Goal: Transaction & Acquisition: Subscribe to service/newsletter

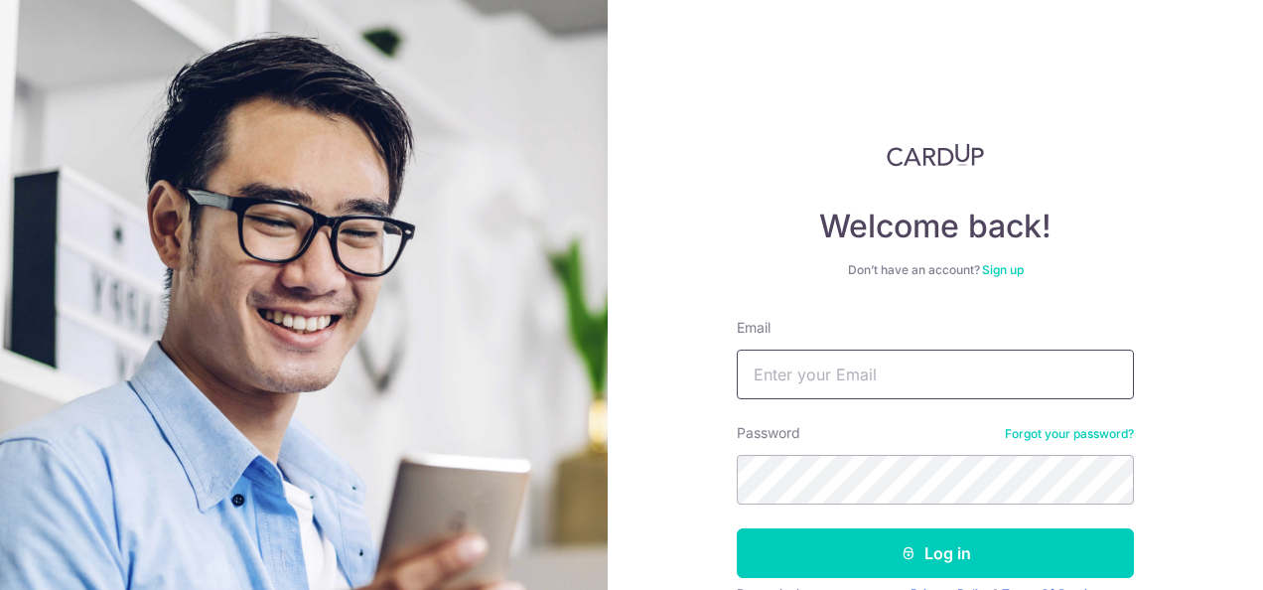
click at [841, 359] on input "Email" at bounding box center [935, 374] width 397 height 50
type input "[EMAIL_ADDRESS][DOMAIN_NAME]"
click at [737, 528] on button "Log in" at bounding box center [935, 553] width 397 height 50
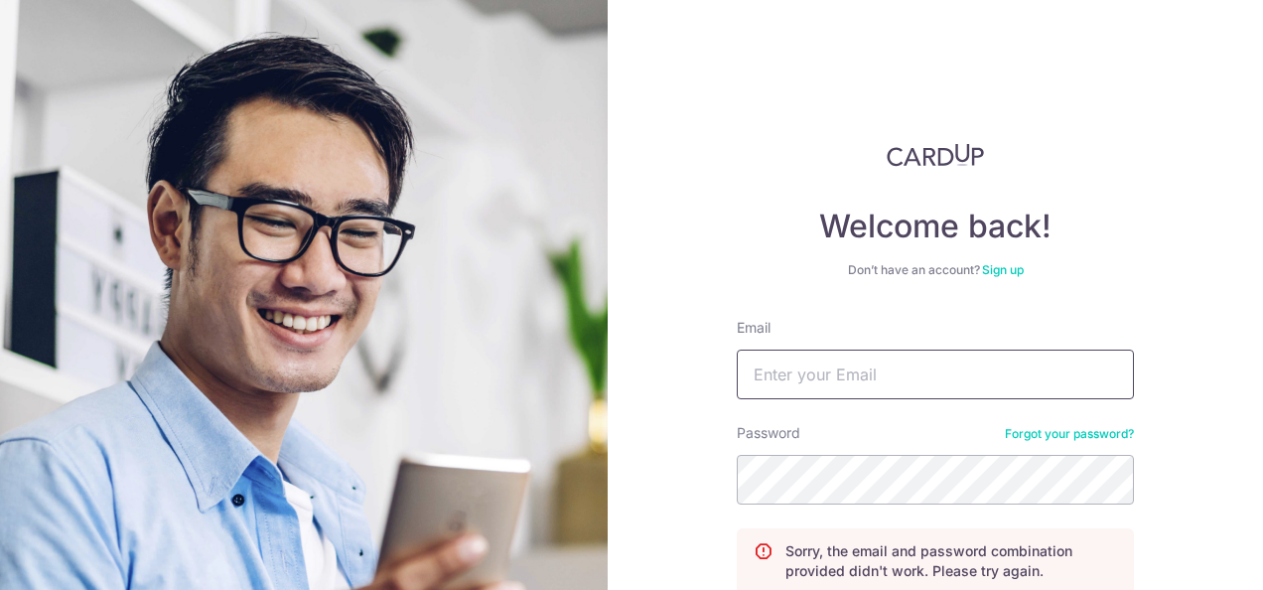
click at [826, 358] on input "Email" at bounding box center [935, 374] width 397 height 50
type input "[EMAIL_ADDRESS][DOMAIN_NAME]"
click at [847, 347] on div "Email" at bounding box center [935, 358] width 397 height 81
click at [882, 366] on input "Email" at bounding box center [935, 374] width 397 height 50
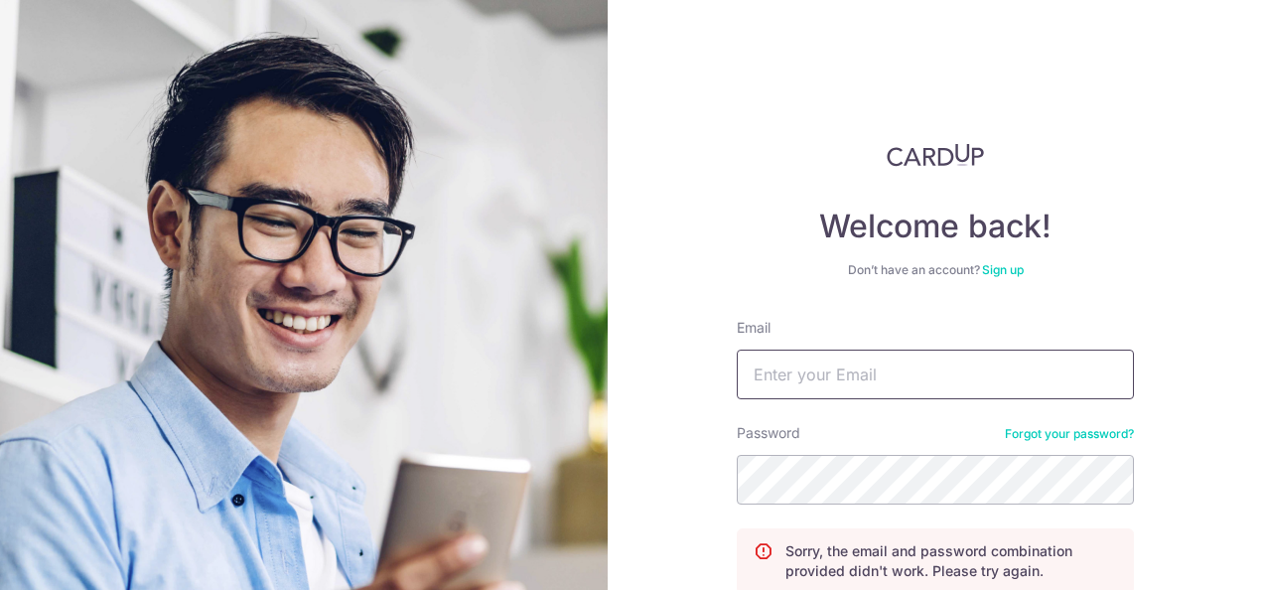
type input "kaer84@gmail.com"
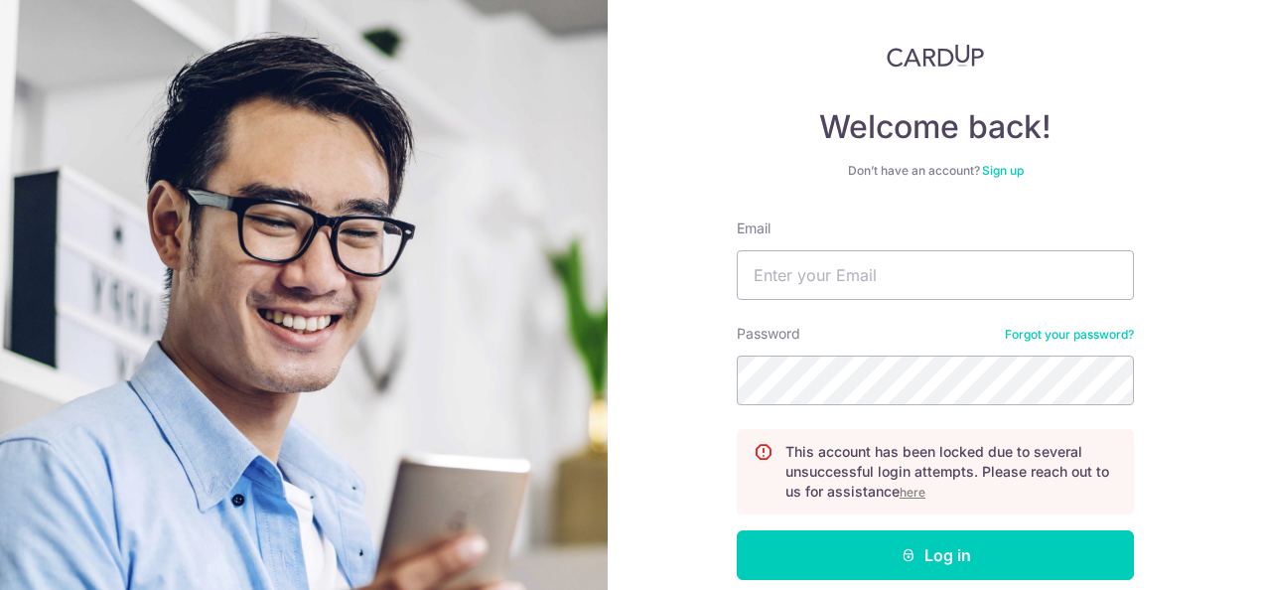
scroll to position [199, 0]
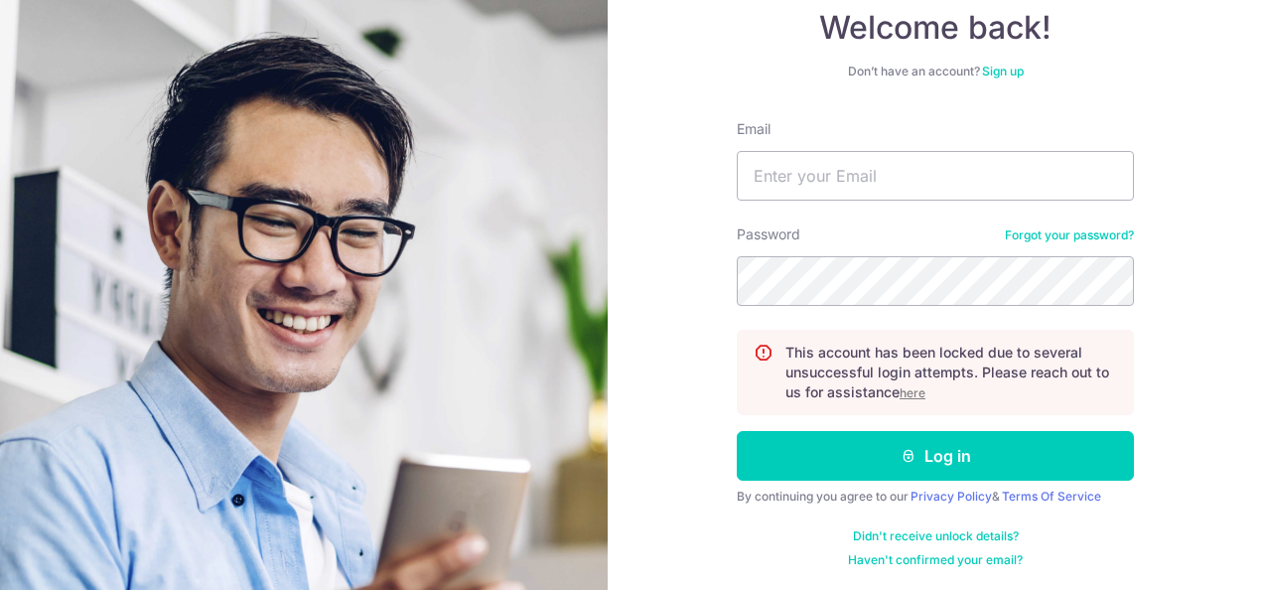
click at [905, 391] on u "here" at bounding box center [913, 392] width 26 height 15
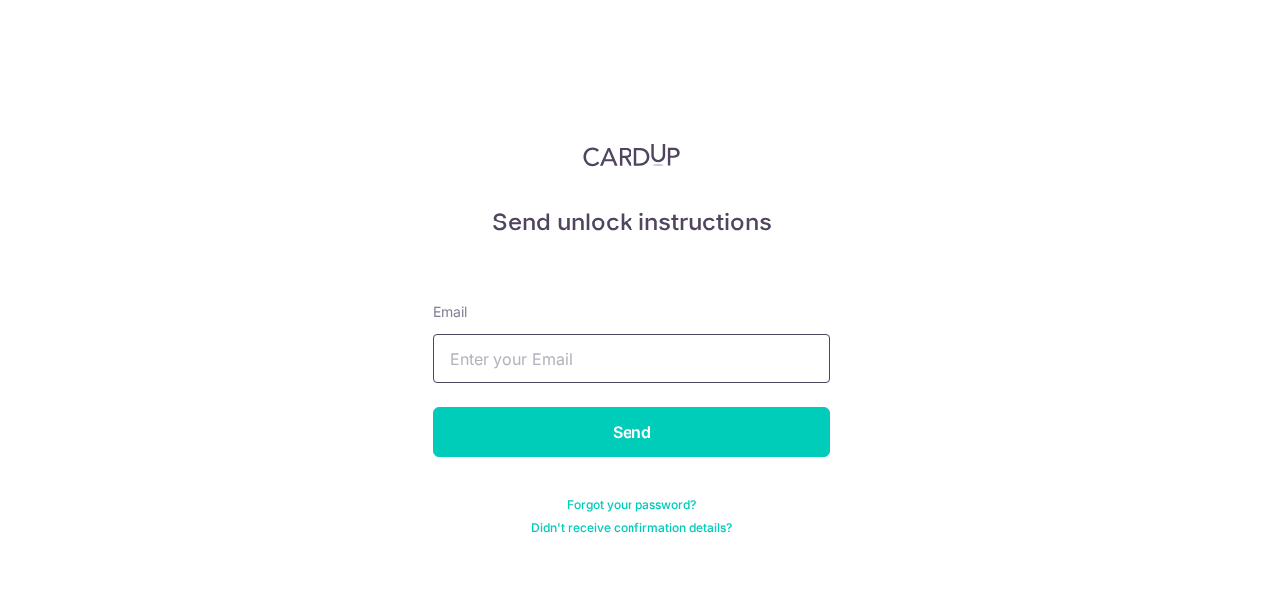
click at [511, 353] on input "text" at bounding box center [631, 359] width 397 height 50
type input "[EMAIL_ADDRESS][DOMAIN_NAME]"
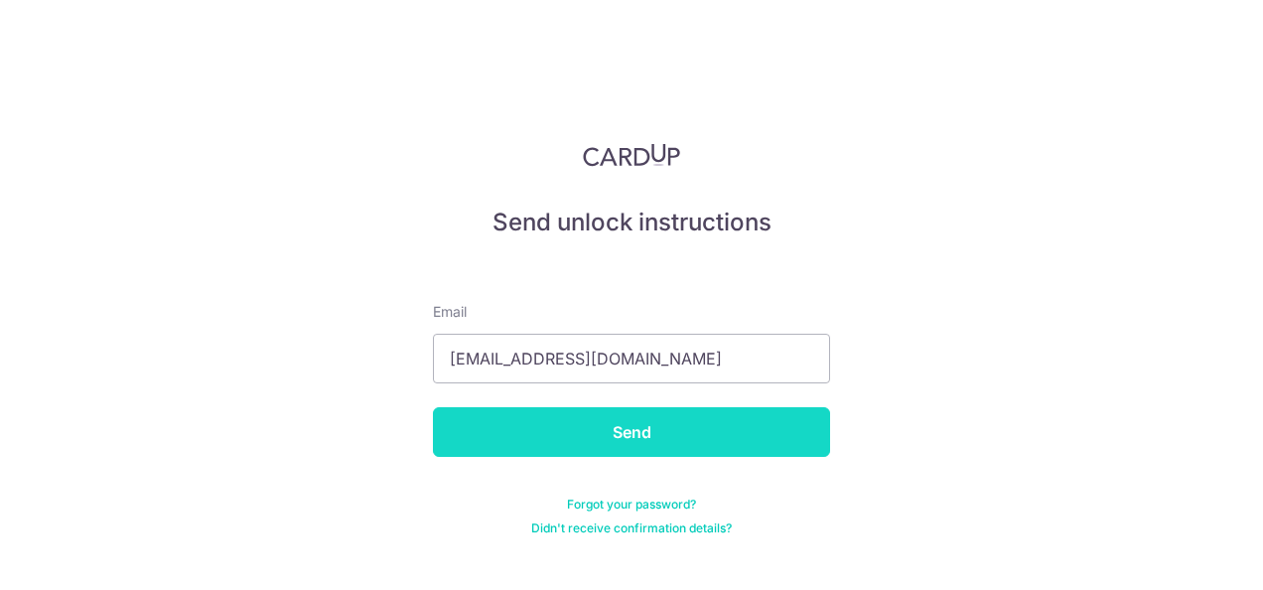
click at [614, 442] on input "Send" at bounding box center [631, 432] width 397 height 50
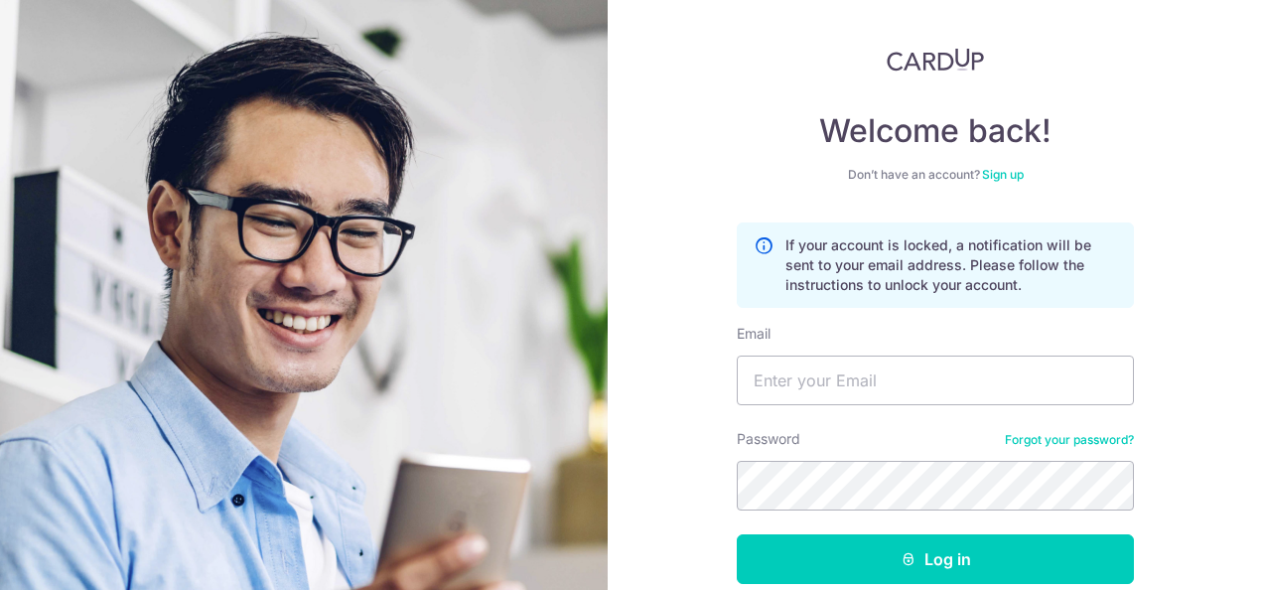
scroll to position [199, 0]
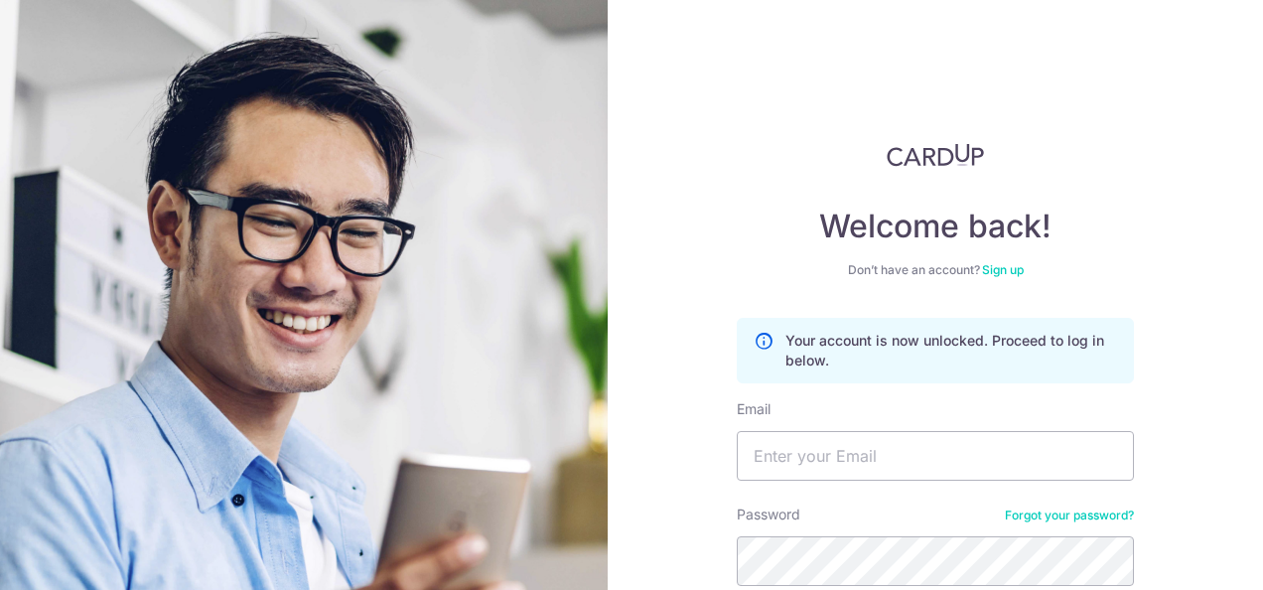
click at [888, 481] on form "Your account is now unlocked. Proceed to log in below. Email Password Forgot yo…" at bounding box center [935, 532] width 397 height 429
click at [865, 467] on input "Email" at bounding box center [935, 456] width 397 height 50
type input "kaer84@gmail.com"
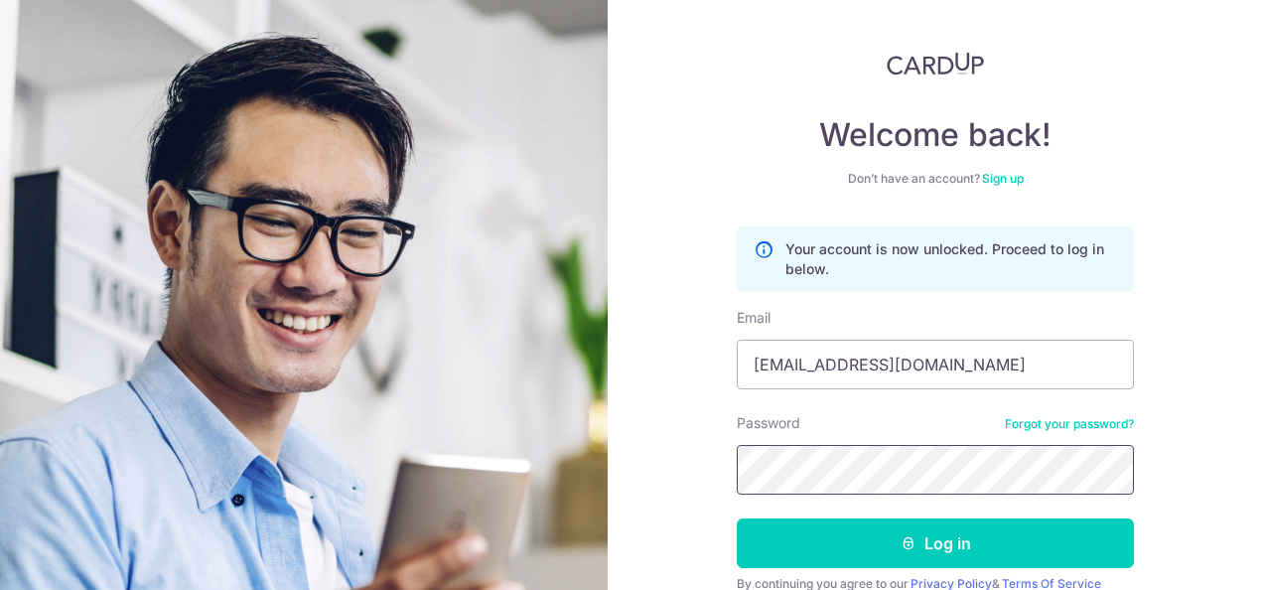
scroll to position [179, 0]
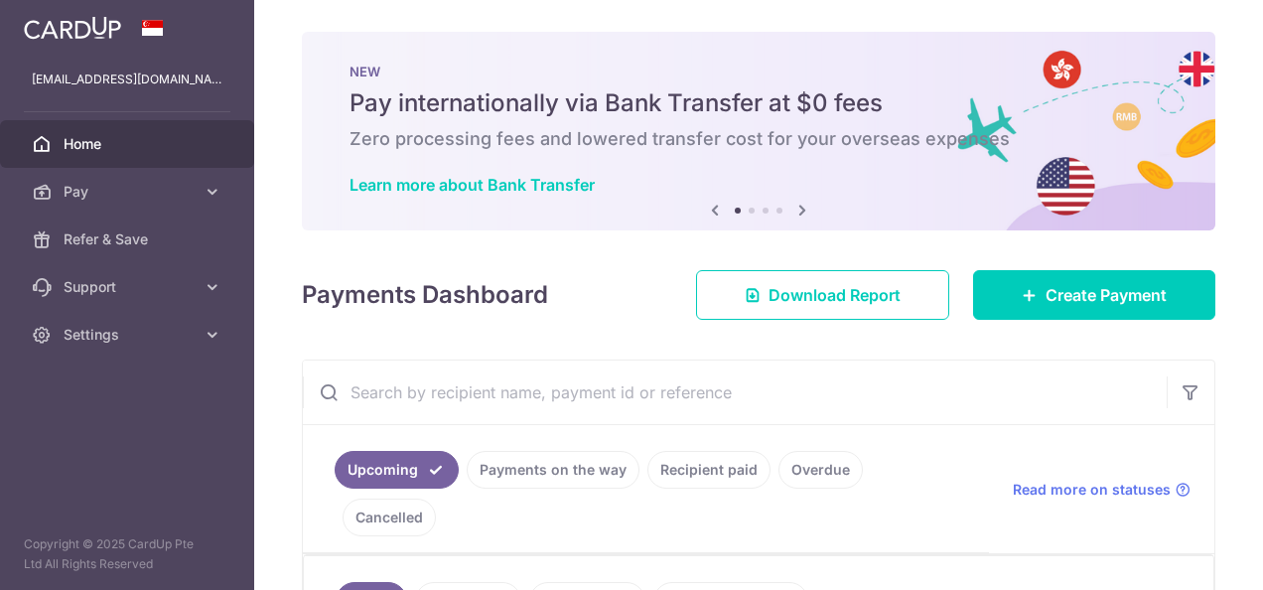
scroll to position [99, 0]
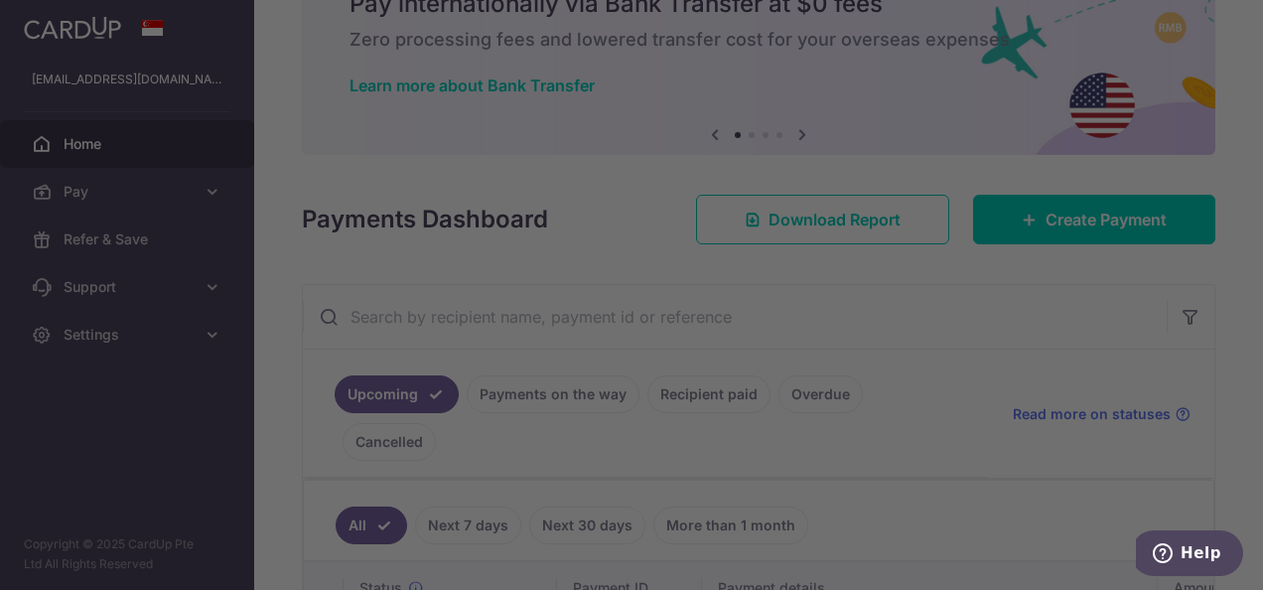
click at [937, 462] on div at bounding box center [638, 298] width 1276 height 596
click at [895, 75] on div at bounding box center [638, 298] width 1276 height 596
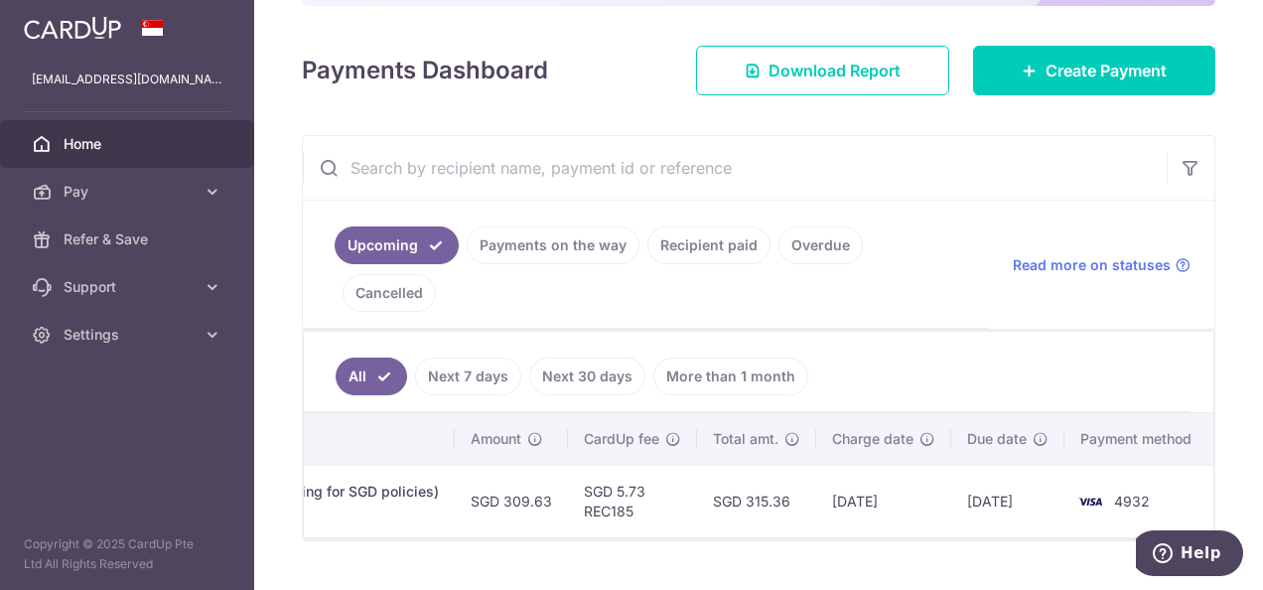
scroll to position [0, 0]
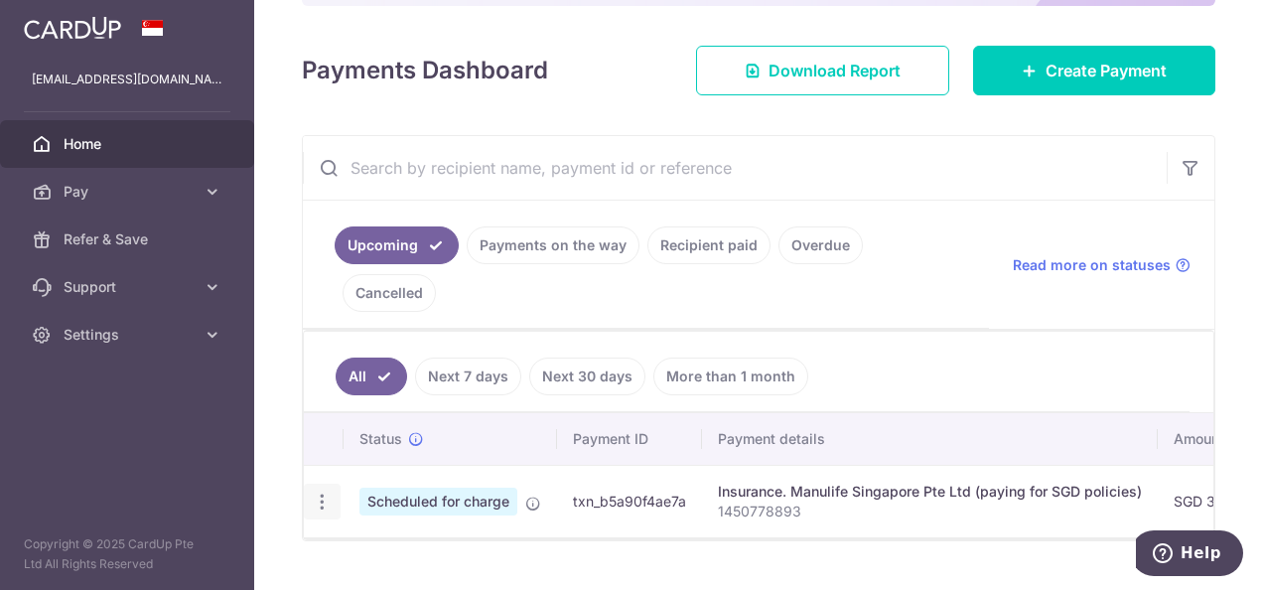
click at [323, 491] on icon "button" at bounding box center [322, 501] width 21 height 21
click at [379, 544] on span "Update payment" at bounding box center [427, 556] width 135 height 24
radio input "true"
type input "309.63"
type input "15/08/2025"
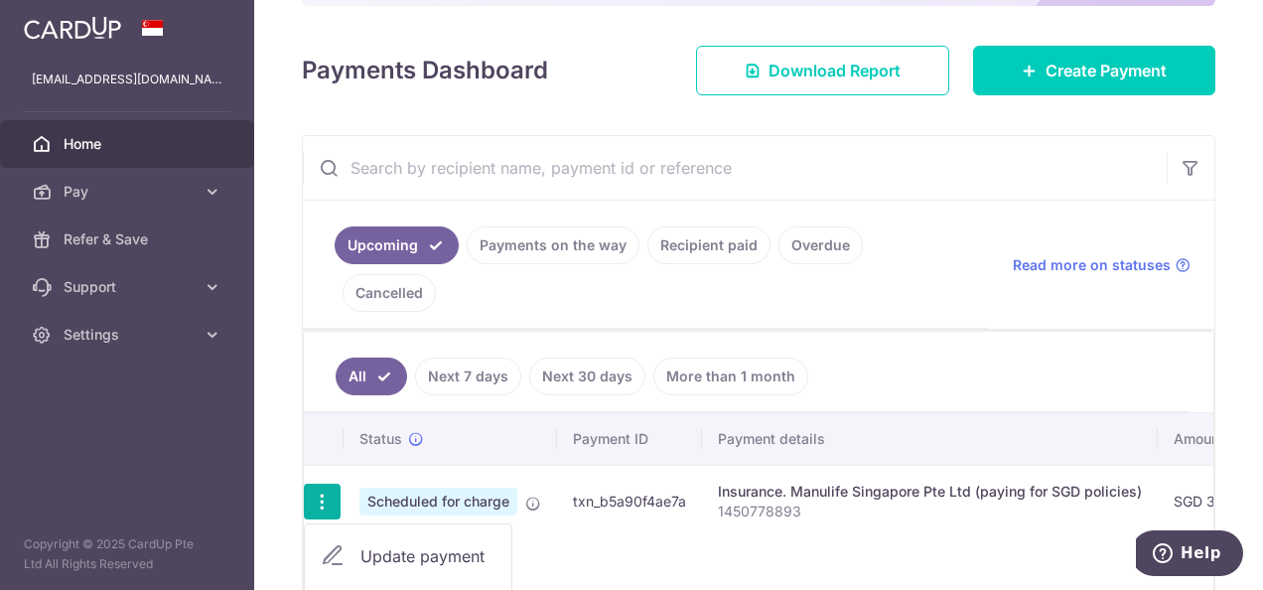
type input "1450778893"
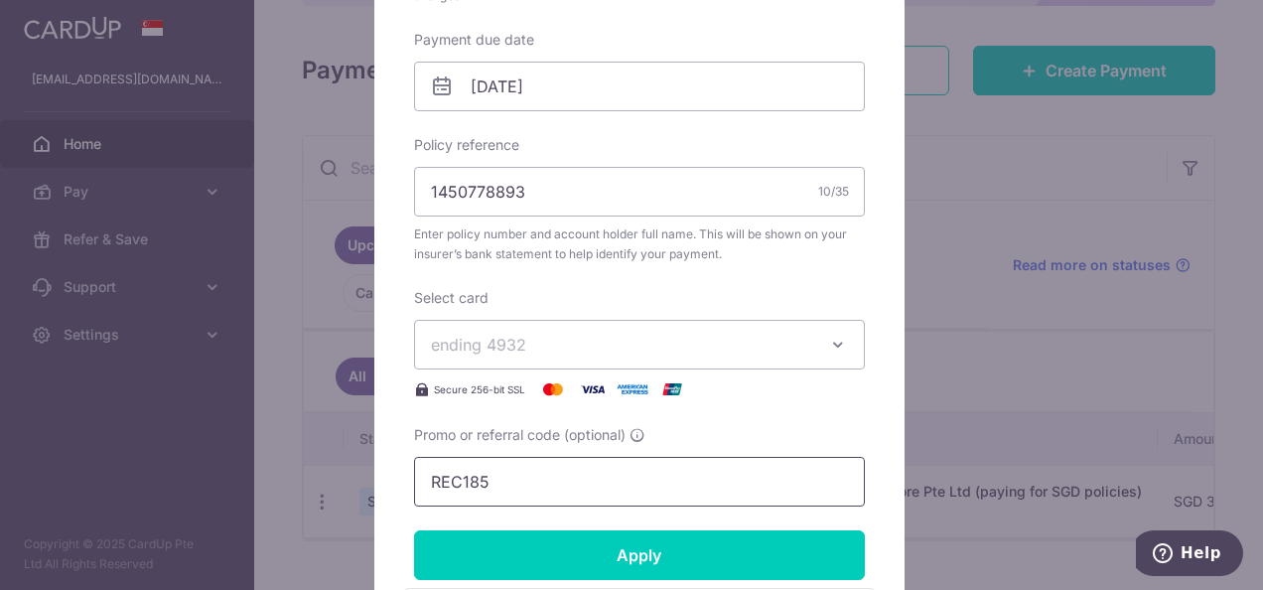
scroll to position [695, 0]
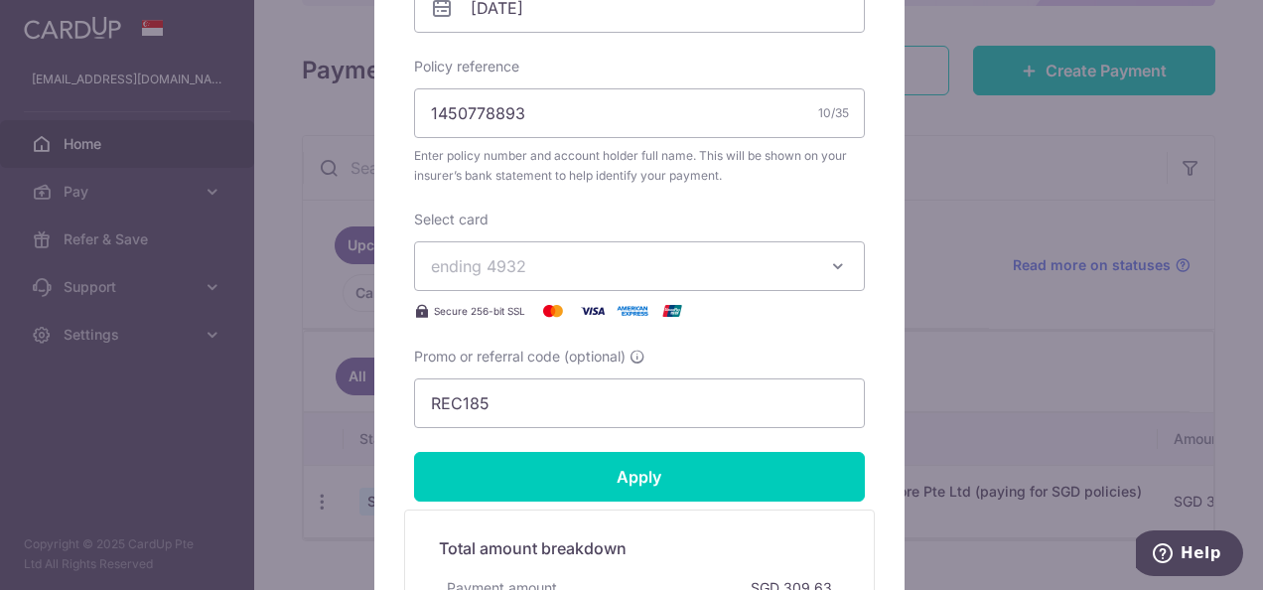
click at [592, 261] on span "ending 4932" at bounding box center [621, 266] width 381 height 24
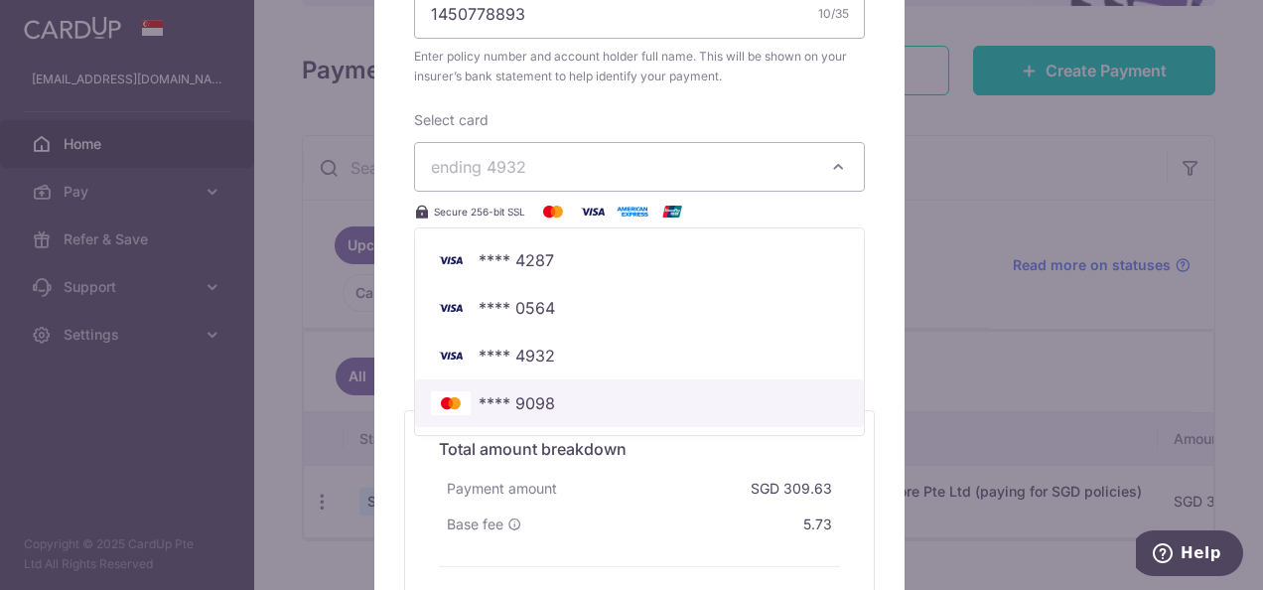
scroll to position [993, 0]
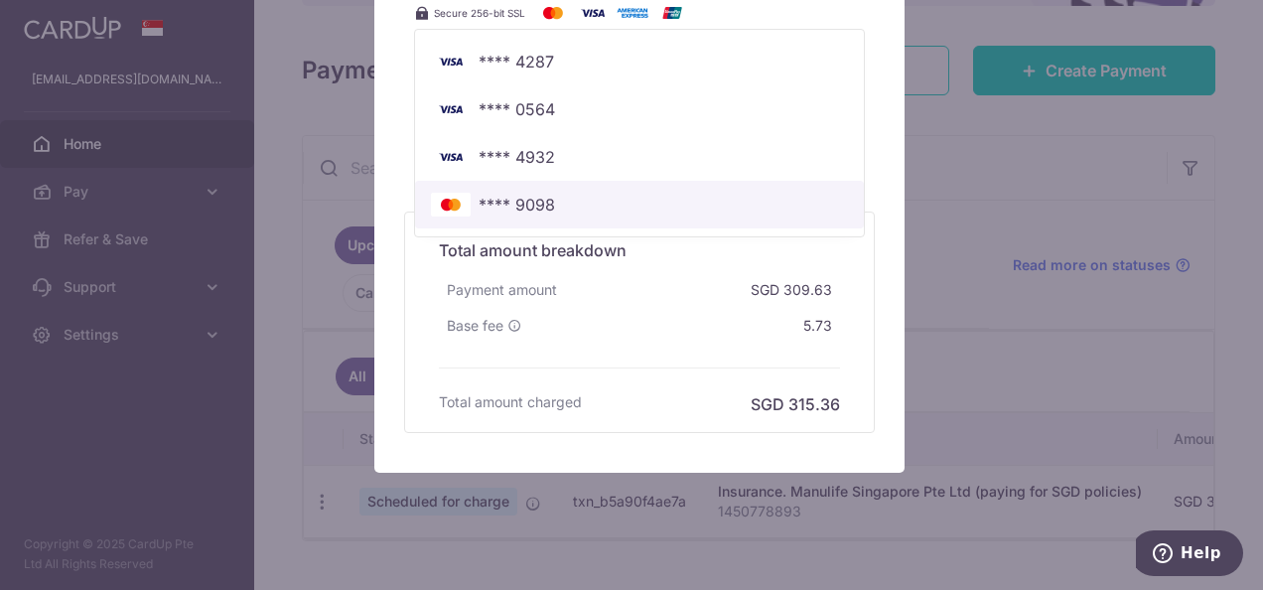
click at [522, 214] on link "**** 9098" at bounding box center [639, 205] width 449 height 48
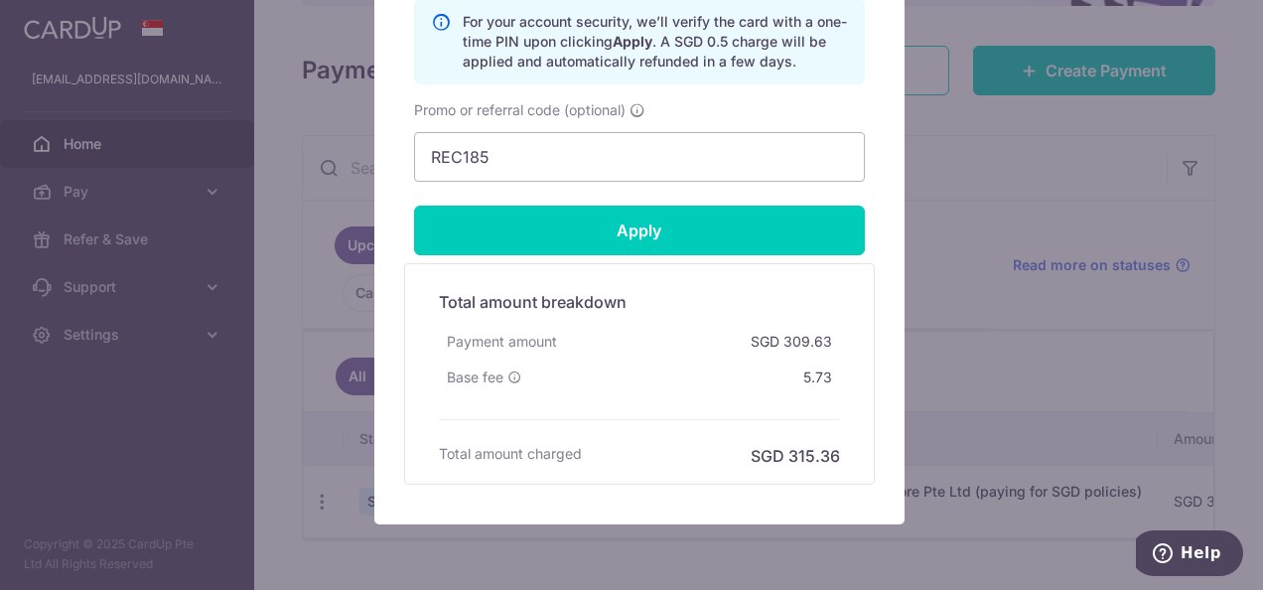
scroll to position [1017, 0]
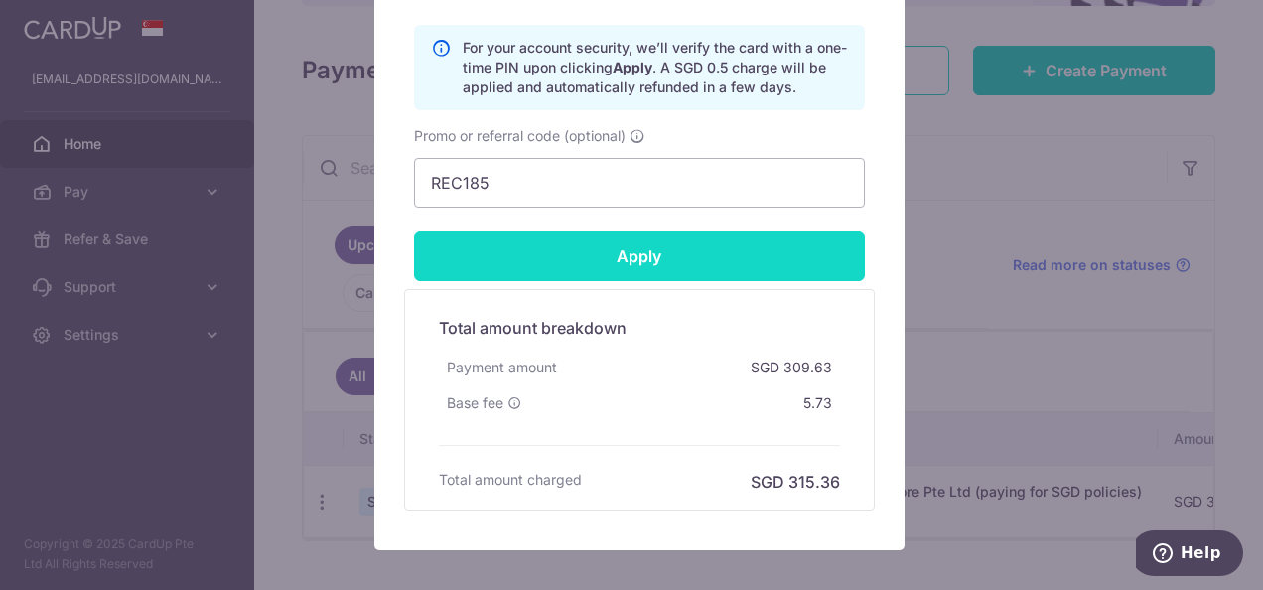
click at [631, 248] on input "Apply" at bounding box center [639, 256] width 451 height 50
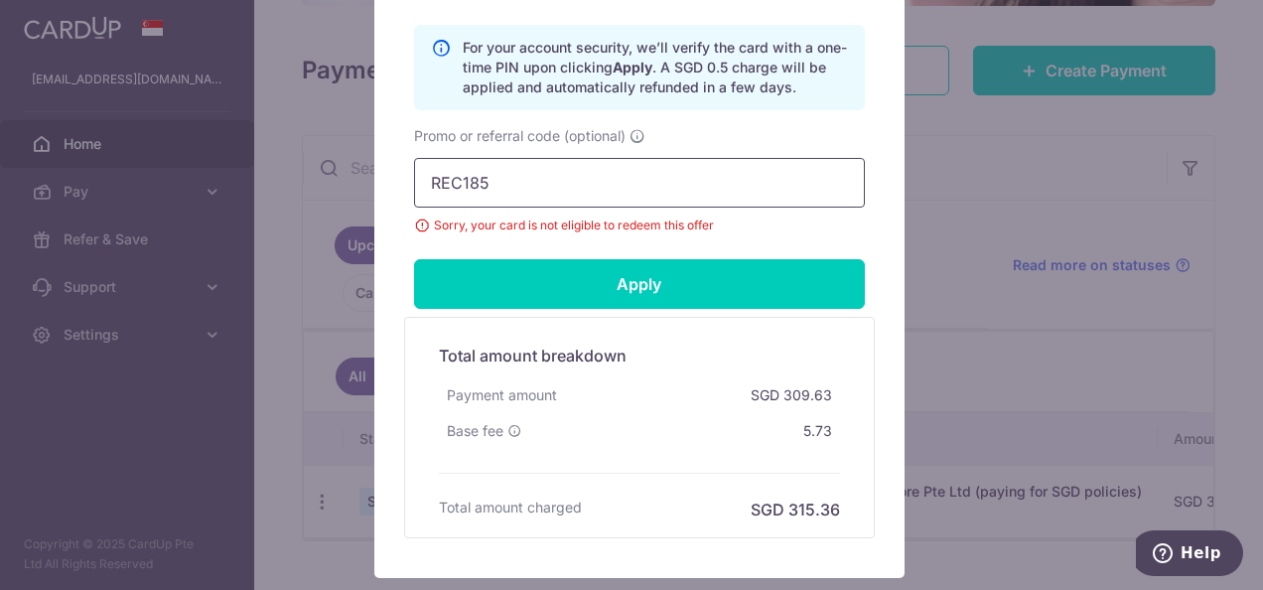
drag, startPoint x: 524, startPoint y: 169, endPoint x: 332, endPoint y: 162, distance: 192.7
click at [332, 162] on div "Edit payment By clicking apply, you will make changes to all payments to Manuli…" at bounding box center [631, 295] width 1263 height 590
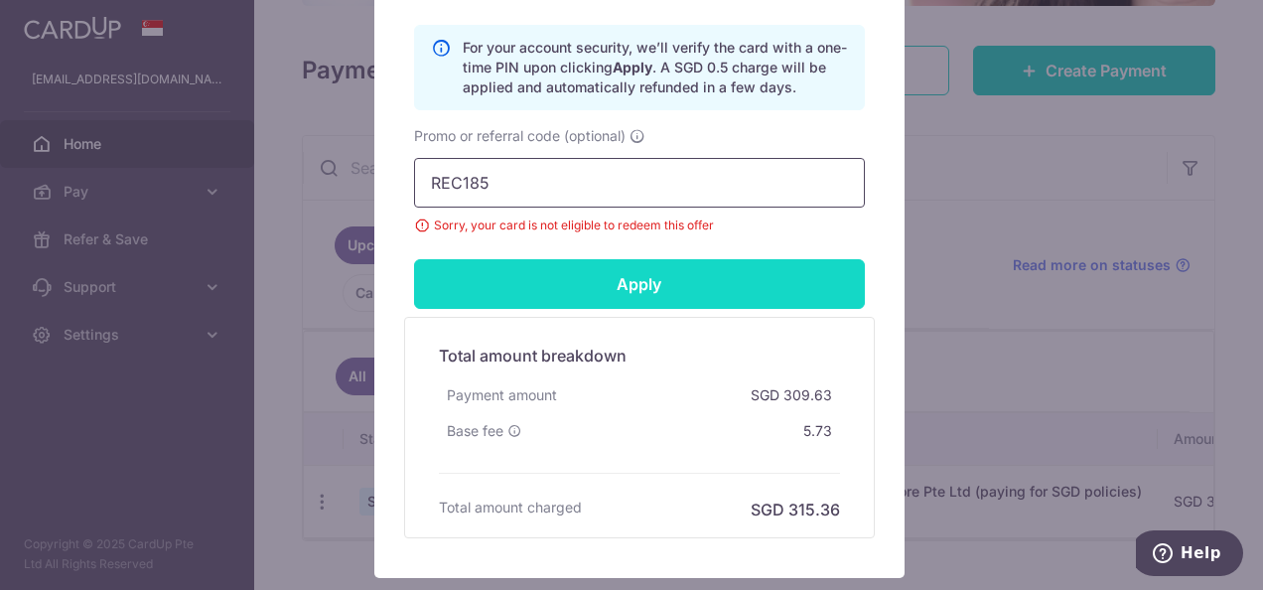
paste input "OFF22"
type input "OFF225"
click at [650, 271] on input "Apply" at bounding box center [639, 284] width 451 height 50
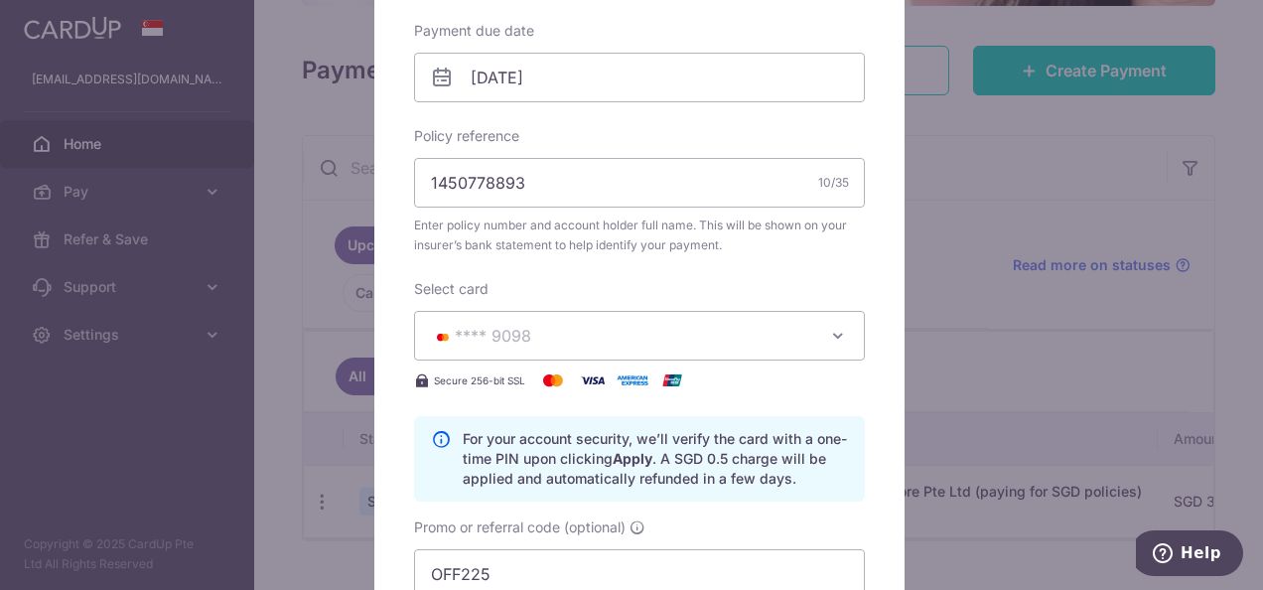
scroll to position [421, 0]
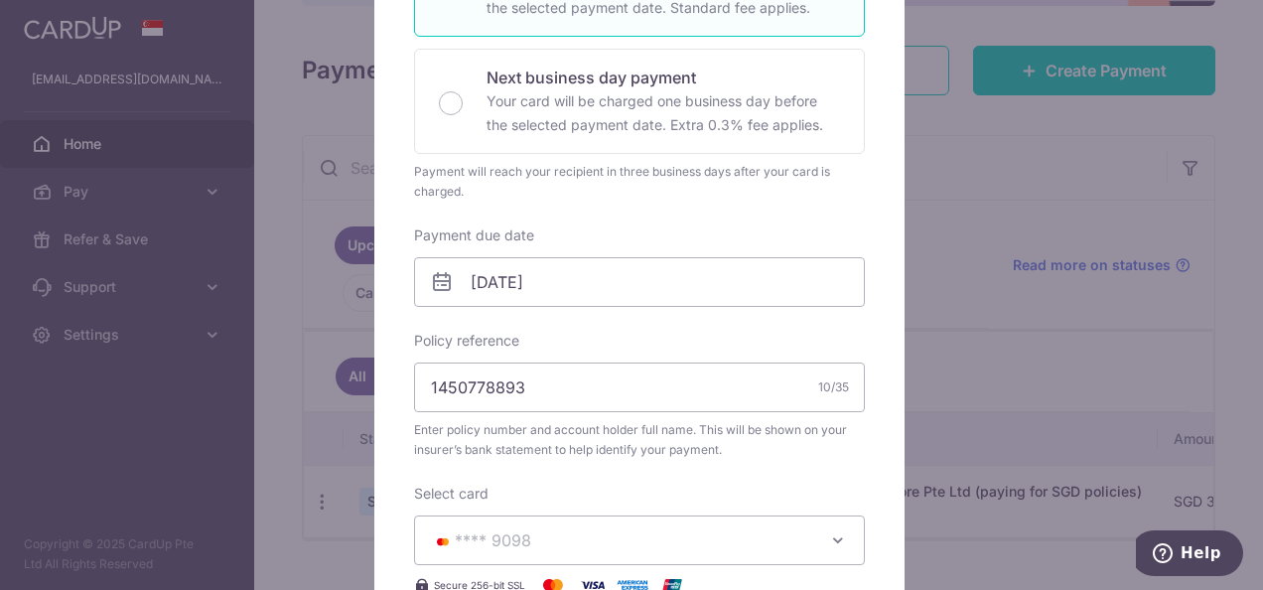
type input "Successfully Applied"
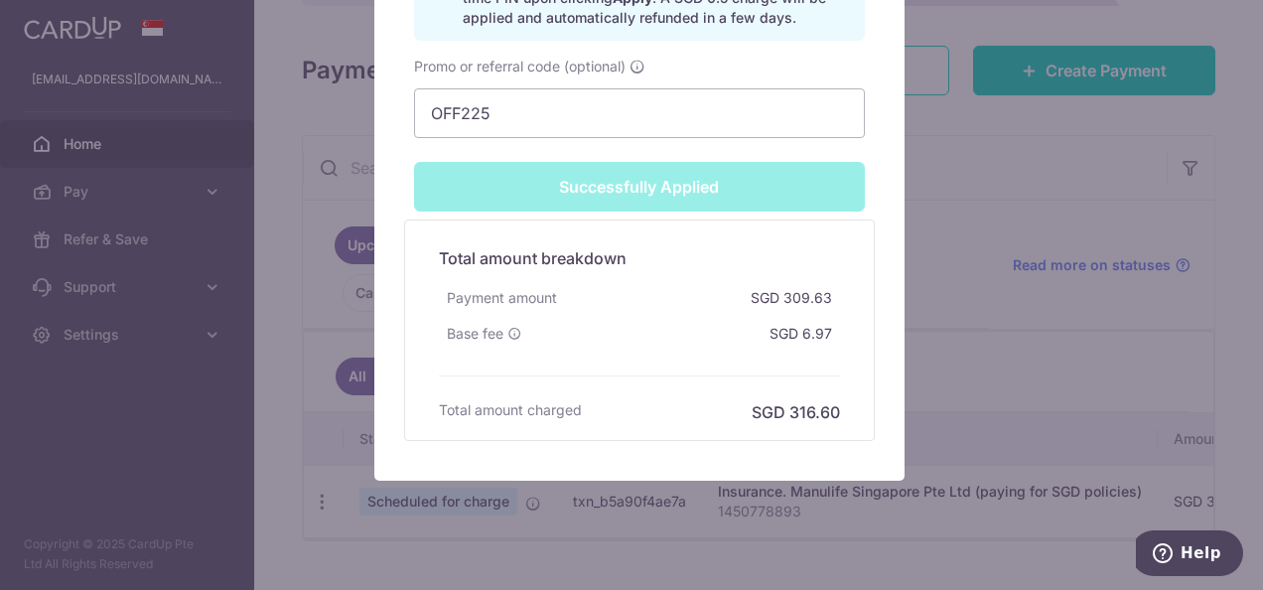
scroll to position [1185, 0]
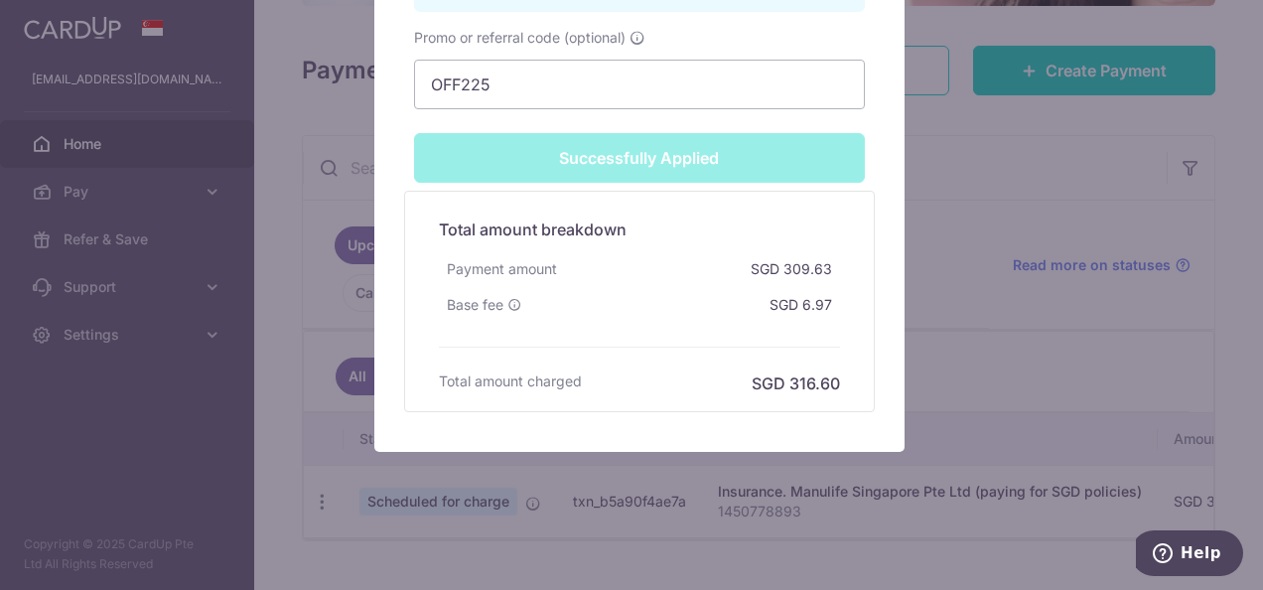
click at [717, 489] on div "Edit payment By clicking apply, you will make changes to all payments to Manuli…" at bounding box center [631, 295] width 1263 height 590
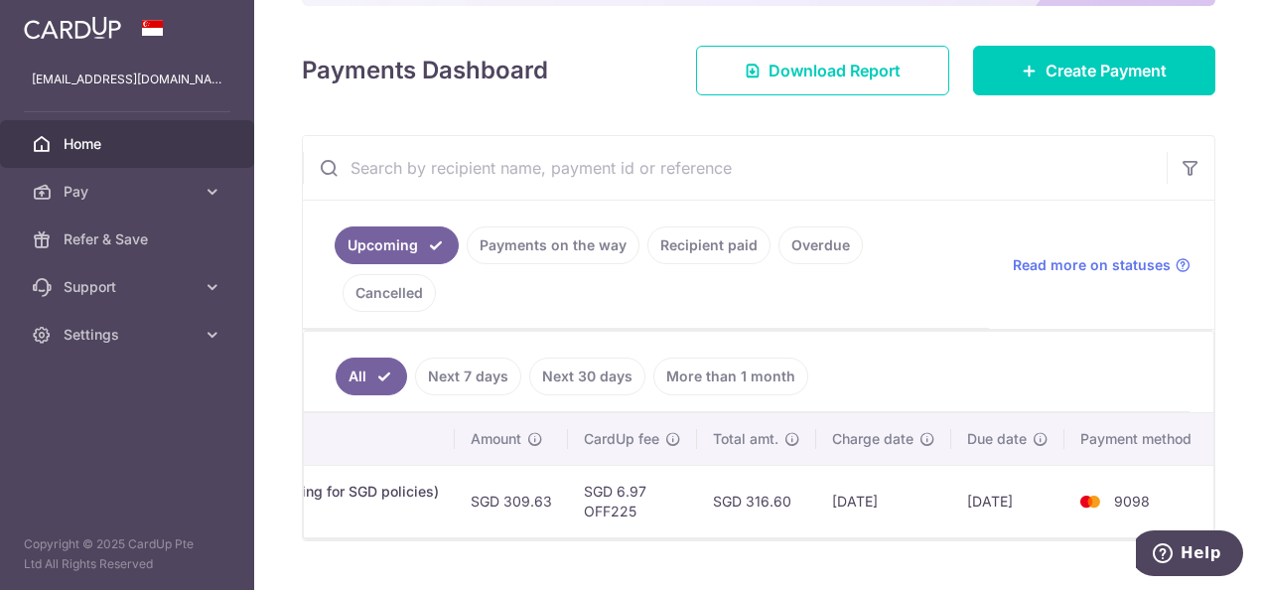
scroll to position [0, 684]
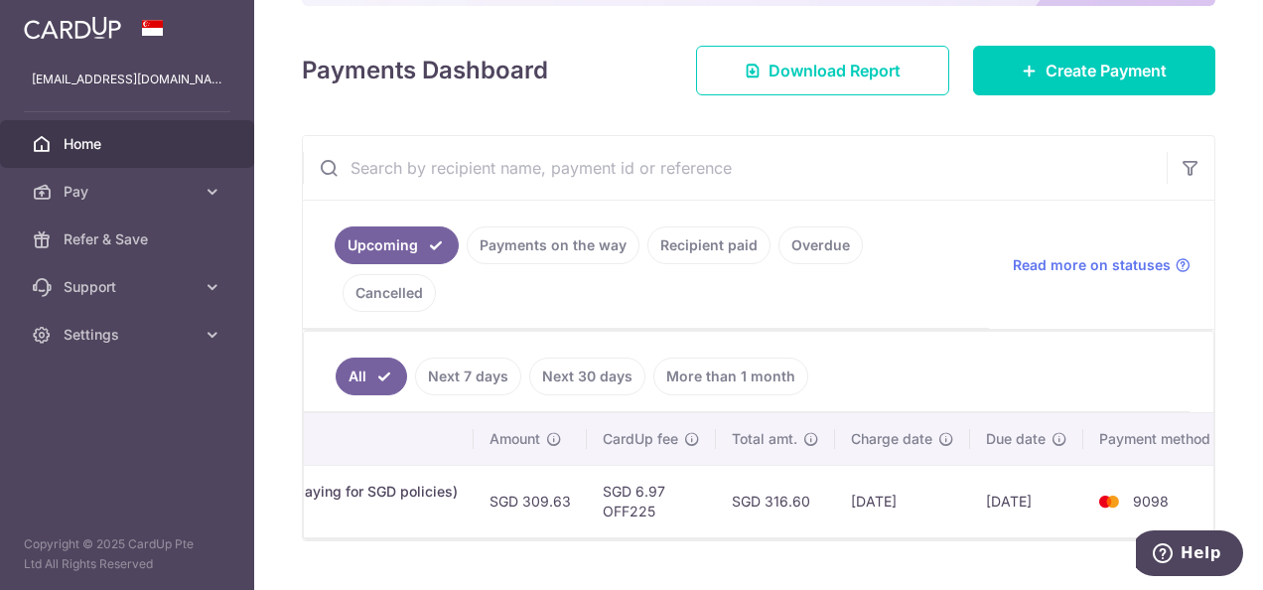
drag, startPoint x: 741, startPoint y: 464, endPoint x: 665, endPoint y: 464, distance: 75.5
click at [665, 465] on tr "Update payment Cancel payment Scheduled for charge txn_b5a90f4ae7a Insurance. M…" at bounding box center [427, 501] width 1614 height 72
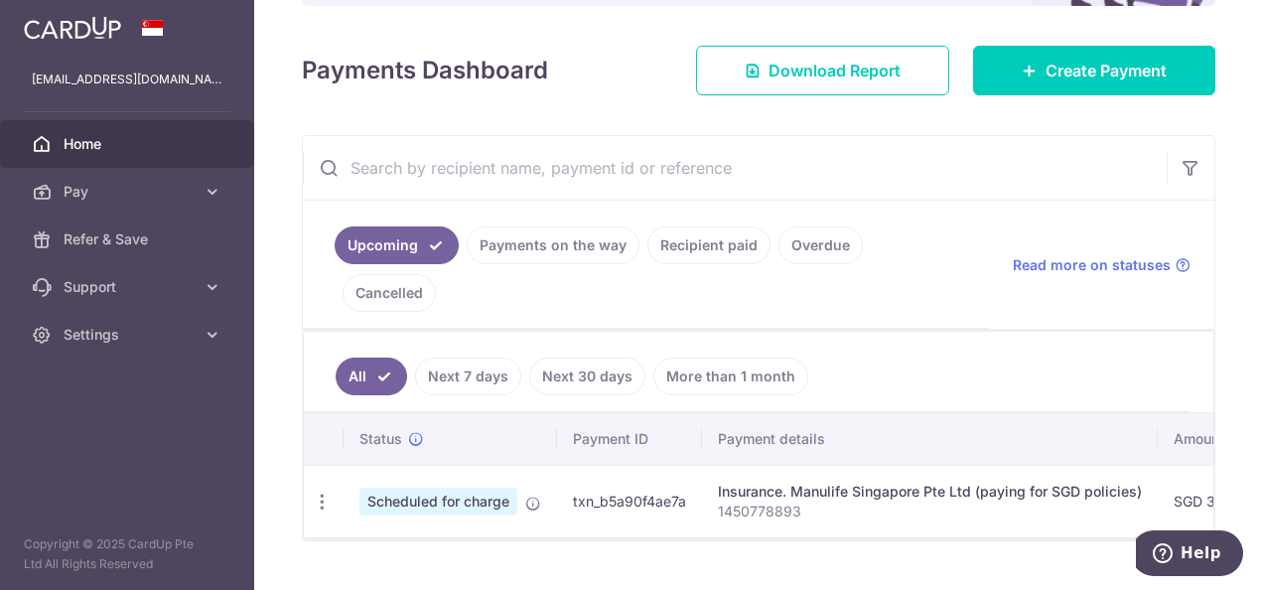
click at [757, 501] on p "1450778893" at bounding box center [930, 511] width 424 height 20
copy p "1450778893"
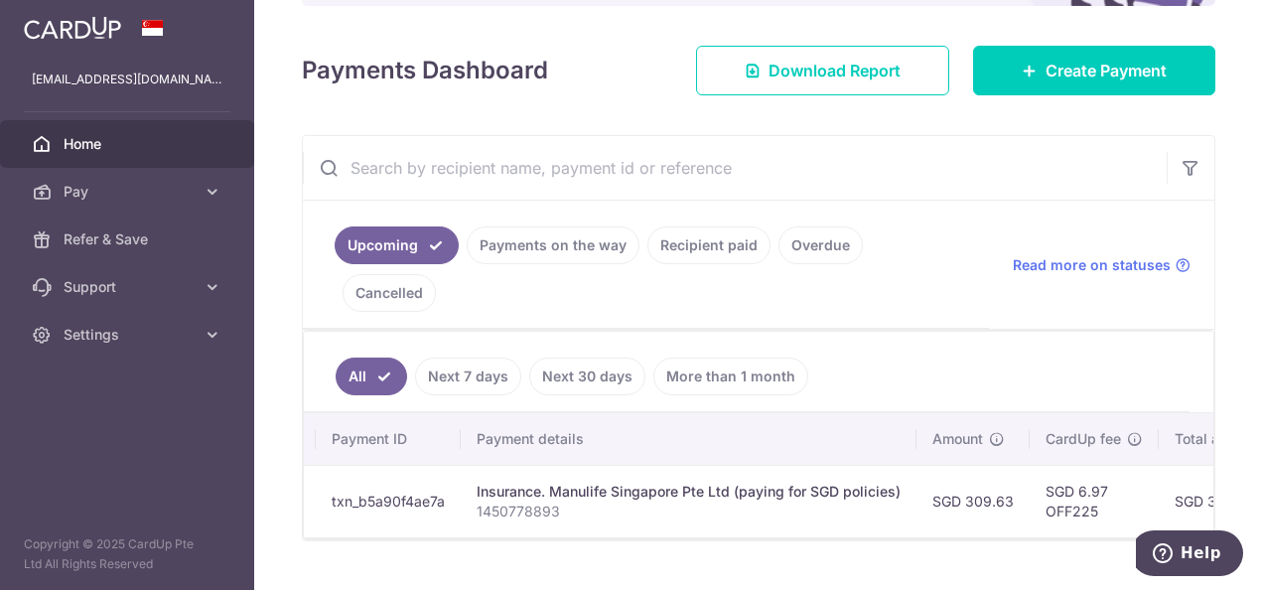
drag, startPoint x: 913, startPoint y: 498, endPoint x: 991, endPoint y: 496, distance: 77.5
click at [991, 496] on div "× Pause Schedule Pause all future payments in this series Pause just this one p…" at bounding box center [758, 295] width 1009 height 590
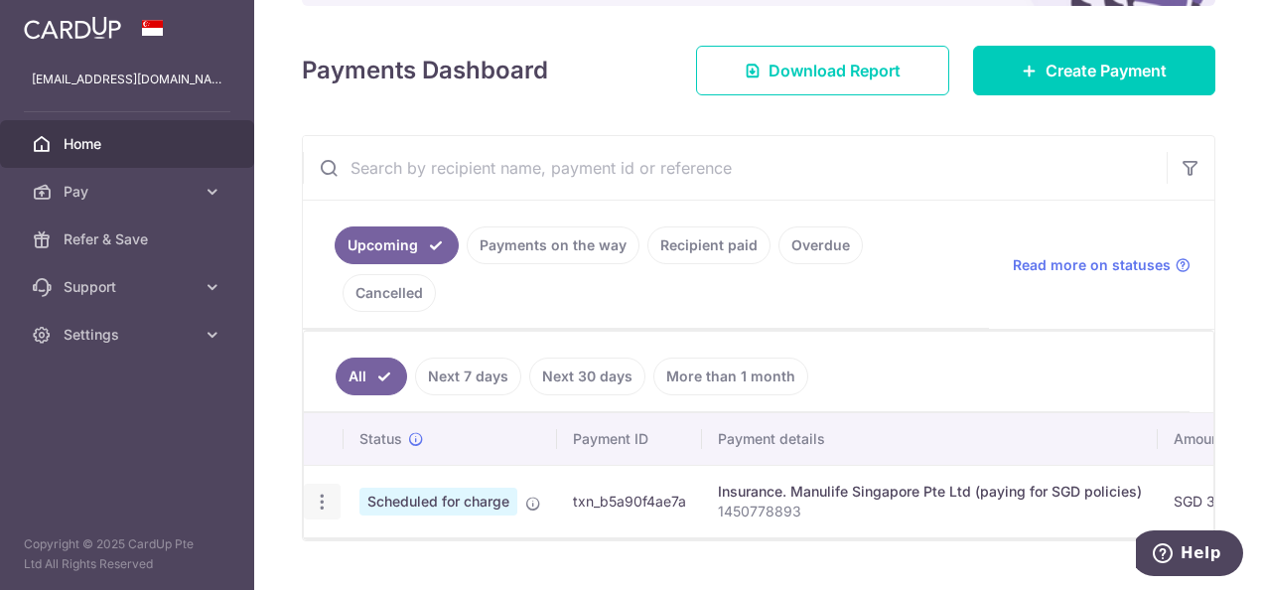
click at [328, 491] on icon "button" at bounding box center [322, 501] width 21 height 21
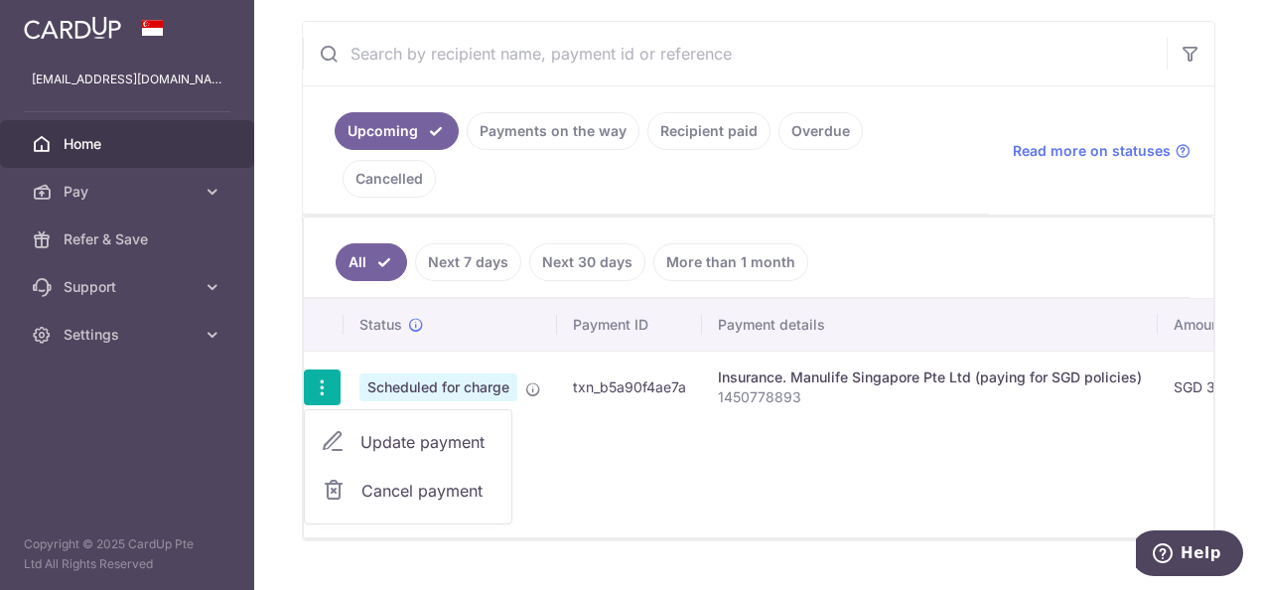
click at [415, 430] on span "Update payment" at bounding box center [427, 442] width 135 height 24
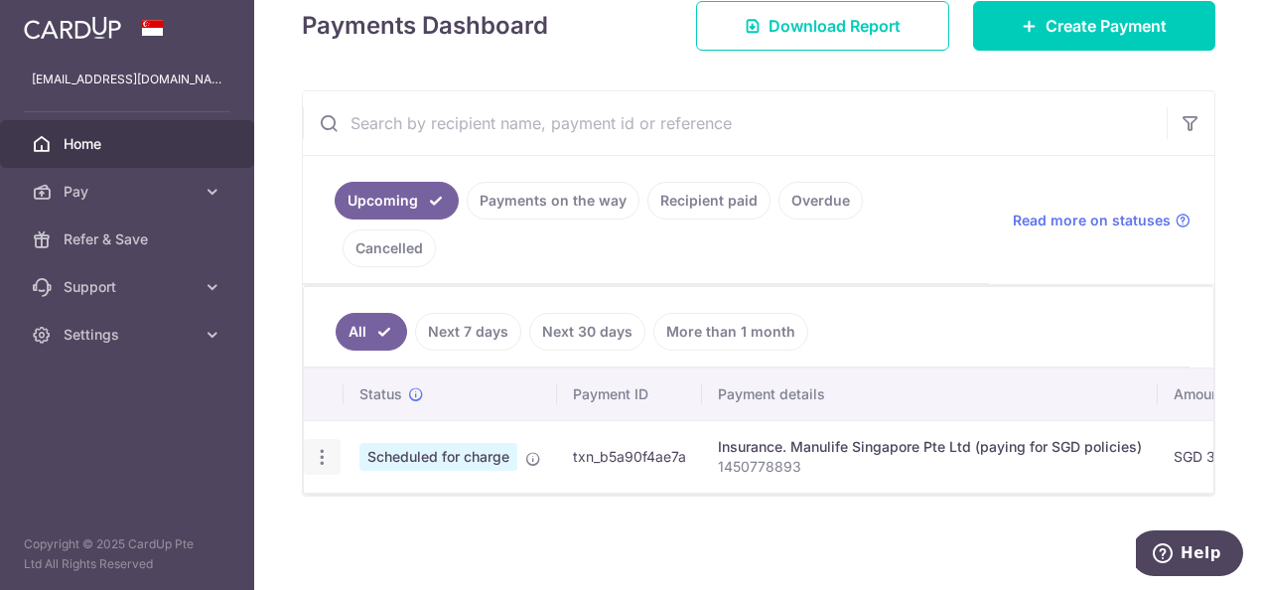
radio input "true"
type input "309.63"
type input "15/08/2025"
type input "1450778893"
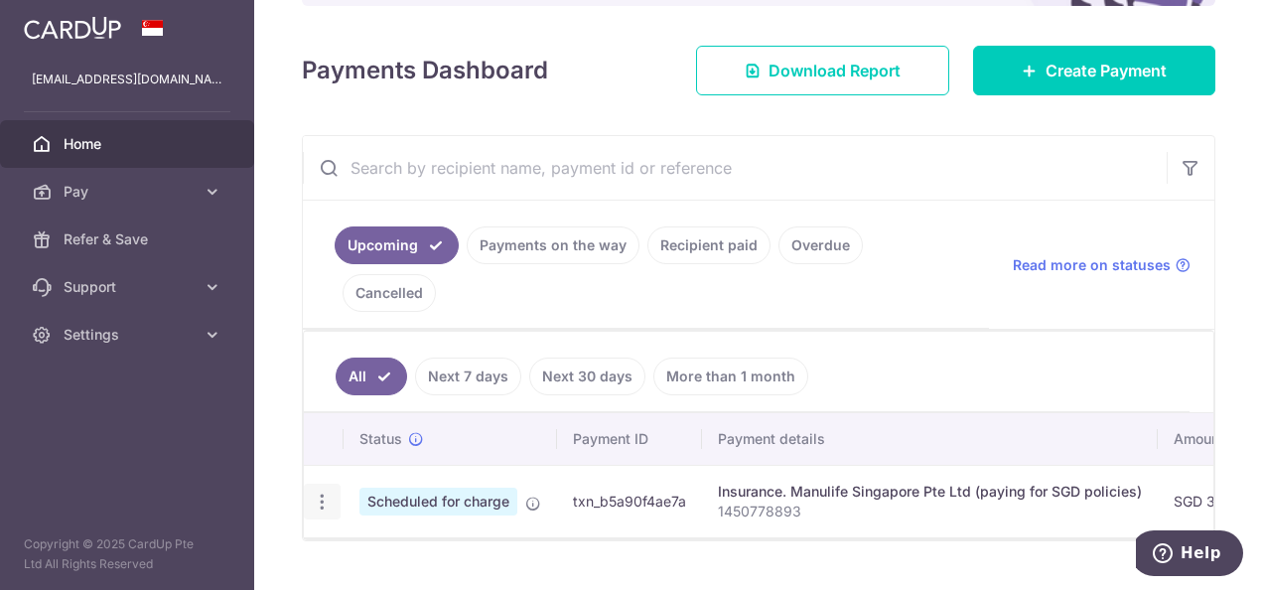
type input "OFF225"
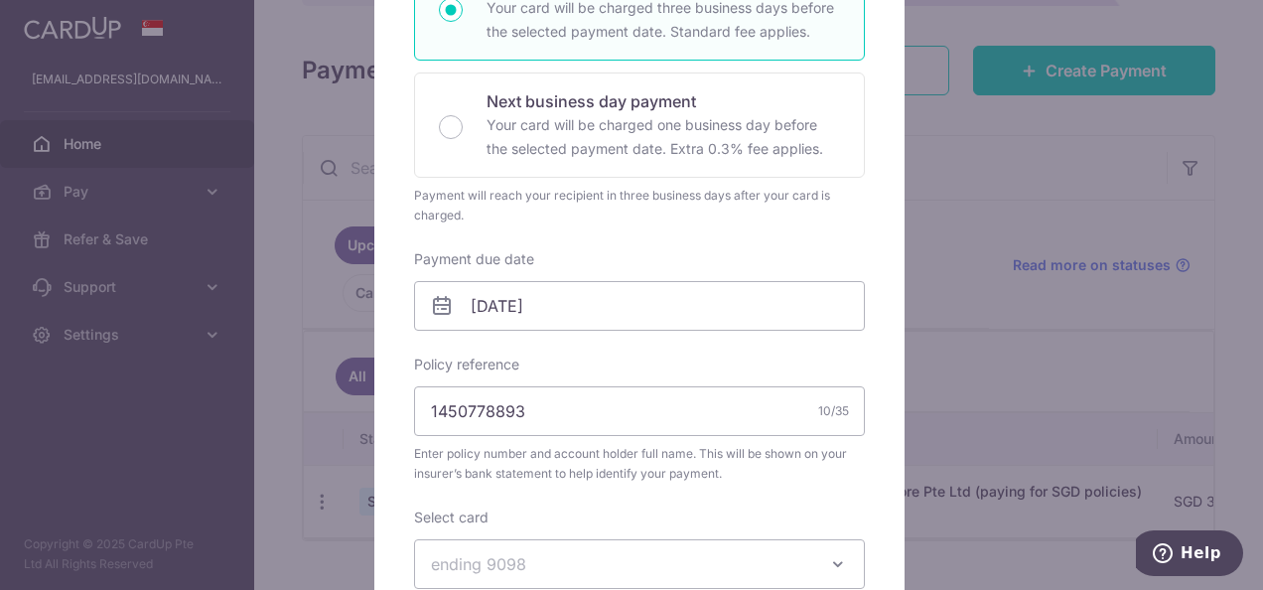
scroll to position [695, 0]
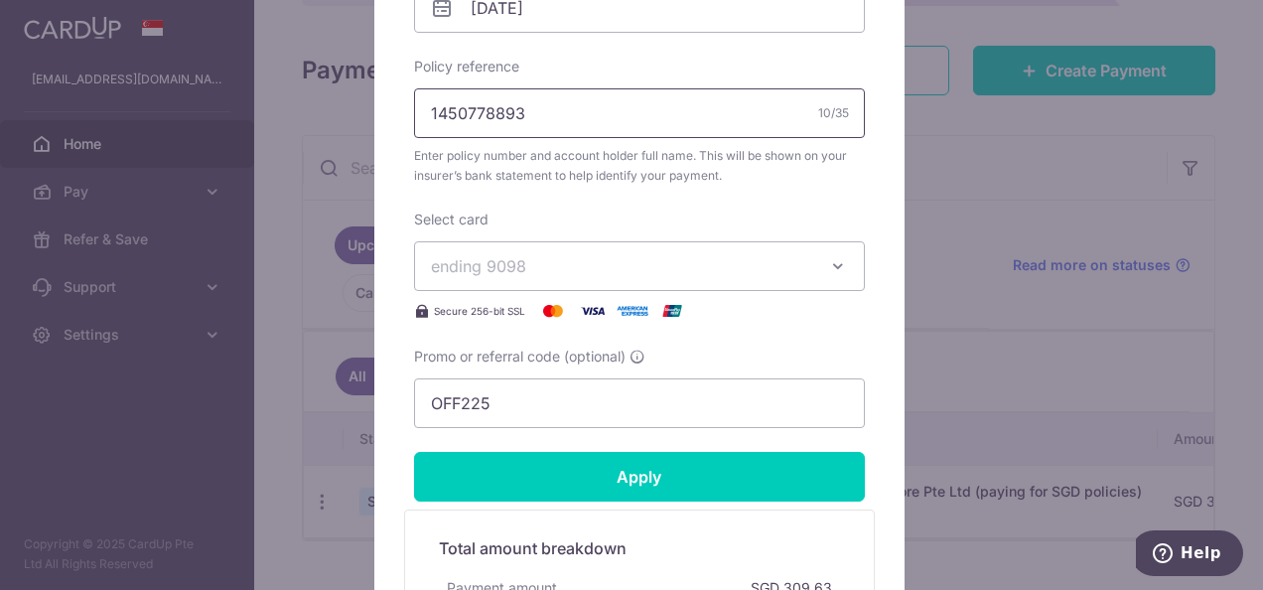
click at [492, 111] on input "1450778893" at bounding box center [639, 113] width 451 height 50
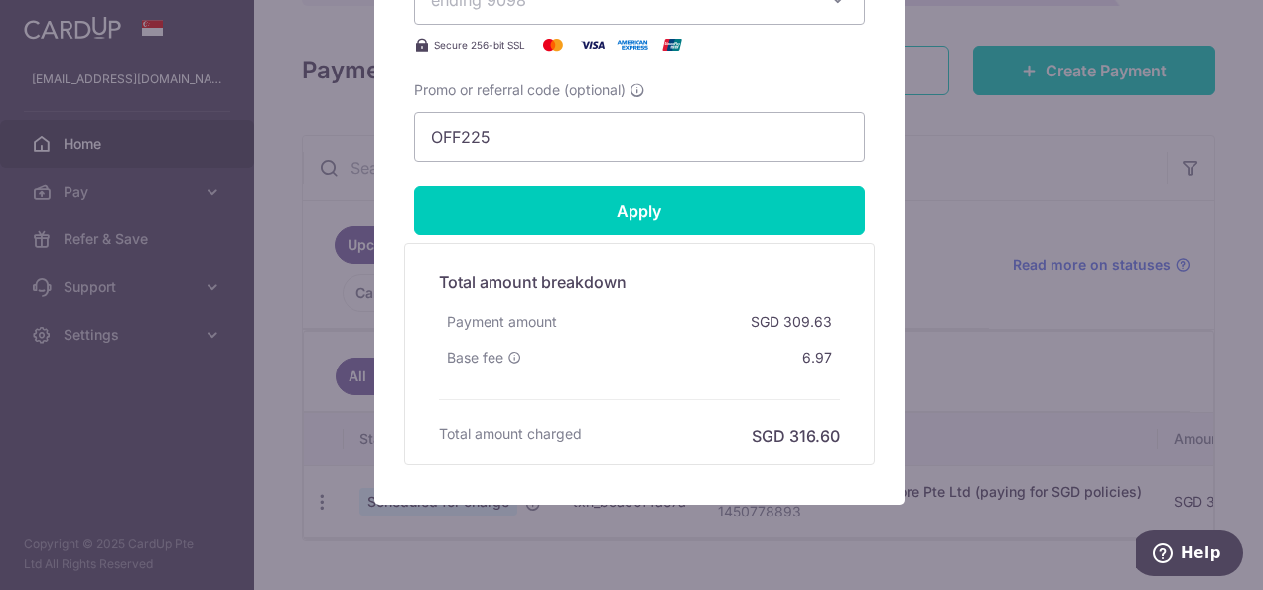
scroll to position [993, 0]
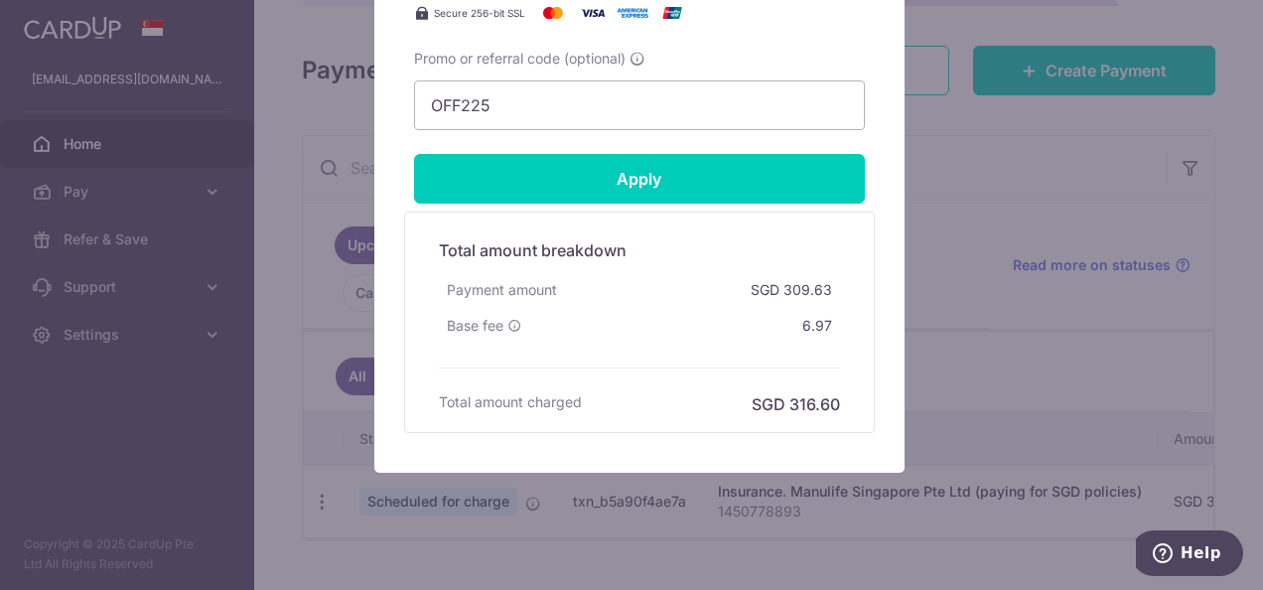
click at [1056, 349] on div "Edit payment By clicking apply, you will make changes to all payments to Manuli…" at bounding box center [631, 295] width 1263 height 590
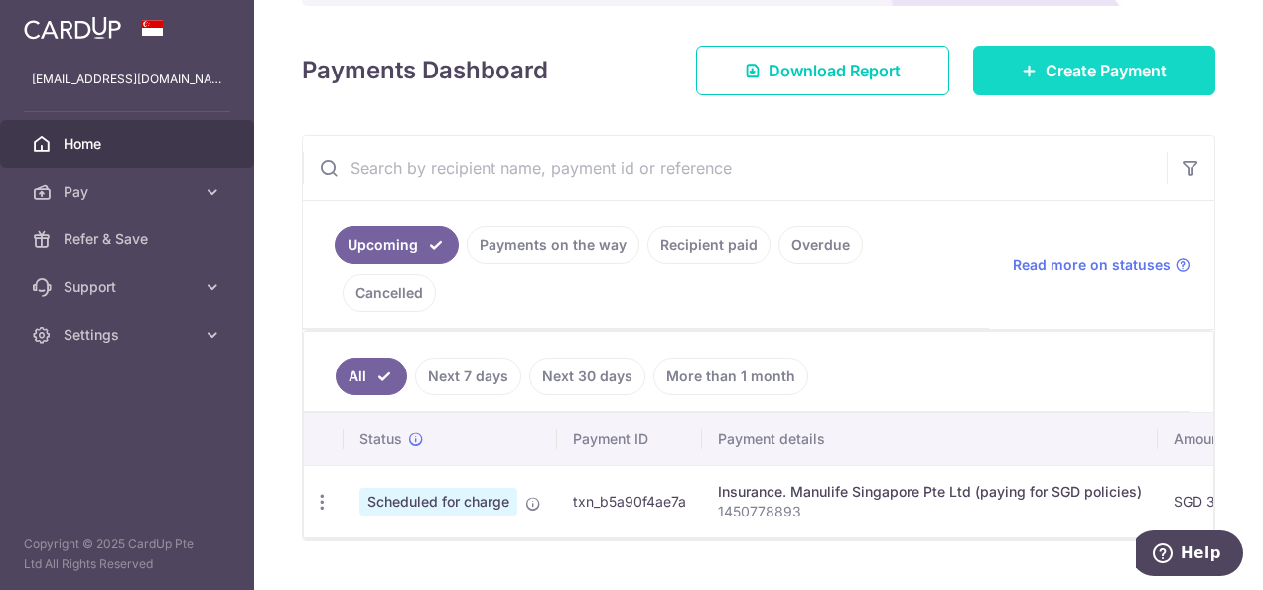
click at [1049, 79] on span "Create Payment" at bounding box center [1105, 71] width 121 height 24
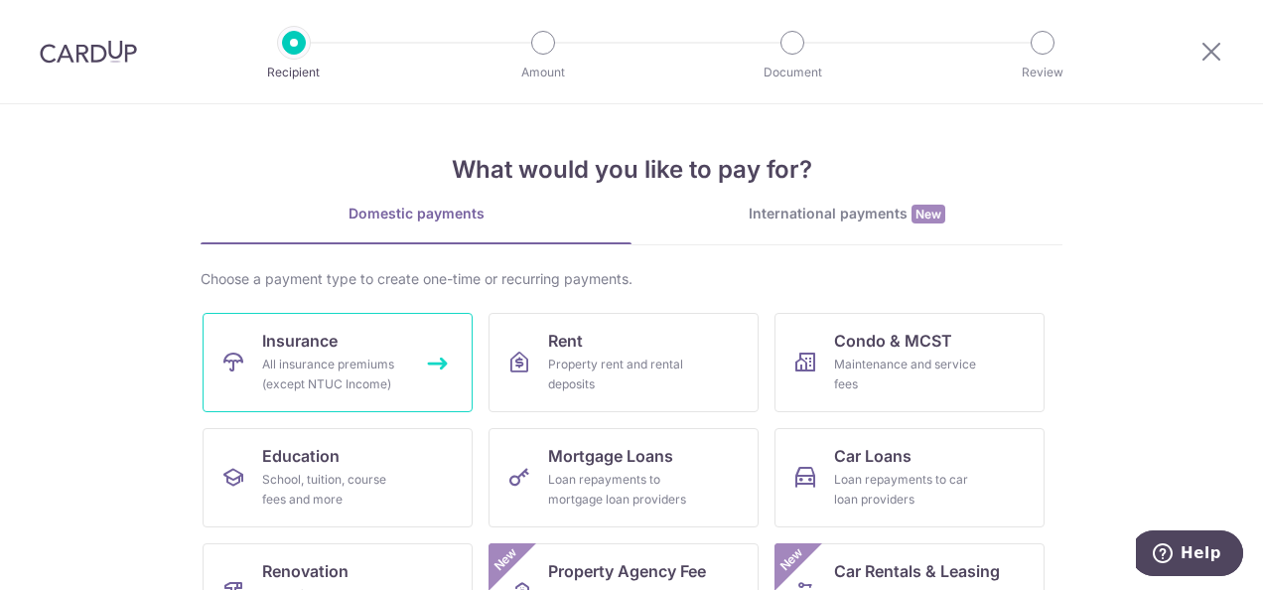
click at [345, 346] on link "Insurance All insurance premiums (except NTUC Income)" at bounding box center [338, 362] width 270 height 99
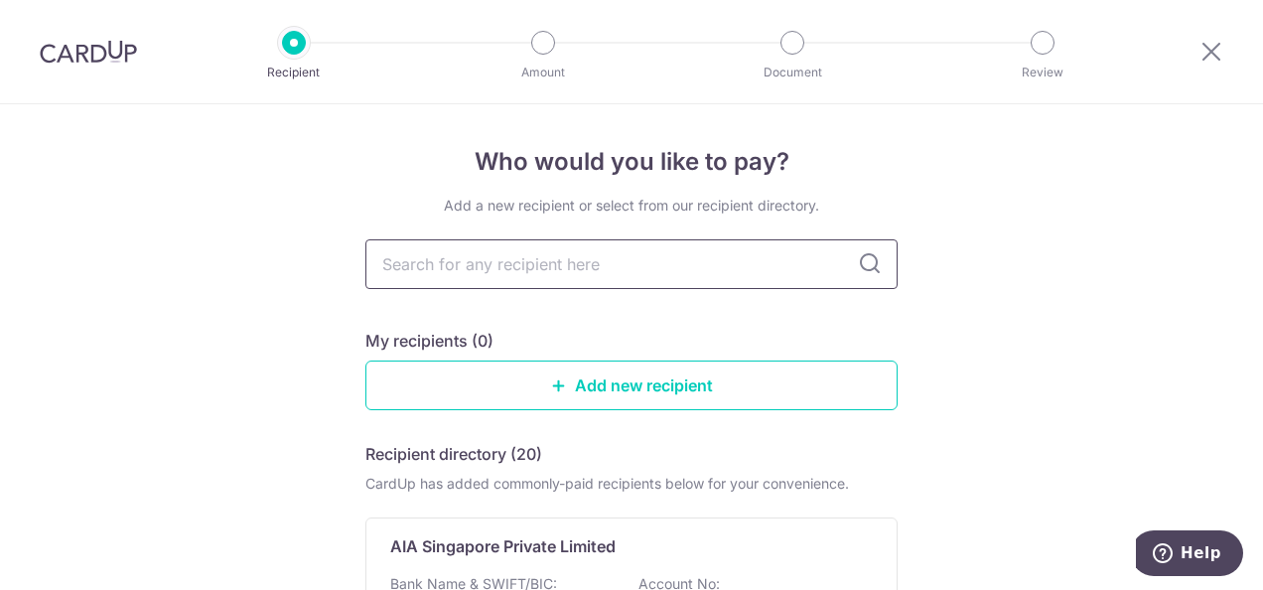
click at [591, 270] on input "text" at bounding box center [631, 264] width 532 height 50
type input "man"
type input "manulife"
drag, startPoint x: 488, startPoint y: 264, endPoint x: 274, endPoint y: 246, distance: 215.2
click at [274, 246] on div "Who would you like to pay? Add a new recipient or select from our recipient dir…" at bounding box center [631, 588] width 1263 height 969
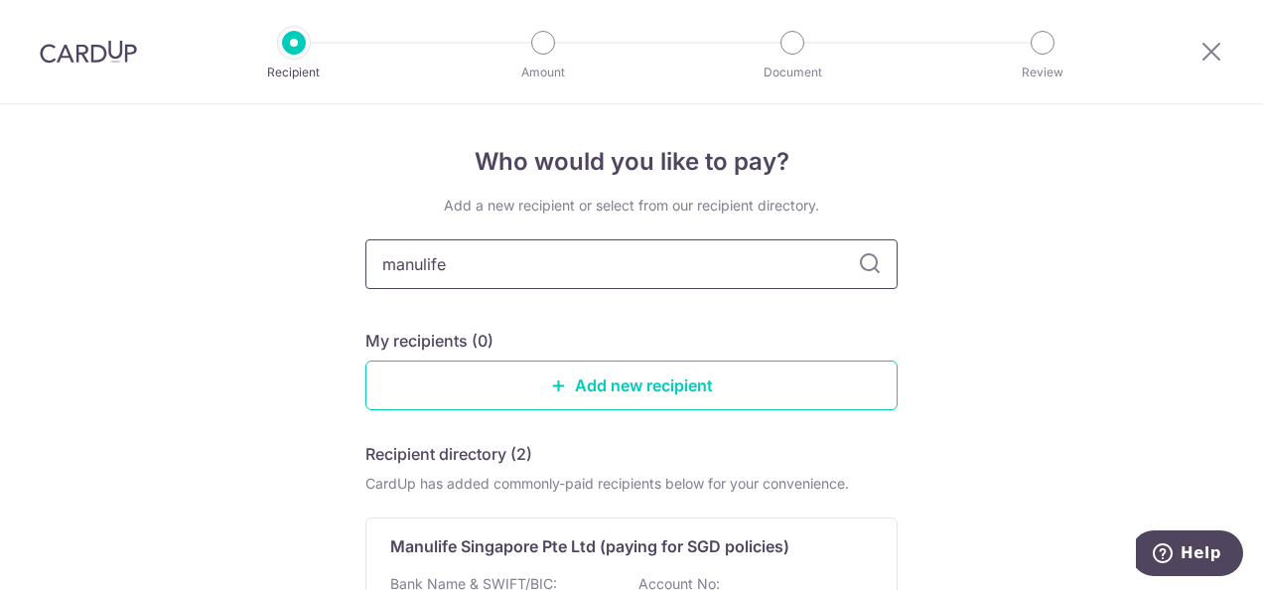
type input "M"
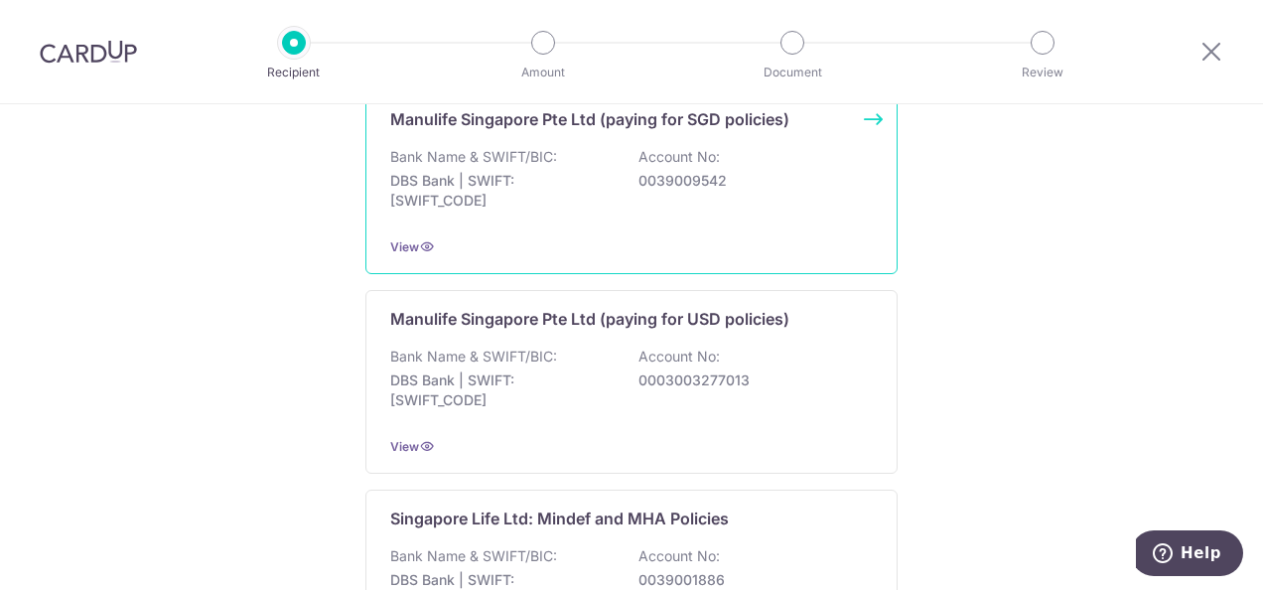
scroll to position [596, 0]
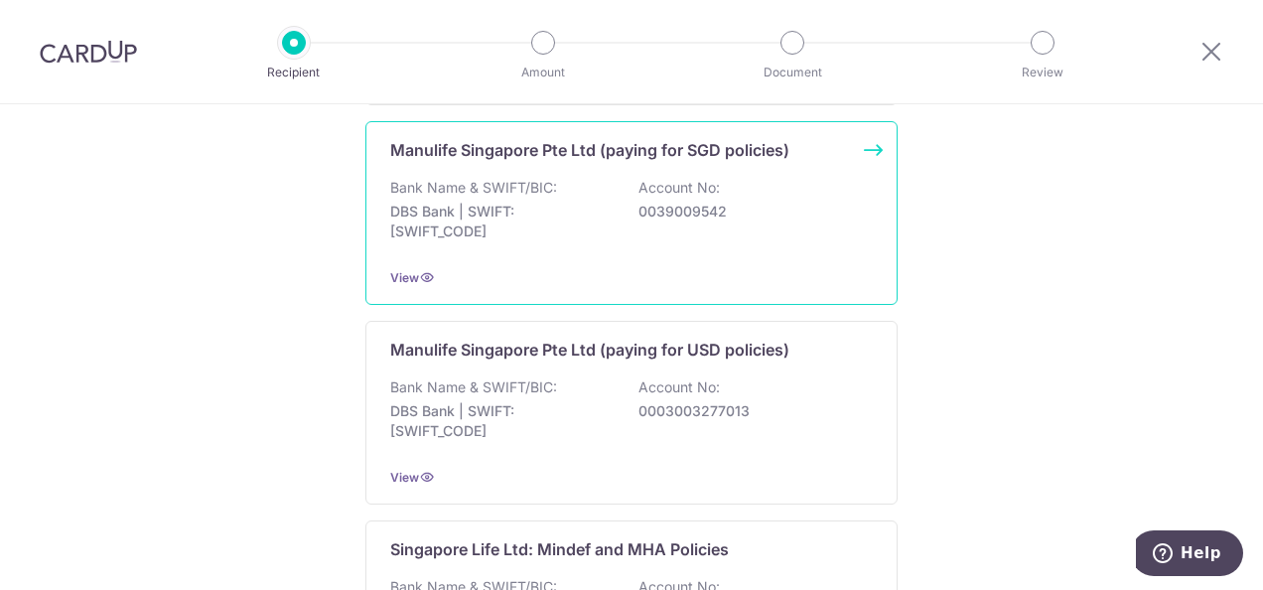
click at [594, 267] on div "View" at bounding box center [631, 277] width 483 height 21
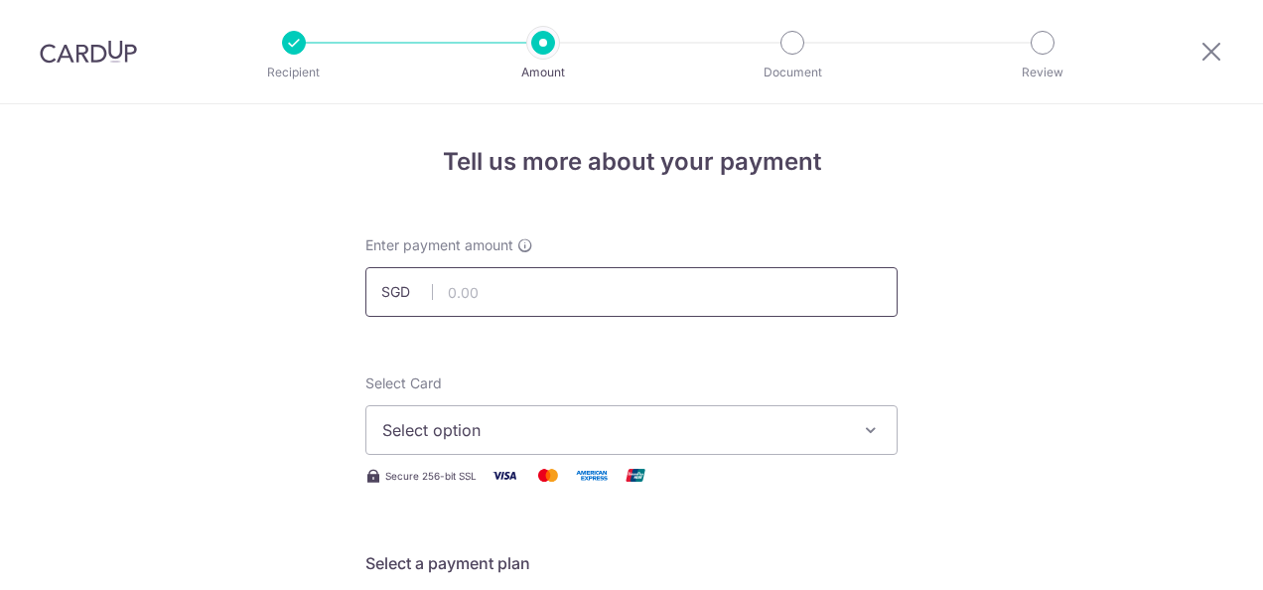
click at [551, 296] on input "text" at bounding box center [631, 292] width 532 height 50
type input "309.63"
click at [580, 437] on span "Select option" at bounding box center [613, 430] width 463 height 24
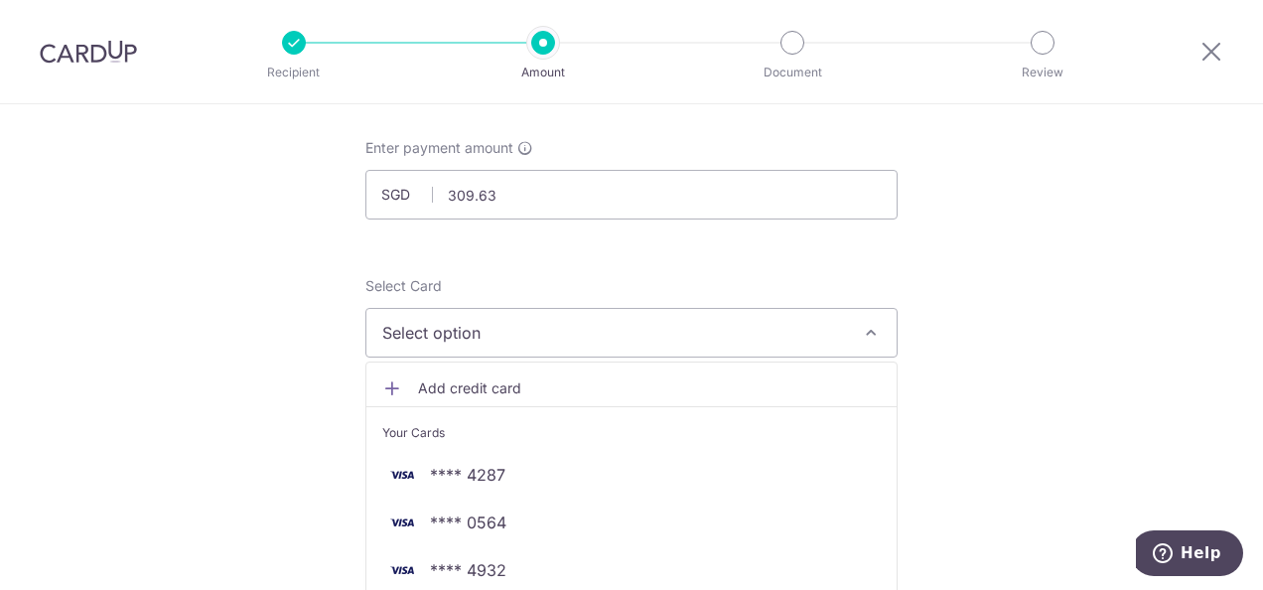
scroll to position [199, 0]
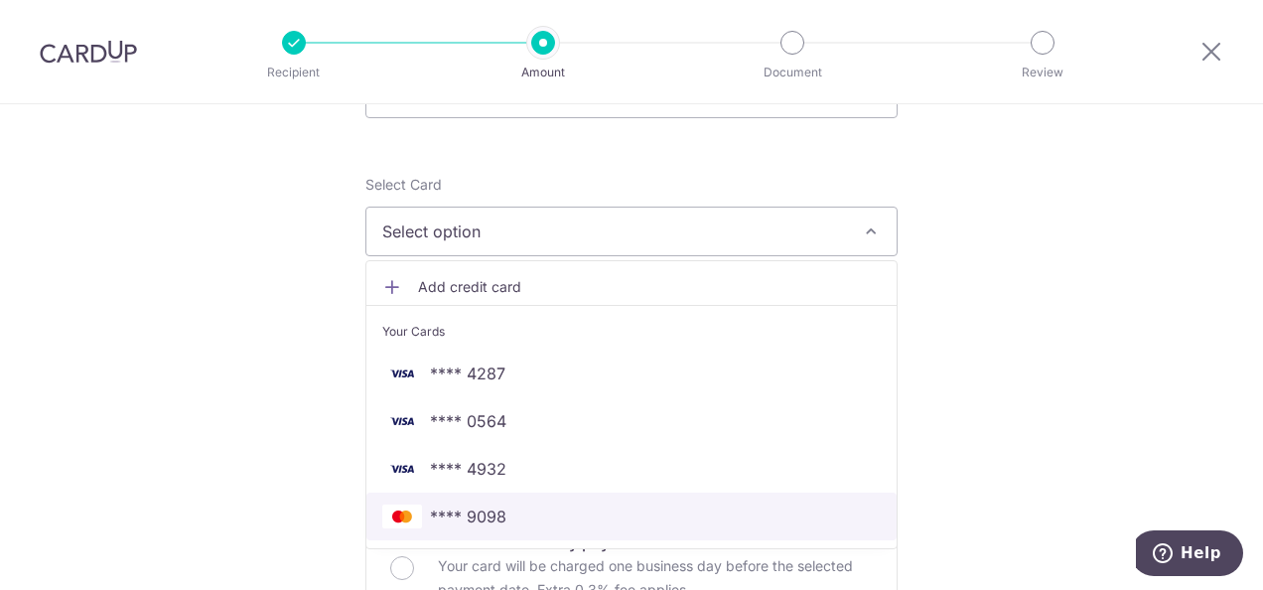
click at [496, 504] on span "**** 9098" at bounding box center [468, 516] width 76 height 24
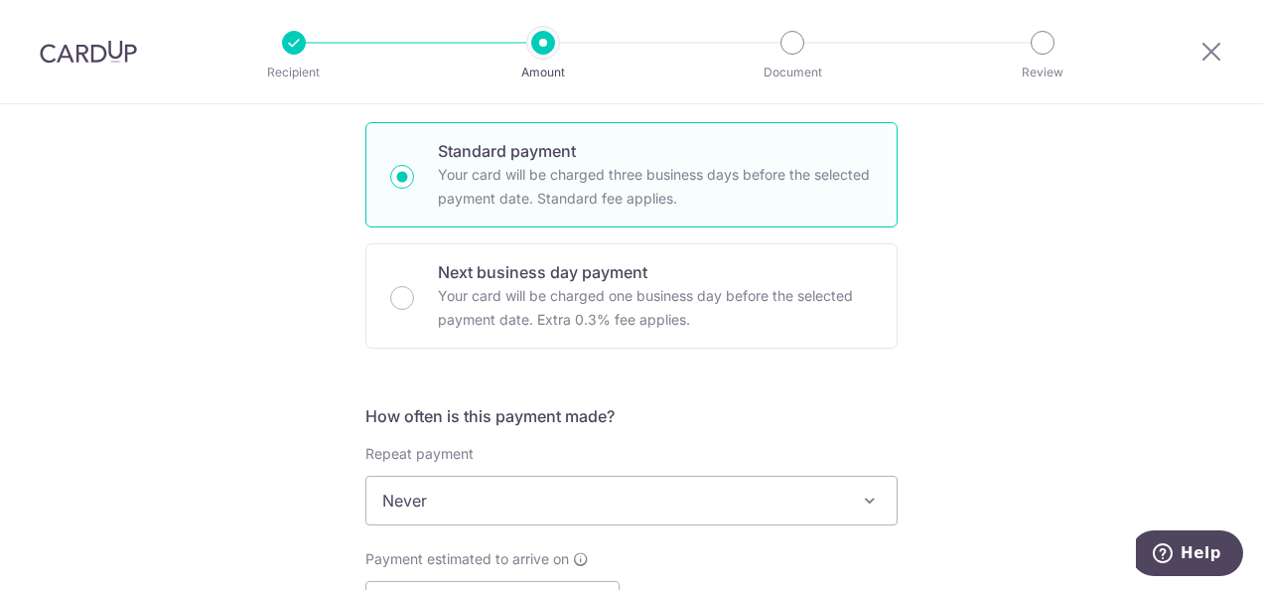
scroll to position [496, 0]
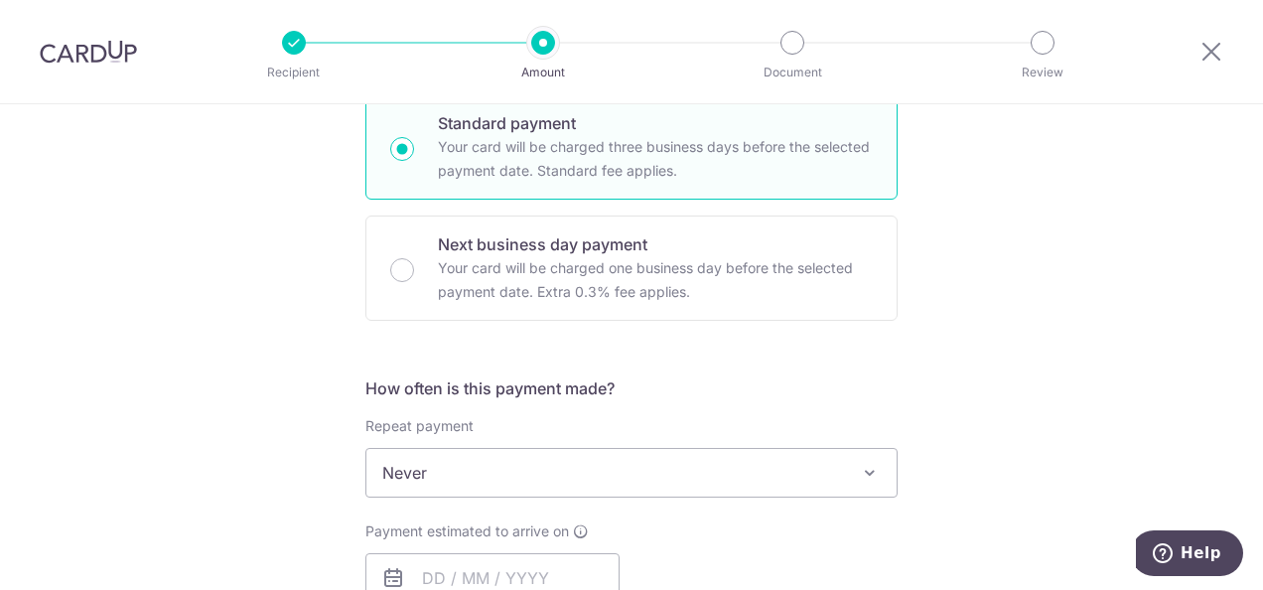
click at [422, 466] on span "Never" at bounding box center [631, 473] width 530 height 48
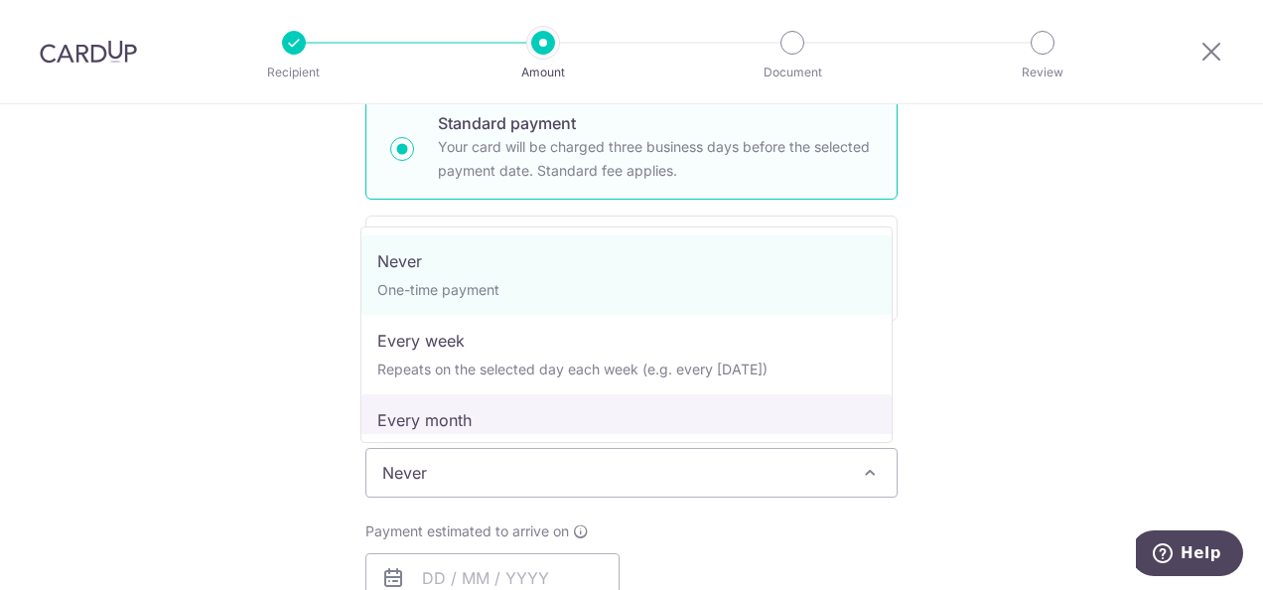
select select "3"
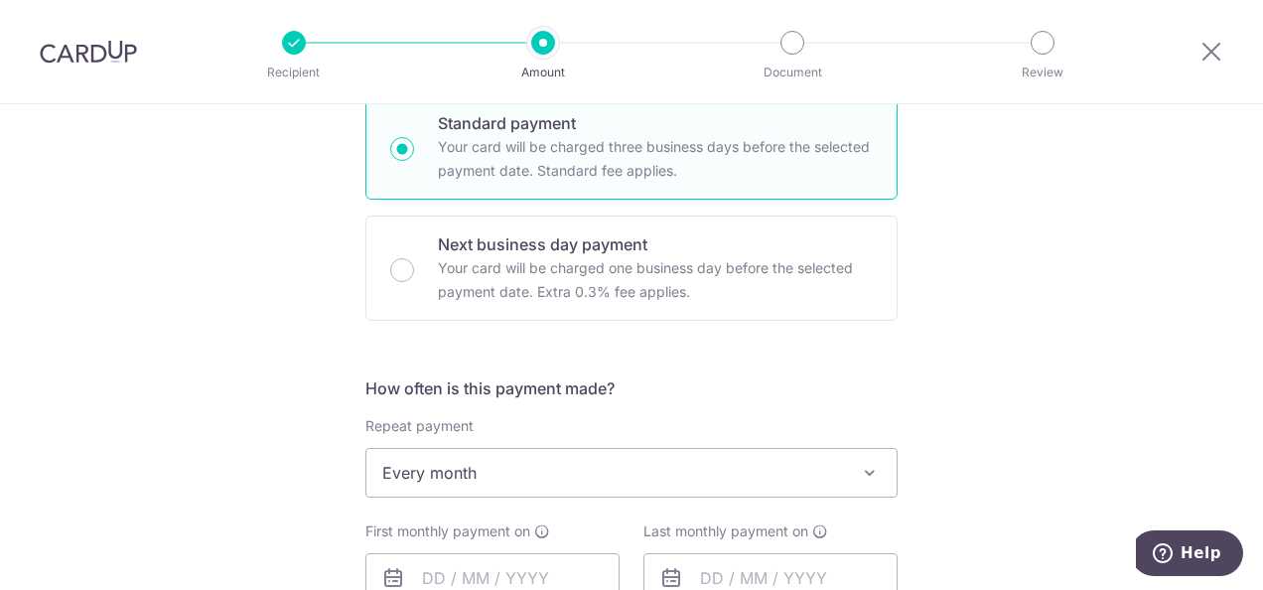
scroll to position [695, 0]
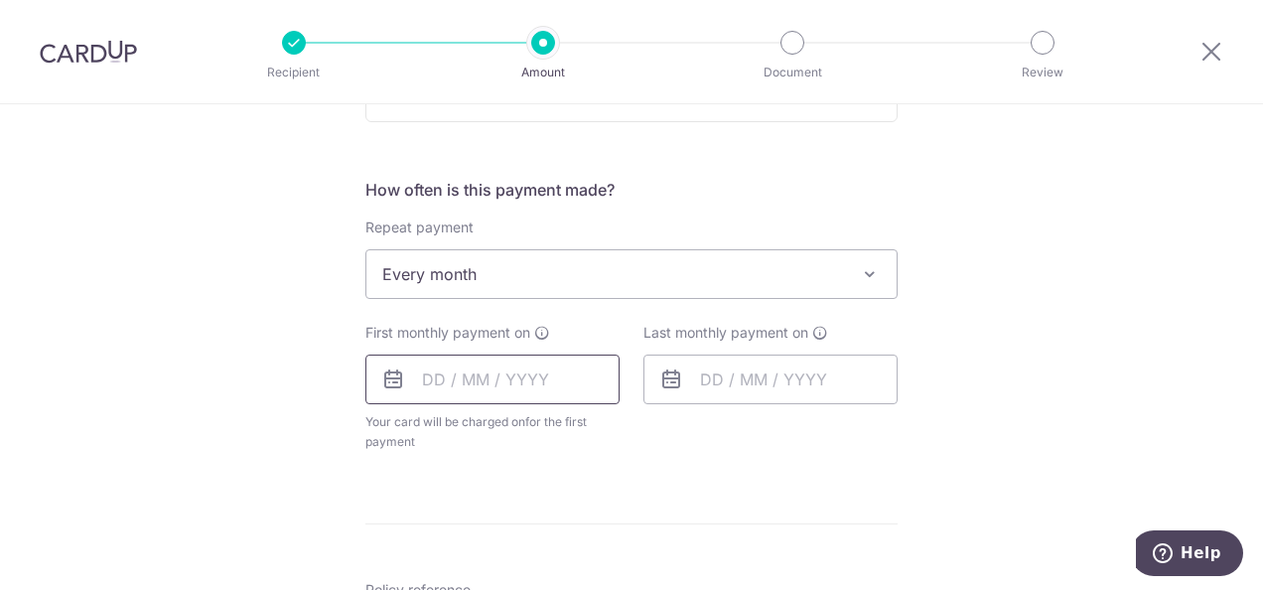
click at [493, 371] on input "text" at bounding box center [492, 379] width 254 height 50
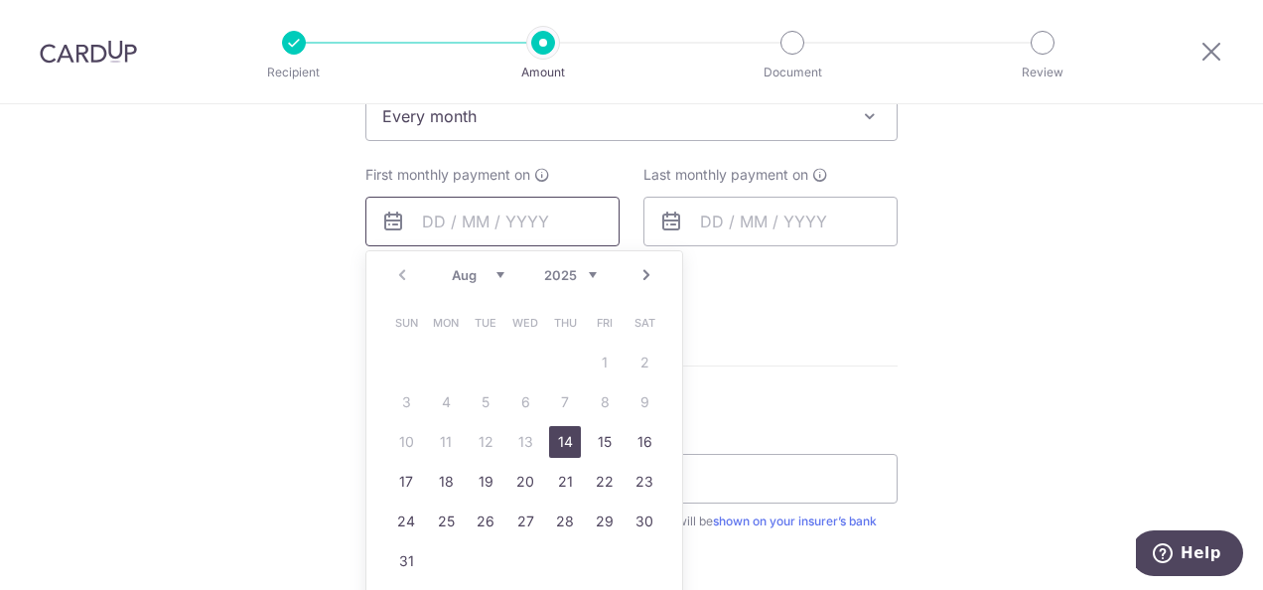
scroll to position [894, 0]
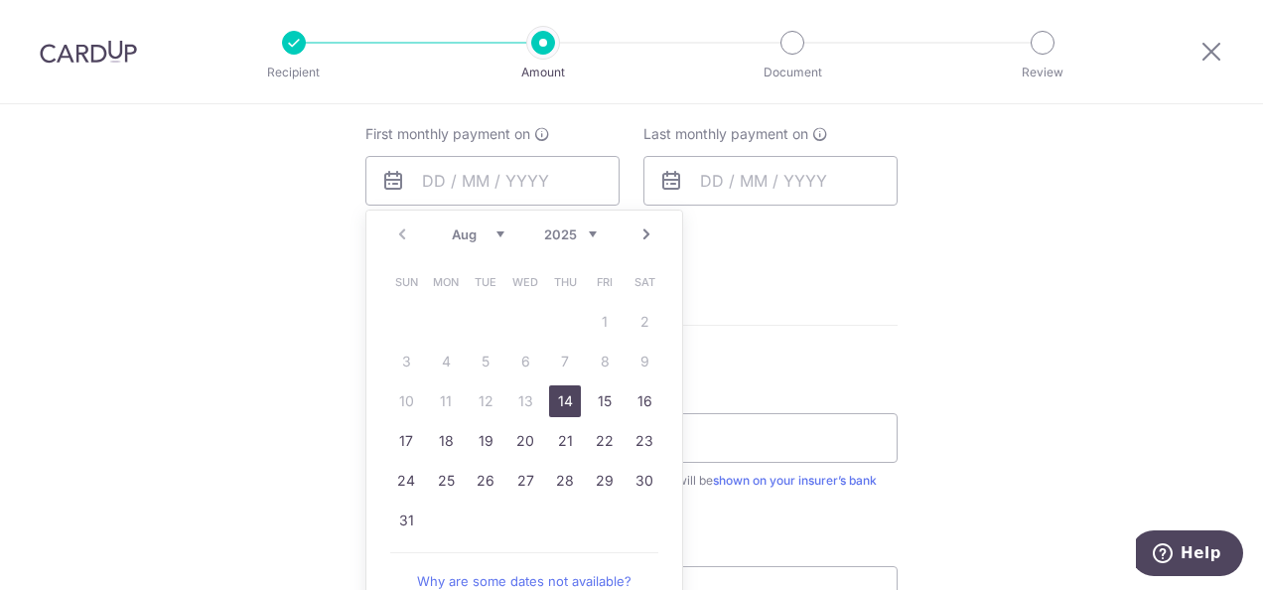
click at [497, 239] on div "Aug Sep Oct Nov Dec 2025 2026 2027 2028 2029 2030 2031 2032 2033 2034 2035" at bounding box center [524, 234] width 145 height 17
click at [491, 233] on select "Aug Sep Oct Nov Dec" at bounding box center [478, 234] width 53 height 16
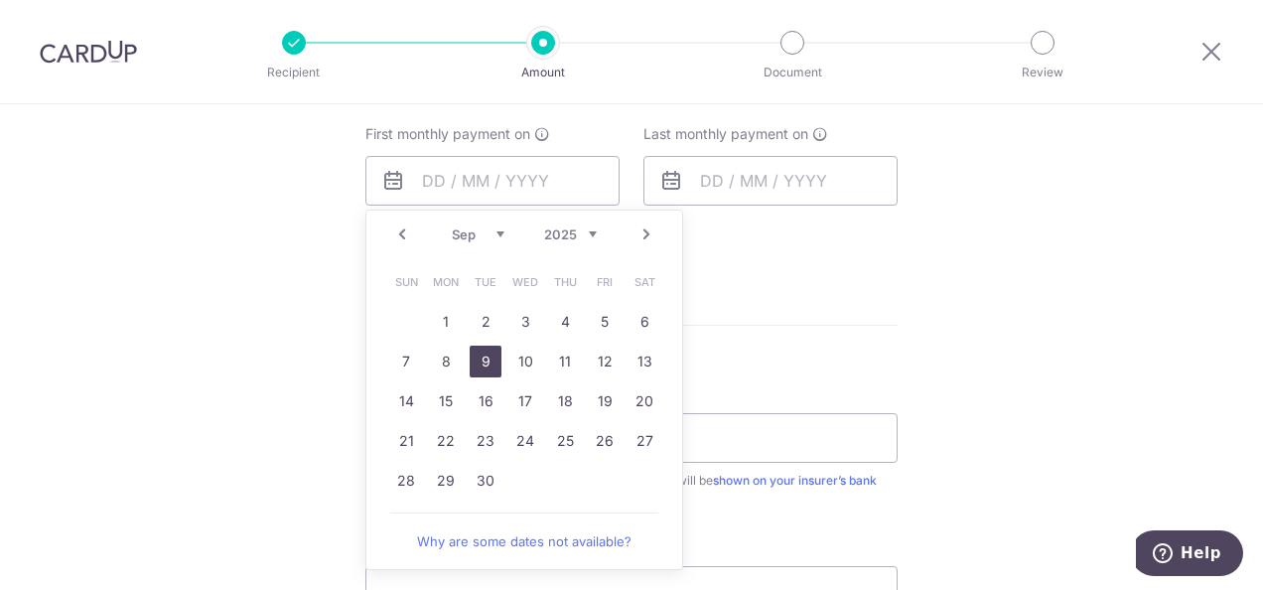
click at [470, 358] on link "9" at bounding box center [486, 362] width 32 height 32
type input "09/09/2025"
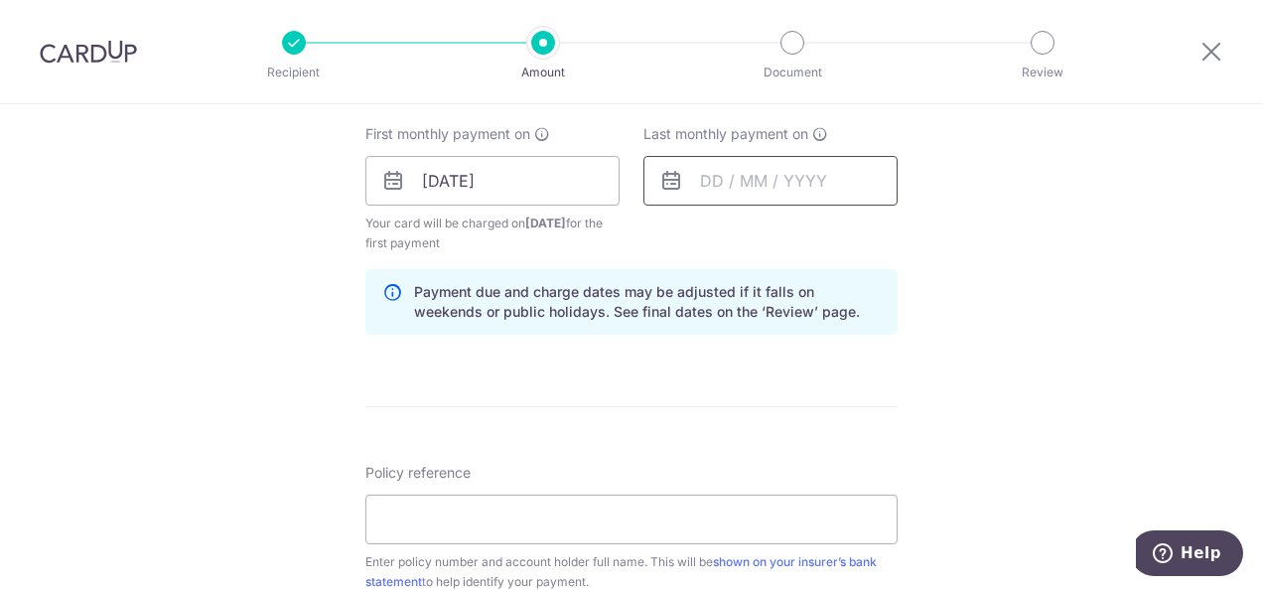
click at [766, 185] on input "text" at bounding box center [770, 181] width 254 height 50
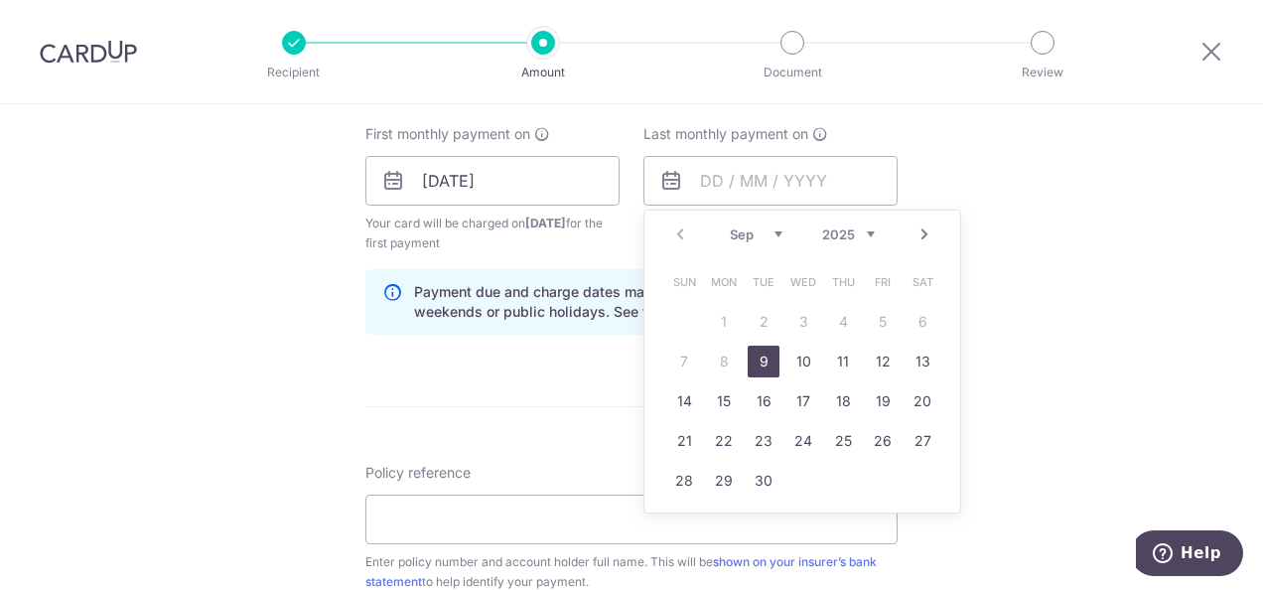
click at [919, 235] on link "Next" at bounding box center [924, 234] width 24 height 24
click at [918, 234] on link "Next" at bounding box center [924, 234] width 24 height 24
click at [913, 234] on link "Next" at bounding box center [924, 234] width 24 height 24
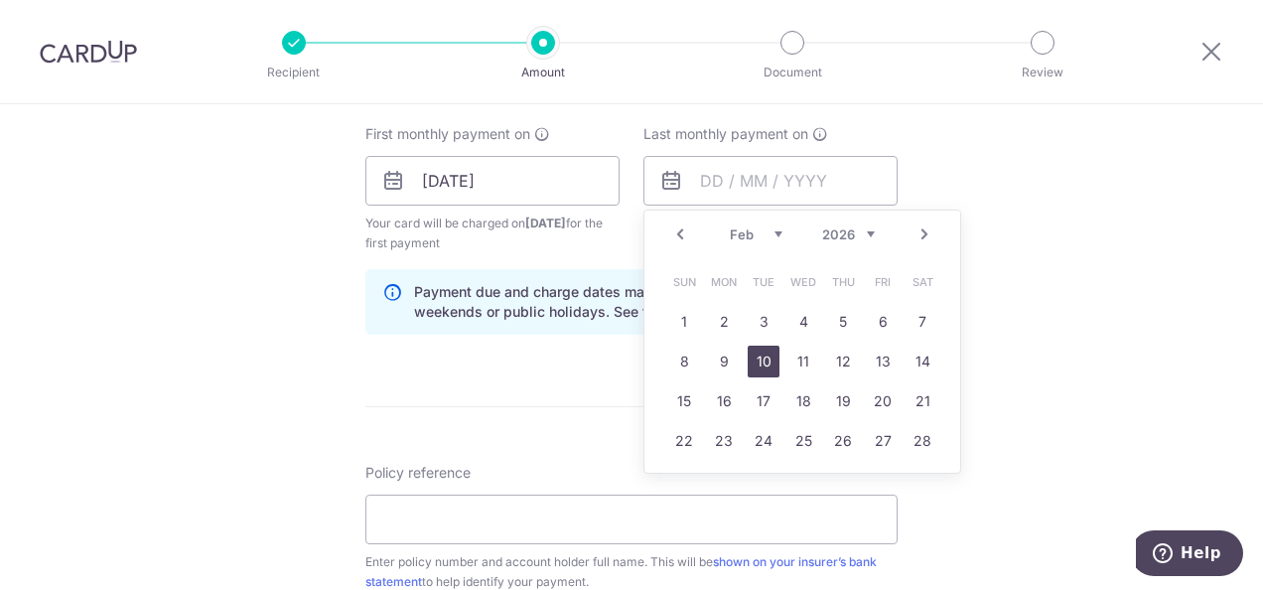
click at [759, 361] on link "10" at bounding box center [764, 362] width 32 height 32
type input "10/02/2026"
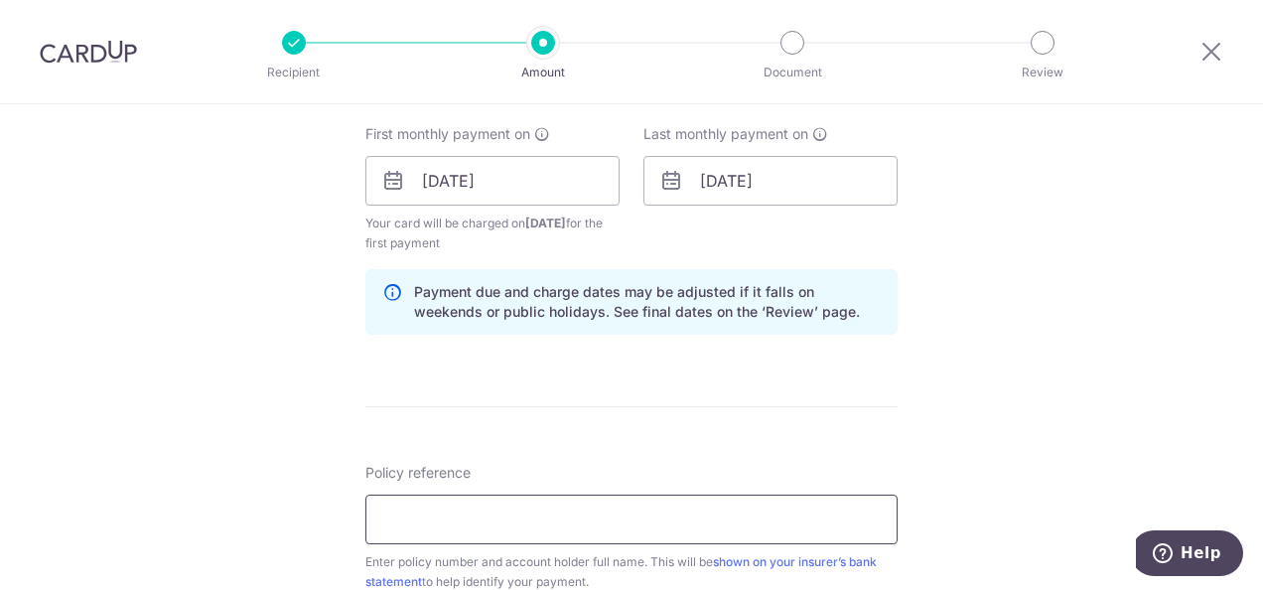
click at [459, 533] on input "Policy reference" at bounding box center [631, 519] width 532 height 50
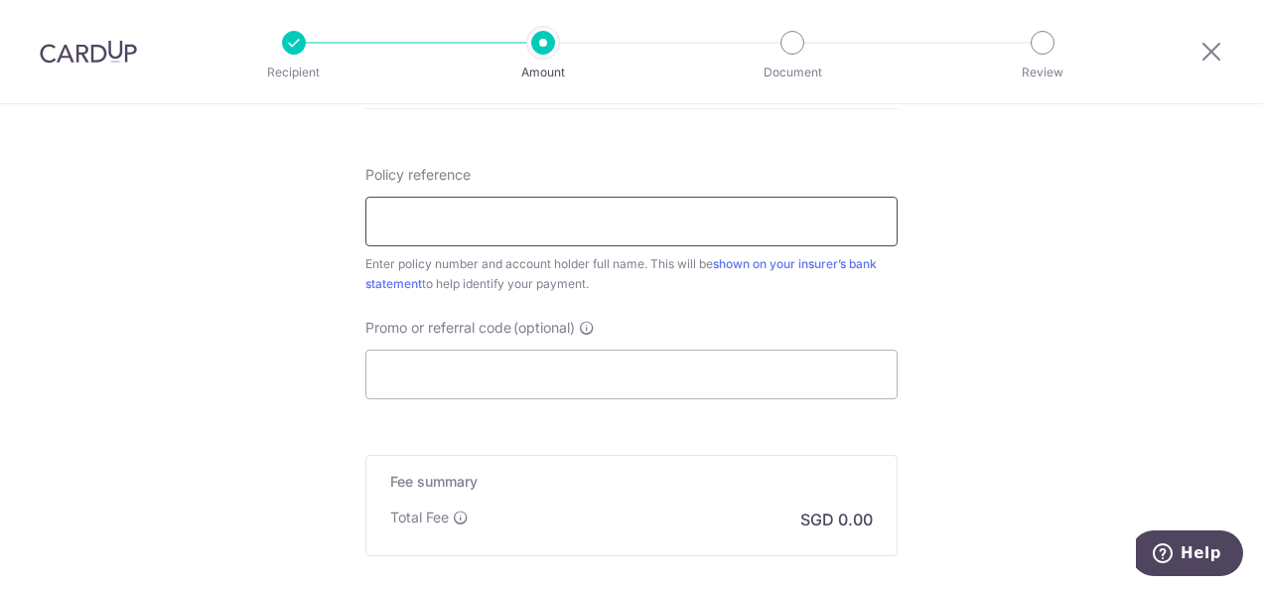
paste input "1450778893"
type input "1450778893"
click at [505, 372] on input "Promo or referral code (optional)" at bounding box center [631, 374] width 532 height 50
click at [506, 372] on input "Promo or referral code (optional)" at bounding box center [631, 374] width 532 height 50
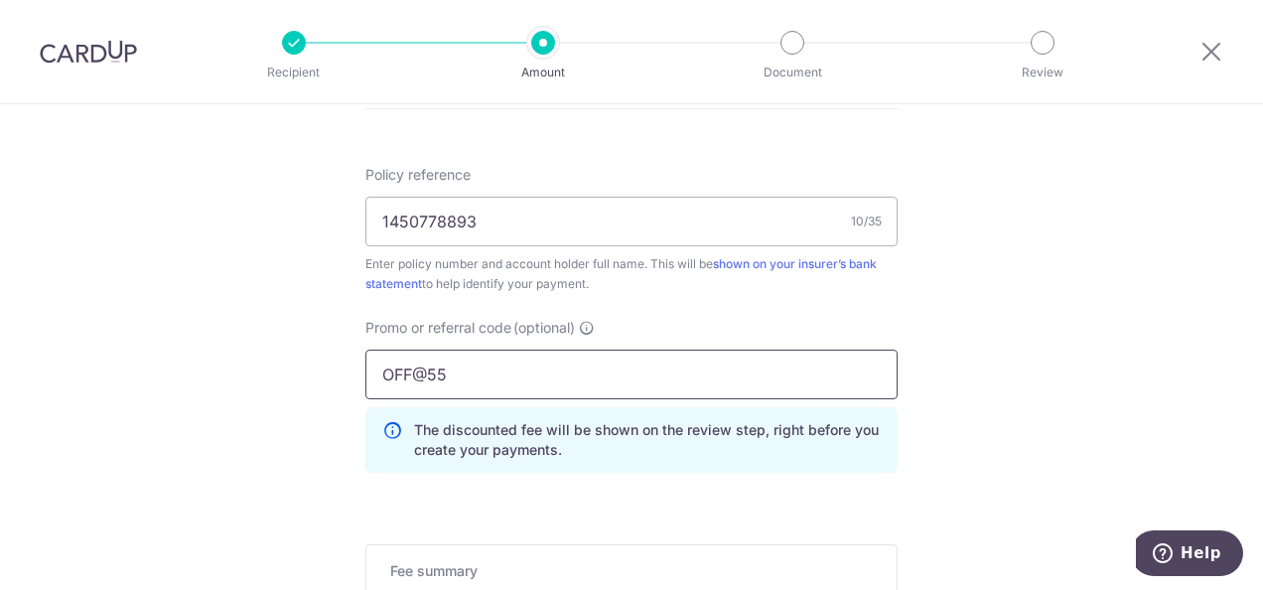
scroll to position [1390, 0]
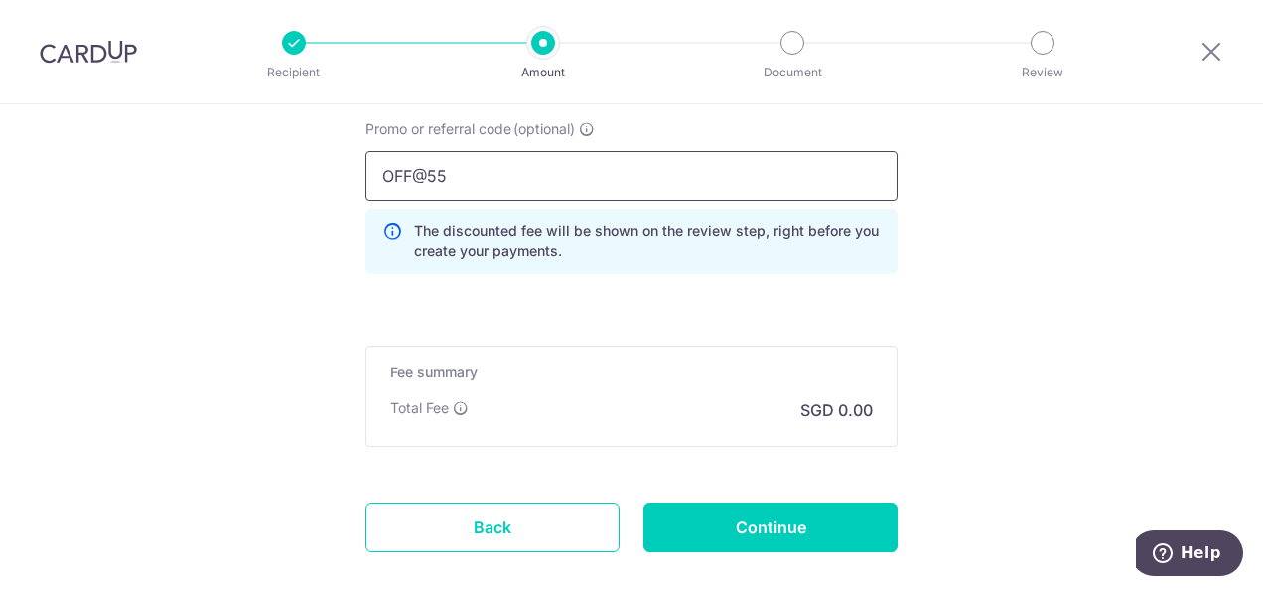
click at [425, 179] on input "OFF@55" at bounding box center [631, 176] width 532 height 50
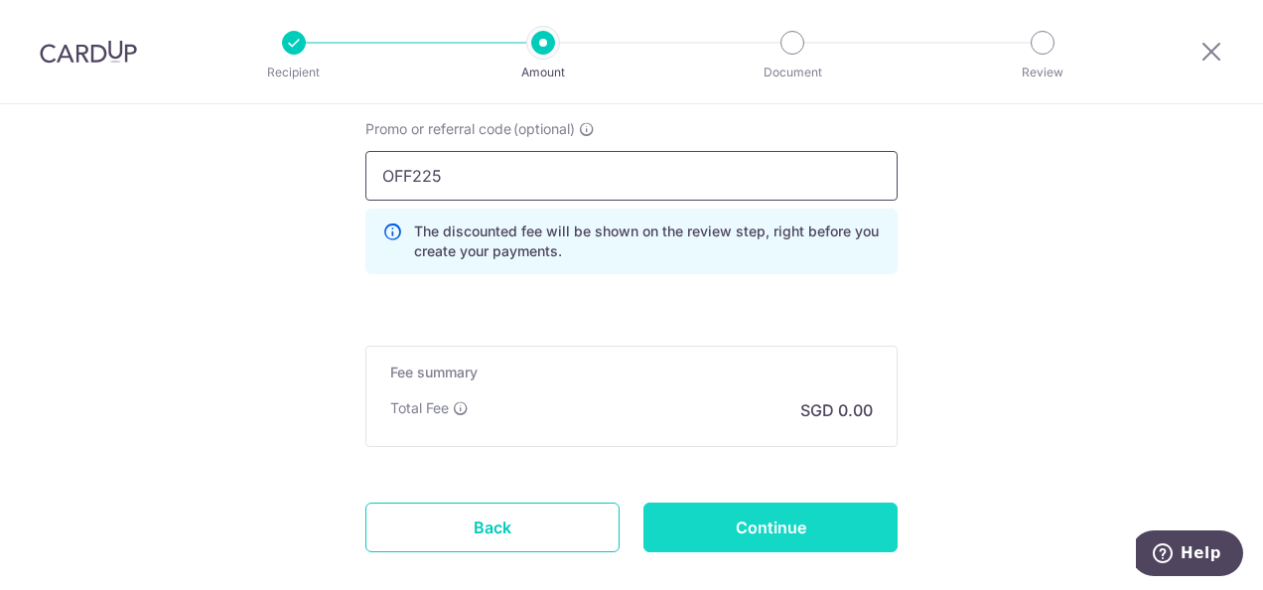
type input "OFF225"
click at [724, 521] on input "Continue" at bounding box center [770, 527] width 254 height 50
type input "Create Schedule"
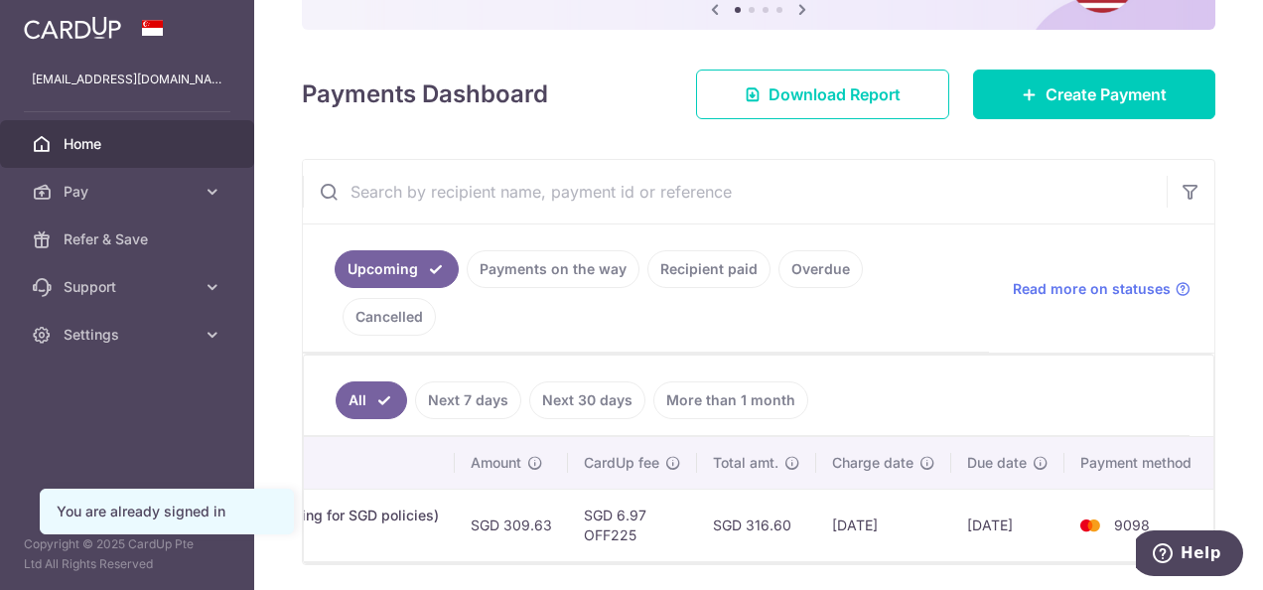
scroll to position [0, 655]
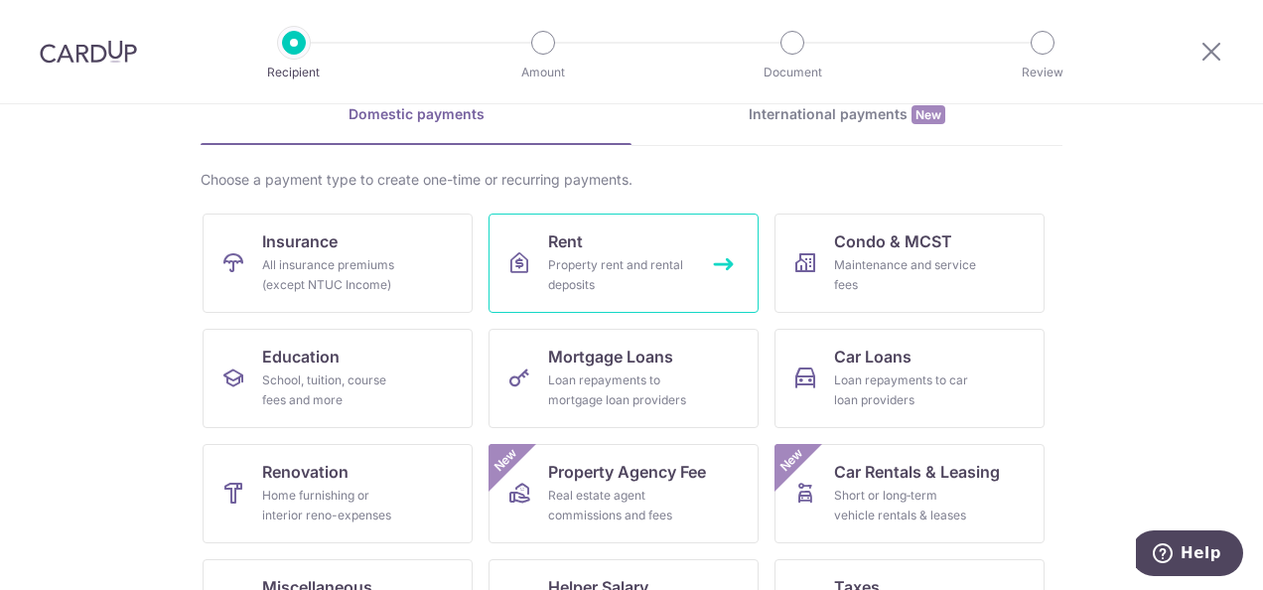
scroll to position [160, 0]
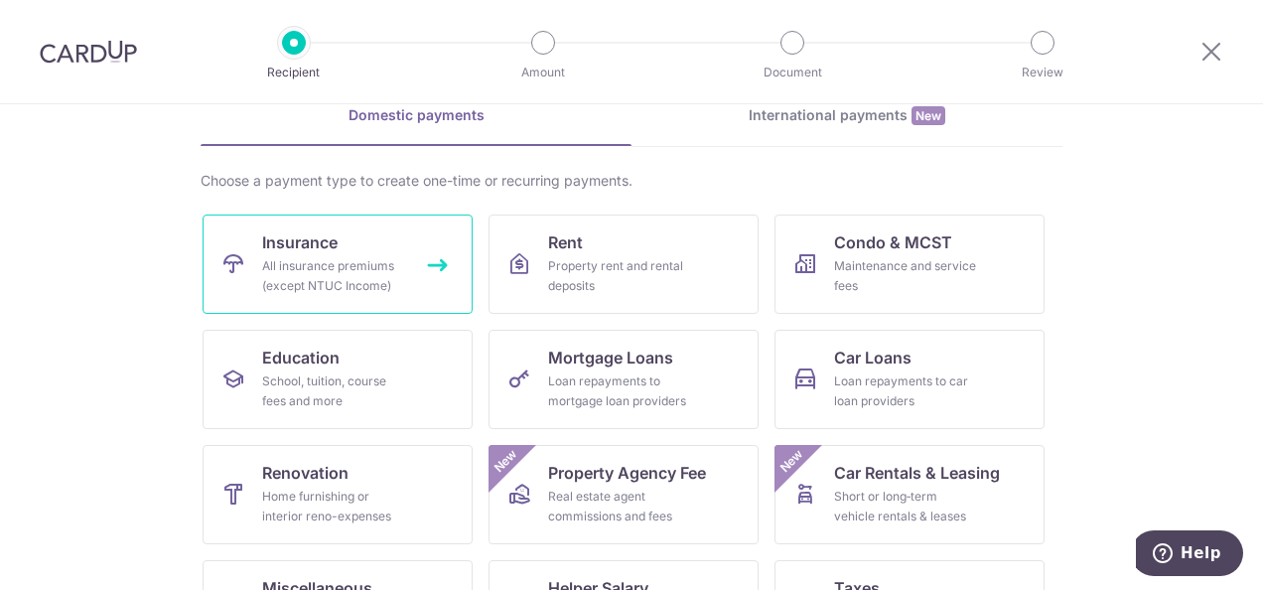
click at [343, 286] on div "All insurance premiums (except NTUC Income)" at bounding box center [333, 276] width 143 height 40
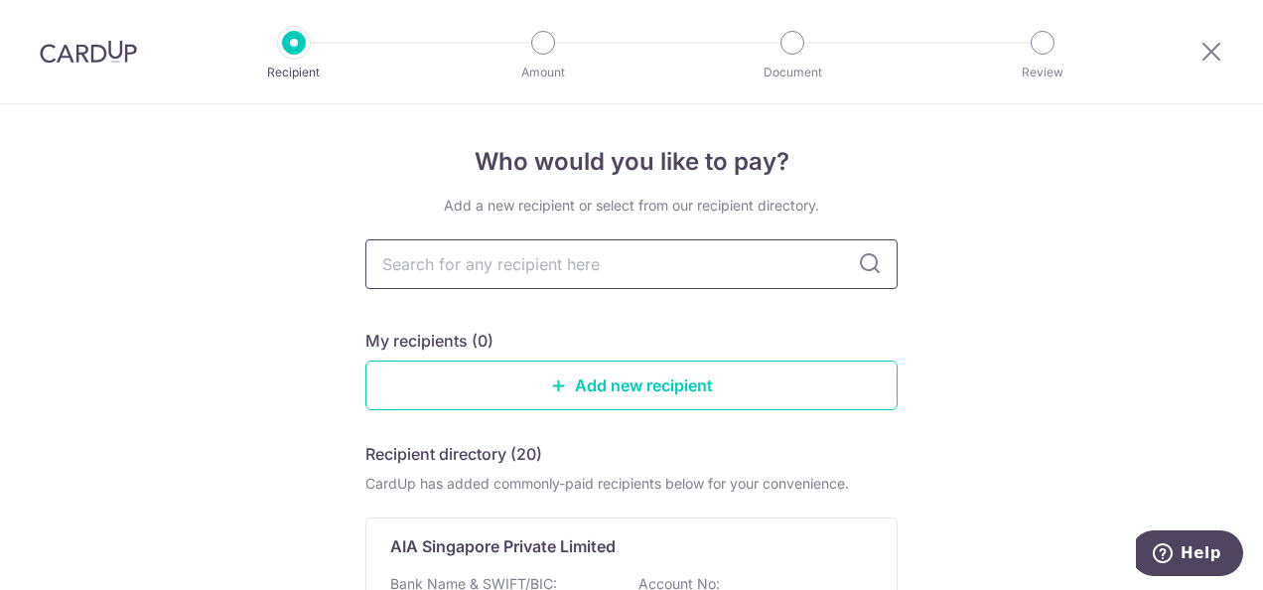
click at [606, 272] on input "text" at bounding box center [631, 264] width 532 height 50
type input "m"
type input "MANULIFE"
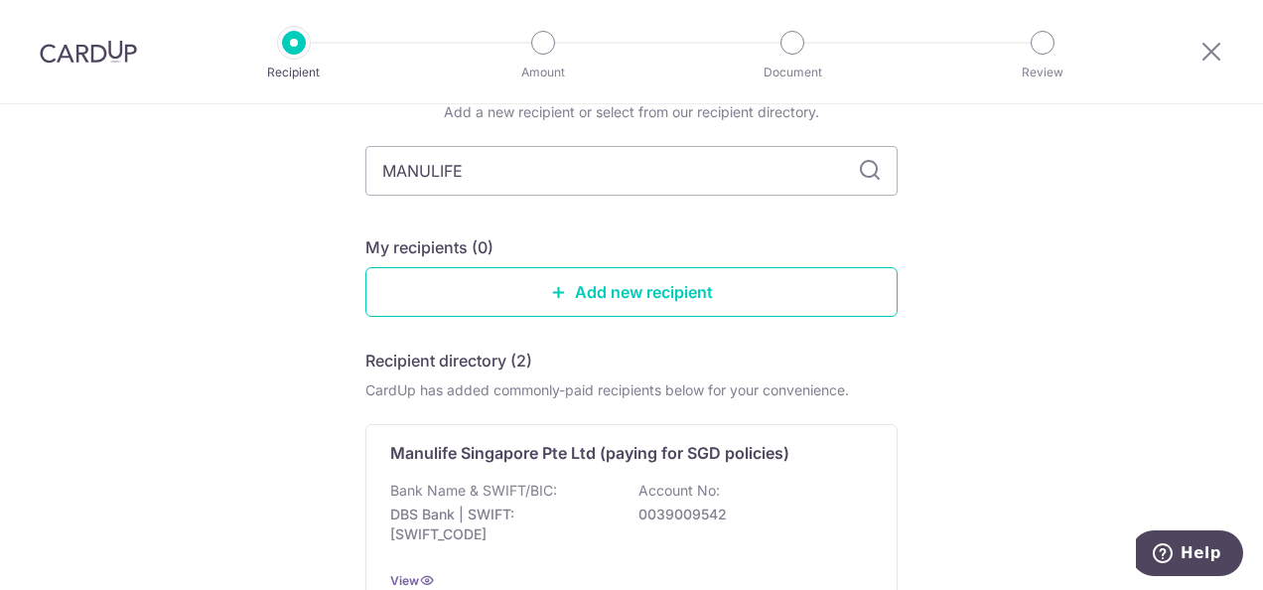
scroll to position [199, 0]
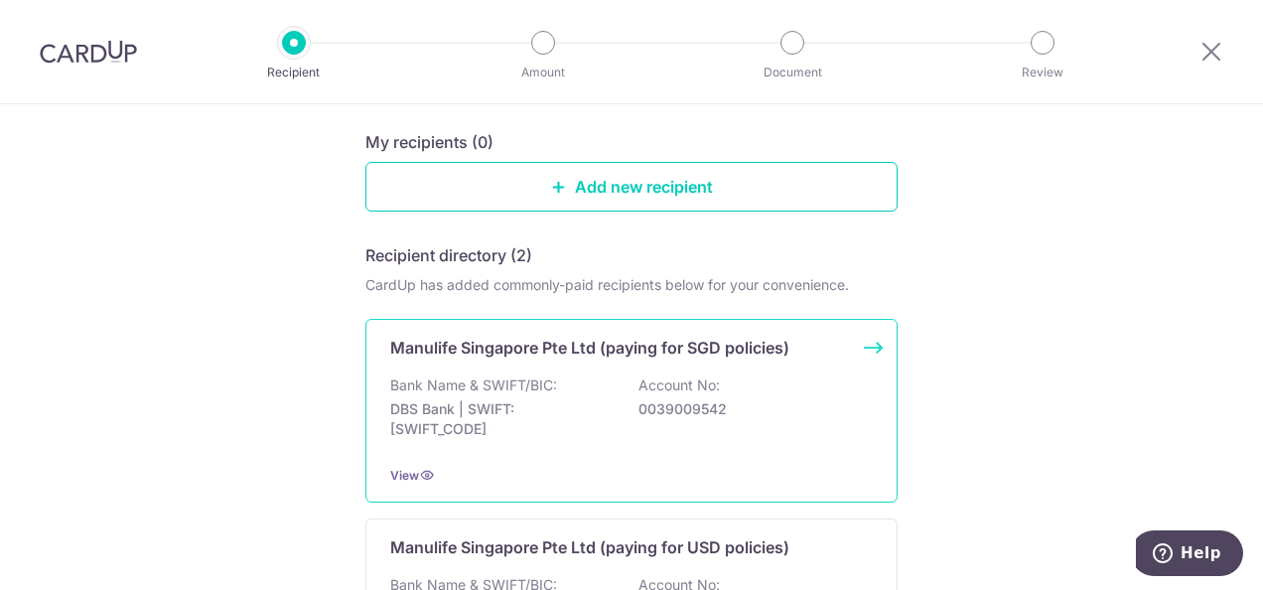
click at [522, 394] on div "Bank Name & SWIFT/BIC: DBS Bank | SWIFT: DBSSSGSGXXX Account No: 0039009542" at bounding box center [631, 411] width 483 height 73
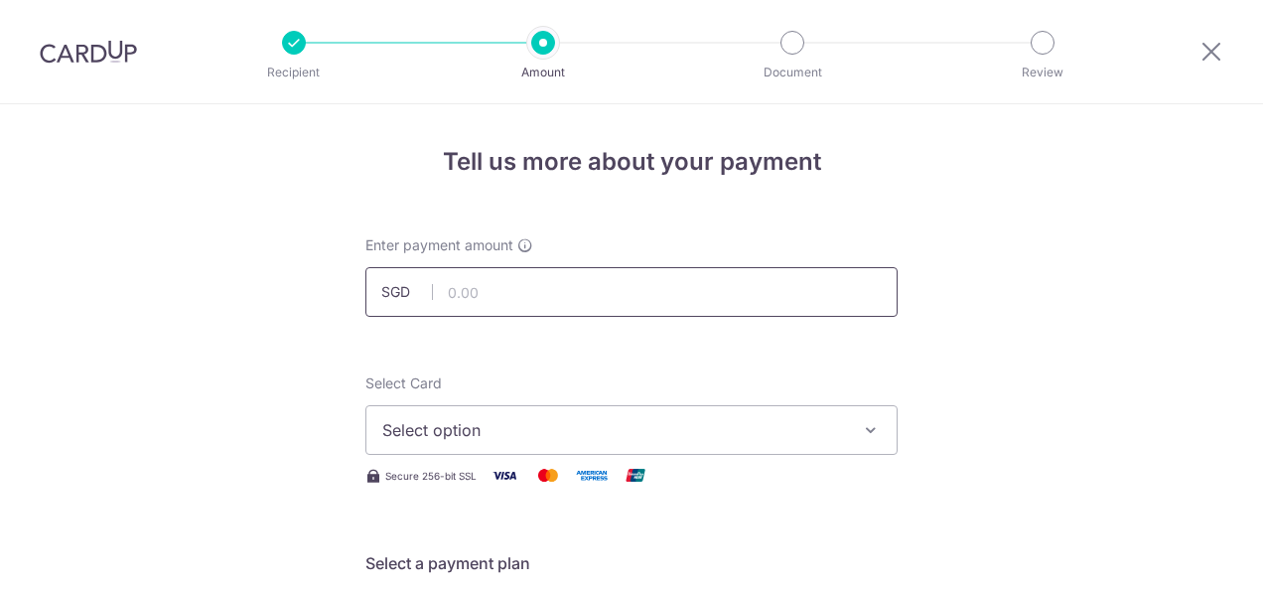
drag, startPoint x: 0, startPoint y: 0, endPoint x: 572, endPoint y: 300, distance: 645.7
click at [572, 300] on input "text" at bounding box center [631, 292] width 532 height 50
click at [525, 290] on input "text" at bounding box center [631, 292] width 532 height 50
type input "309.63"
type input "1450778893"
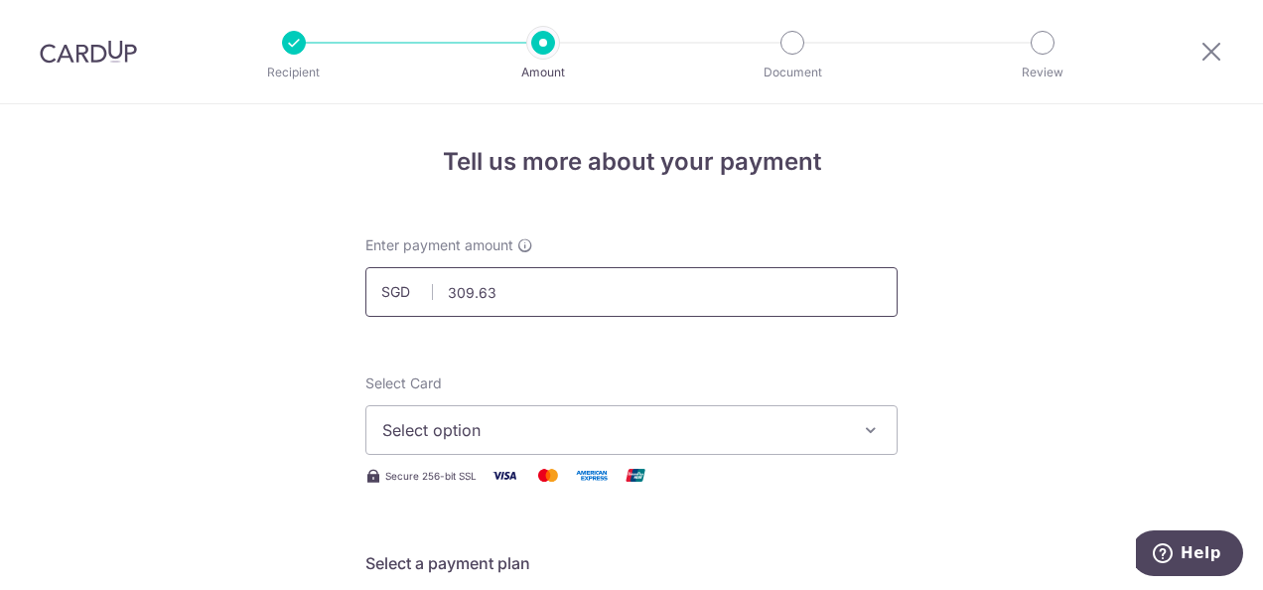
type input "OFF225"
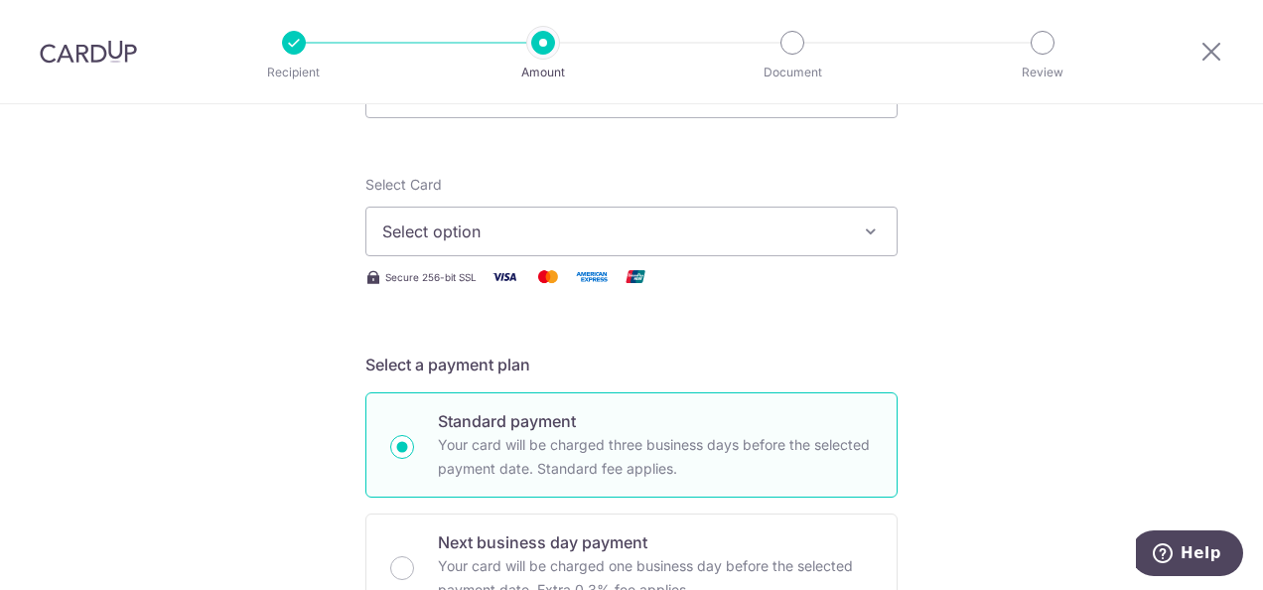
click at [478, 232] on span "Select option" at bounding box center [613, 231] width 463 height 24
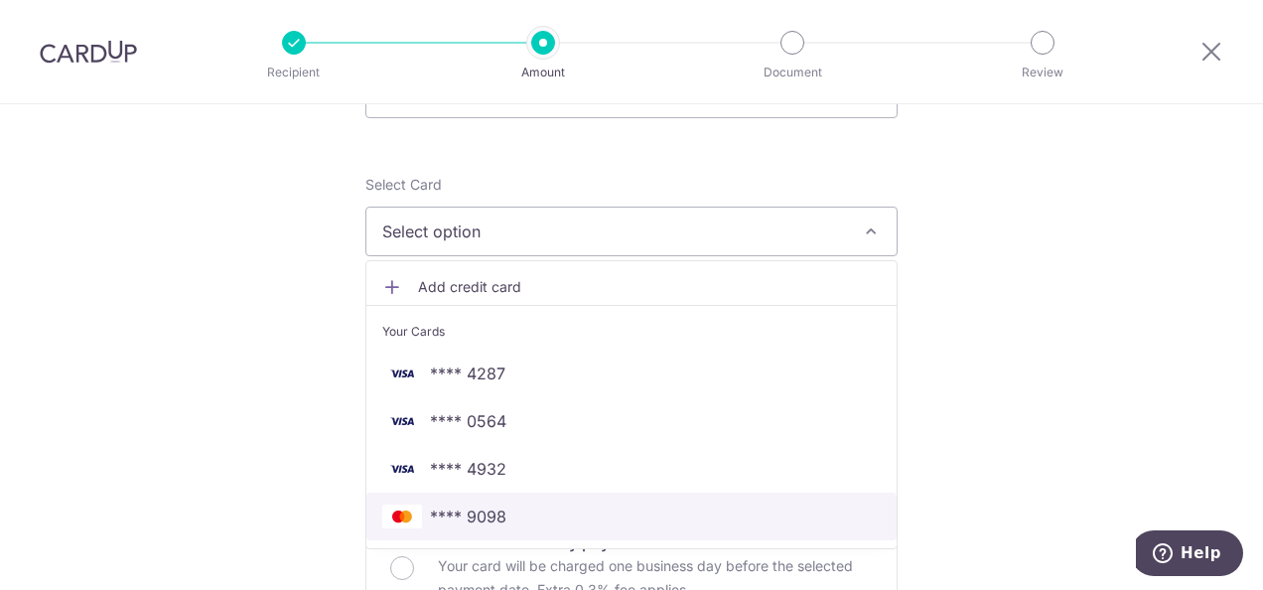
click at [492, 502] on link "**** 9098" at bounding box center [631, 516] width 530 height 48
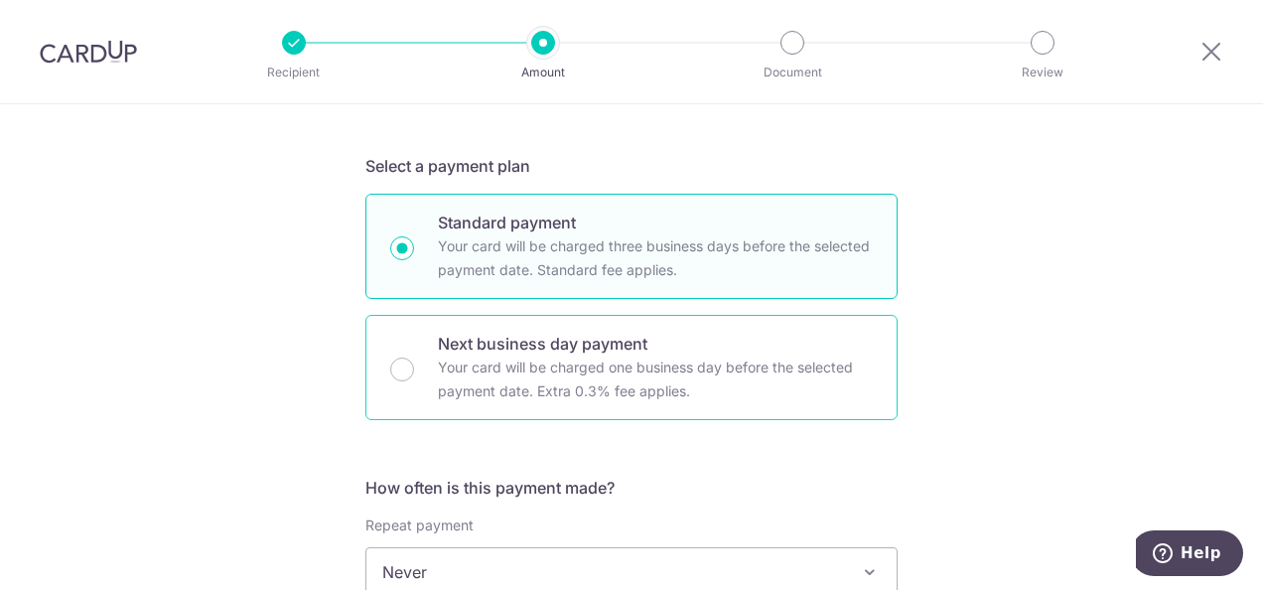
scroll to position [596, 0]
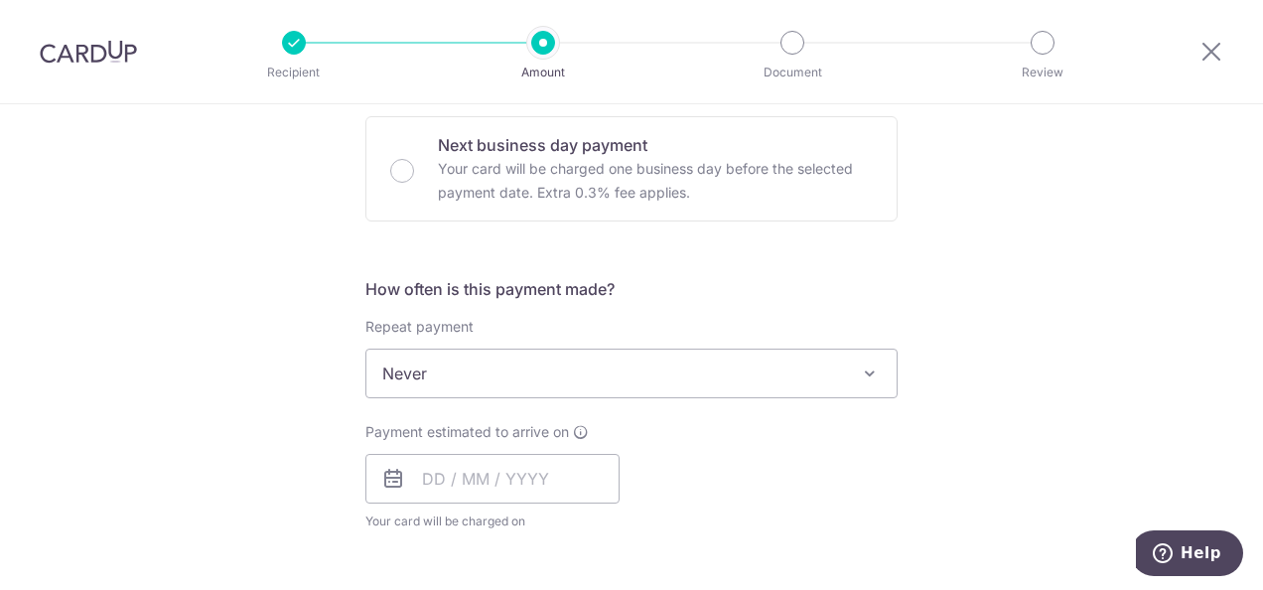
click at [494, 377] on span "Never" at bounding box center [631, 373] width 530 height 48
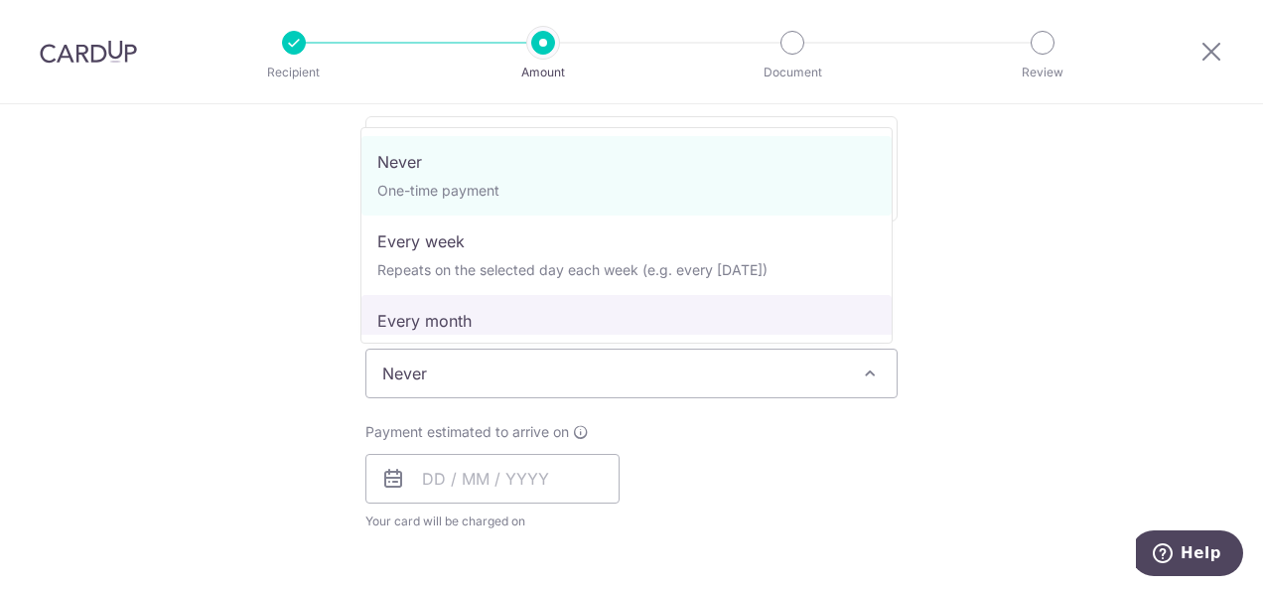
select select "3"
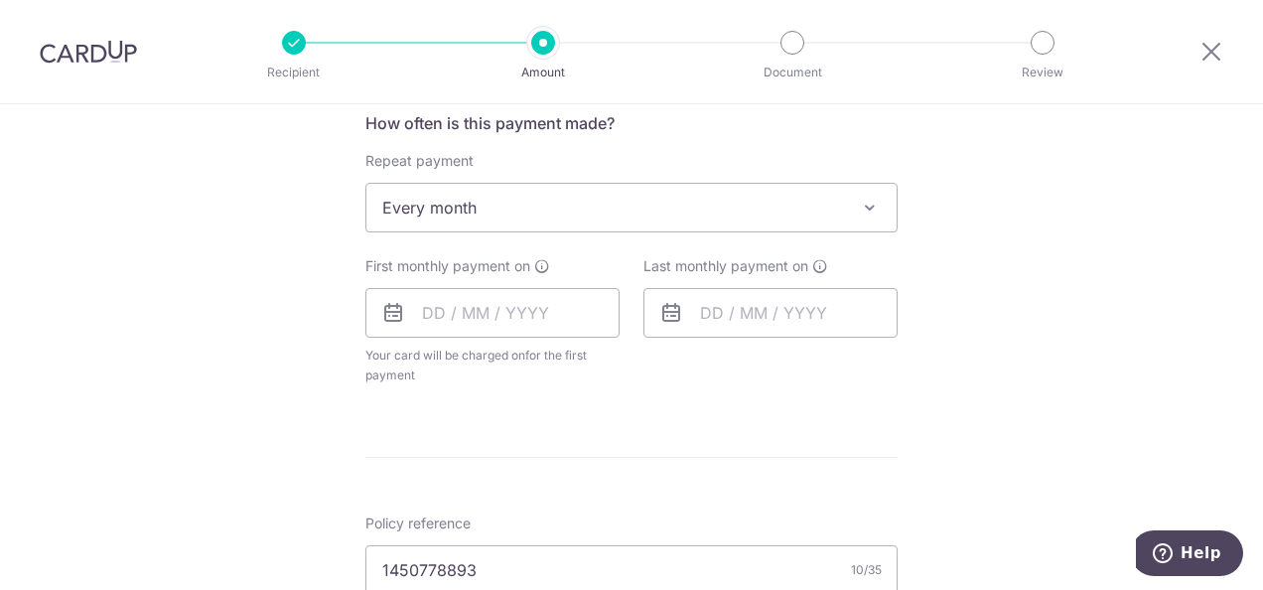
scroll to position [894, 0]
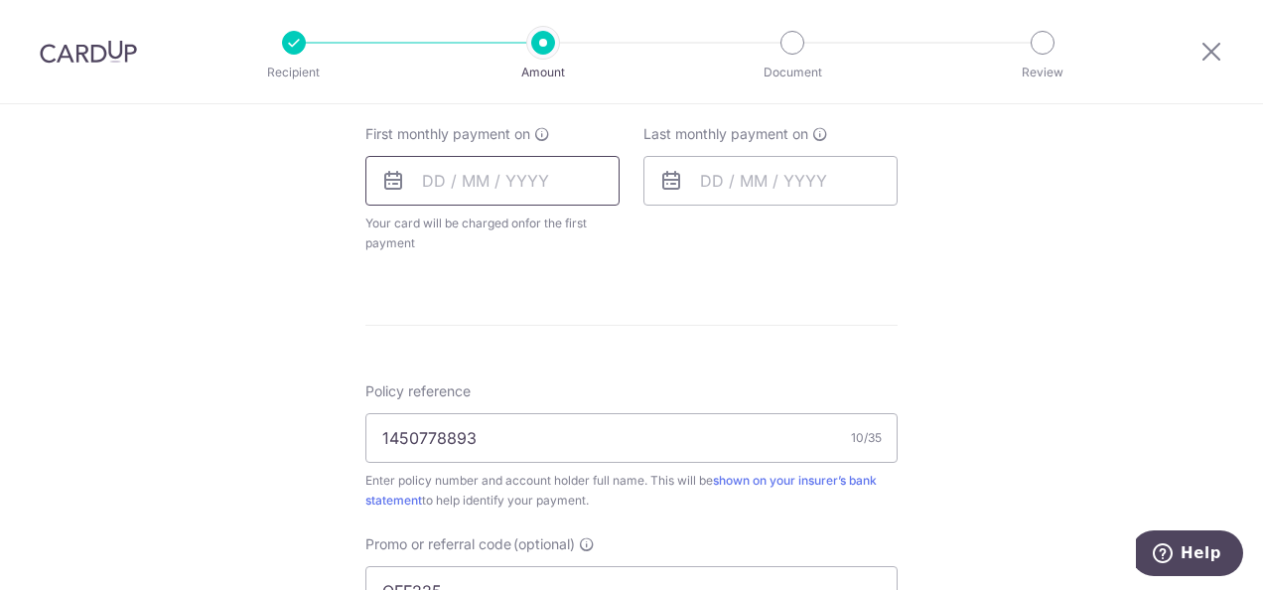
click at [445, 173] on input "text" at bounding box center [492, 181] width 254 height 50
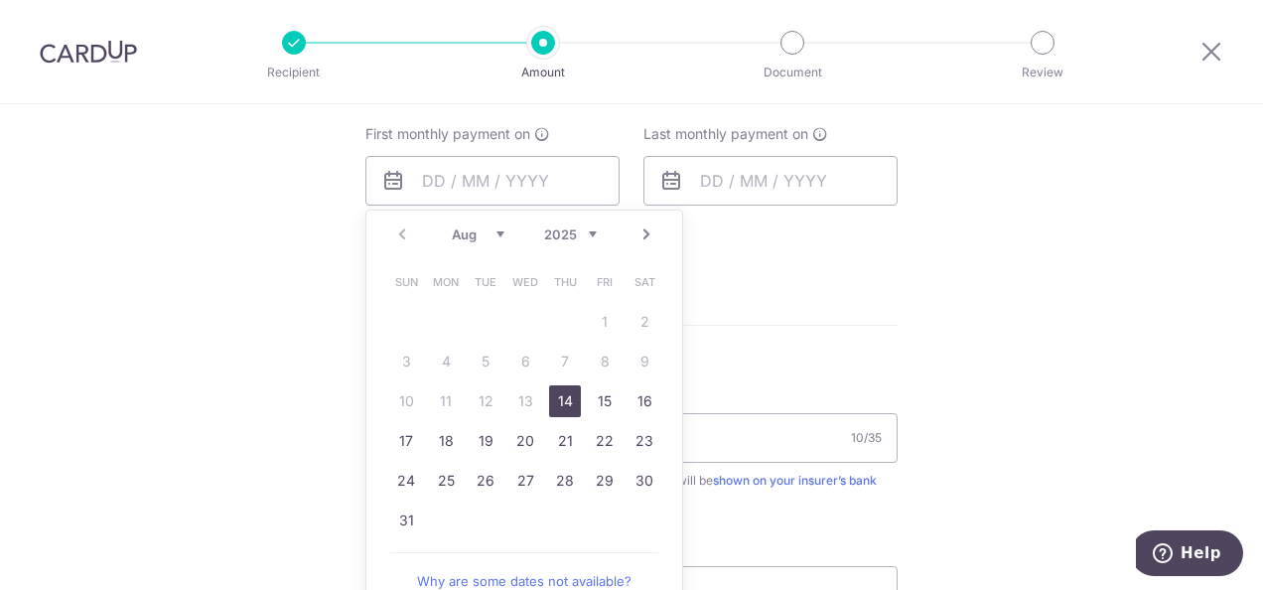
click at [639, 231] on link "Next" at bounding box center [646, 234] width 24 height 24
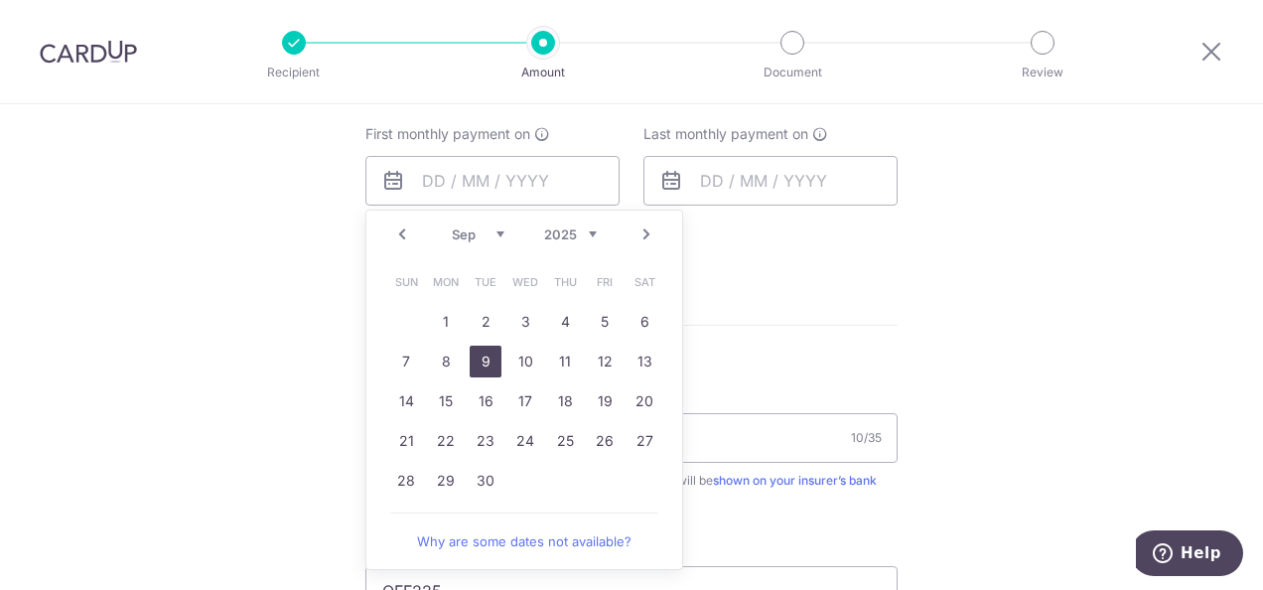
click at [483, 359] on link "9" at bounding box center [486, 362] width 32 height 32
type input "09/09/2025"
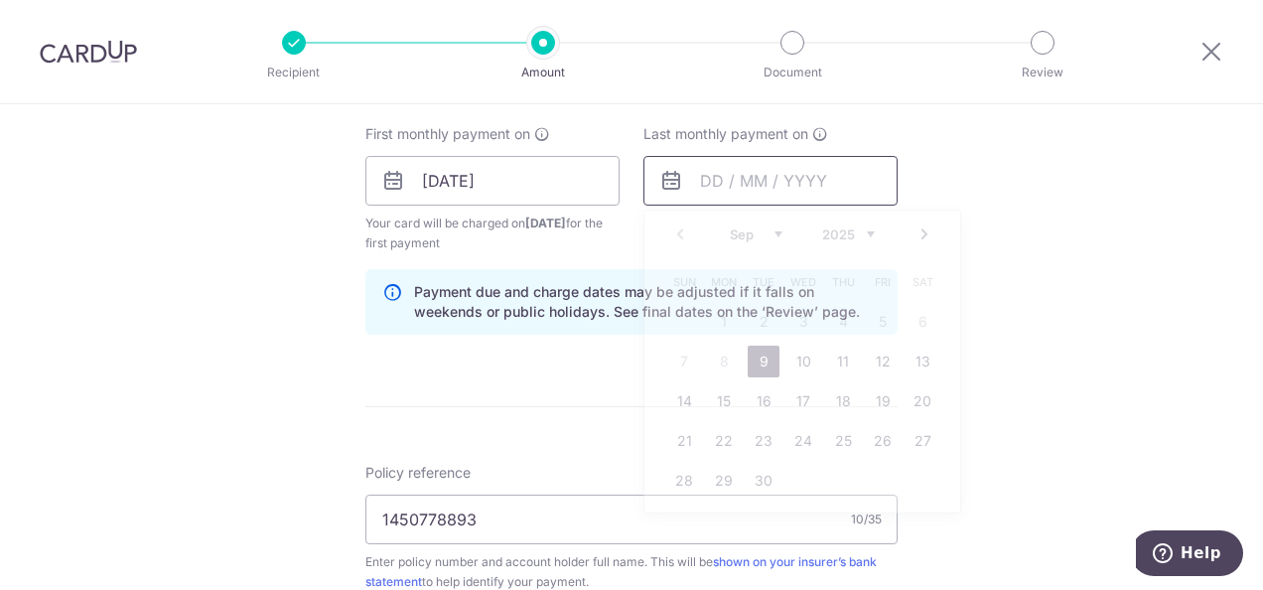
click at [761, 197] on input "text" at bounding box center [770, 181] width 254 height 50
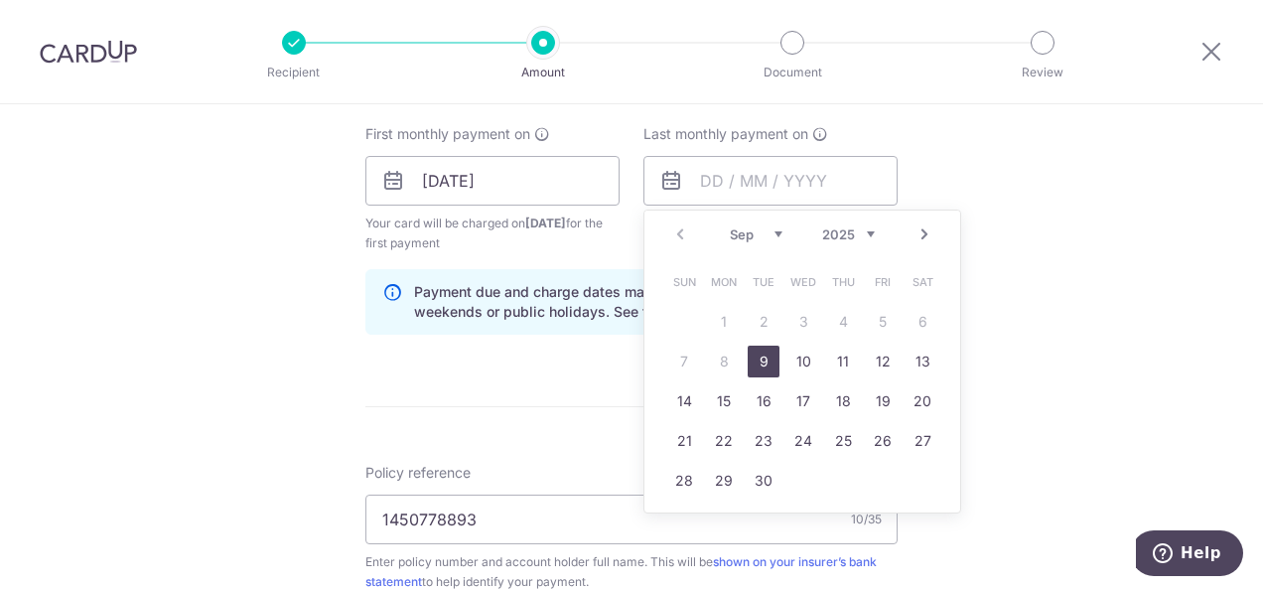
click at [917, 230] on link "Next" at bounding box center [924, 234] width 24 height 24
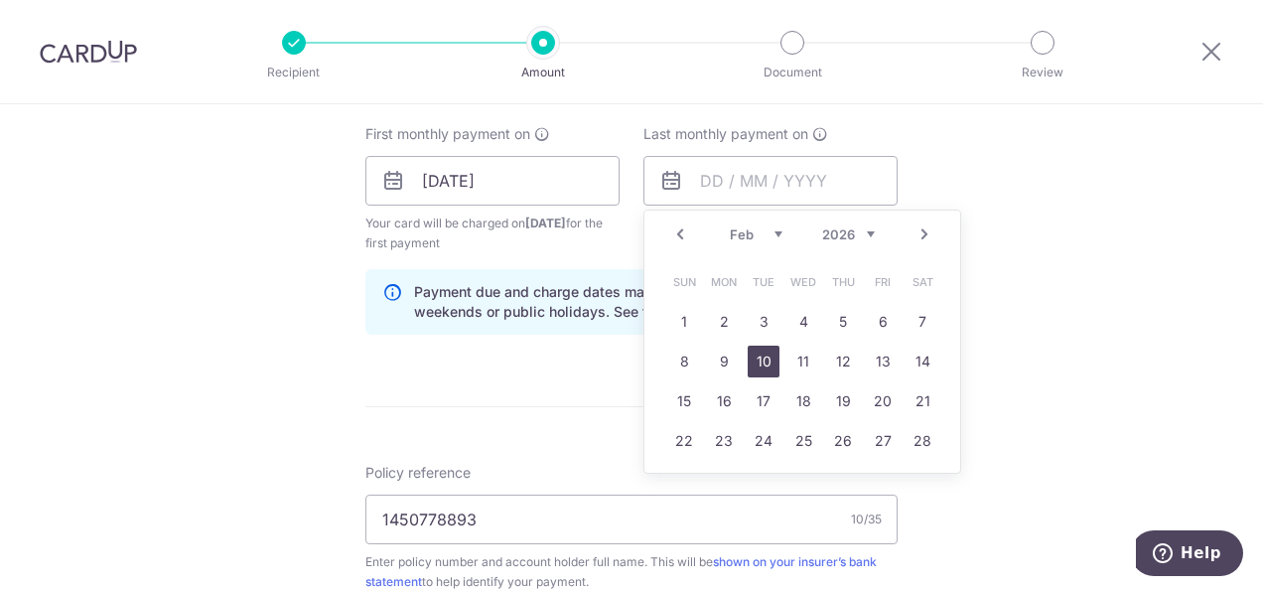
click at [756, 362] on link "10" at bounding box center [764, 362] width 32 height 32
type input "10/02/2026"
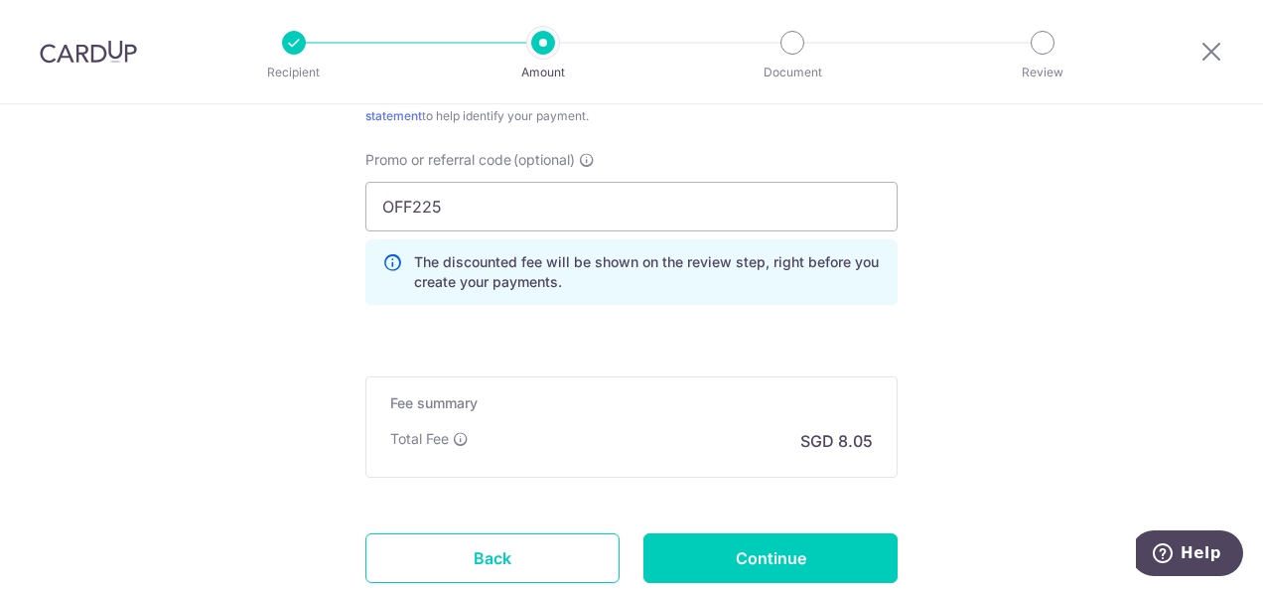
scroll to position [1390, 0]
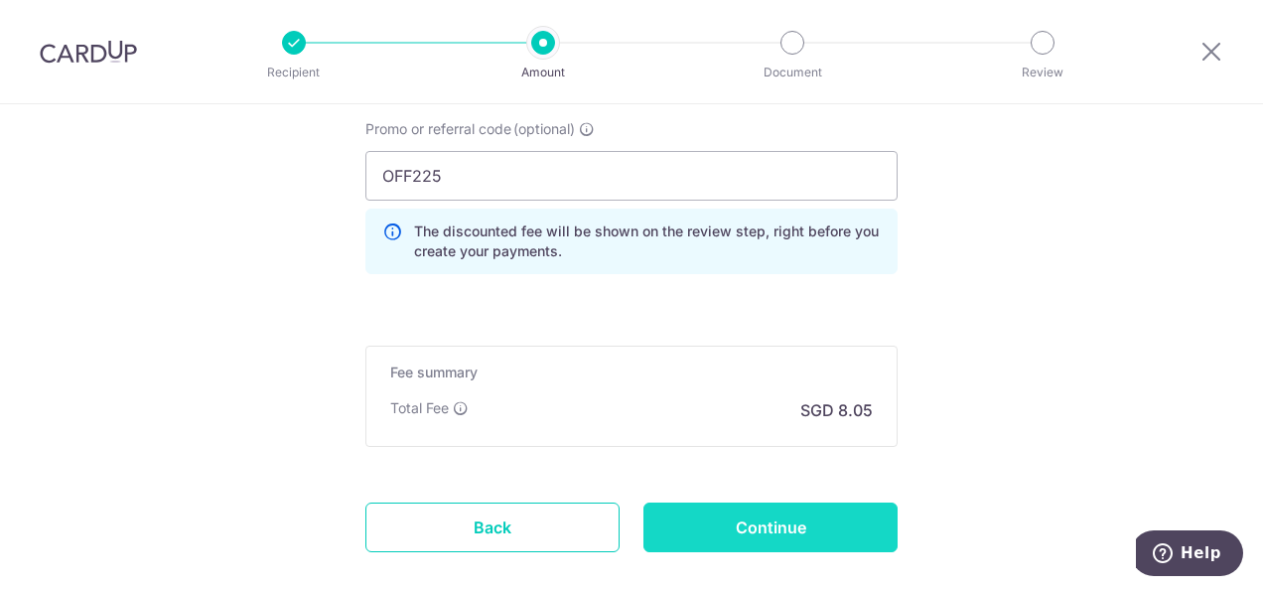
click at [796, 515] on input "Continue" at bounding box center [770, 527] width 254 height 50
type input "Create Schedule"
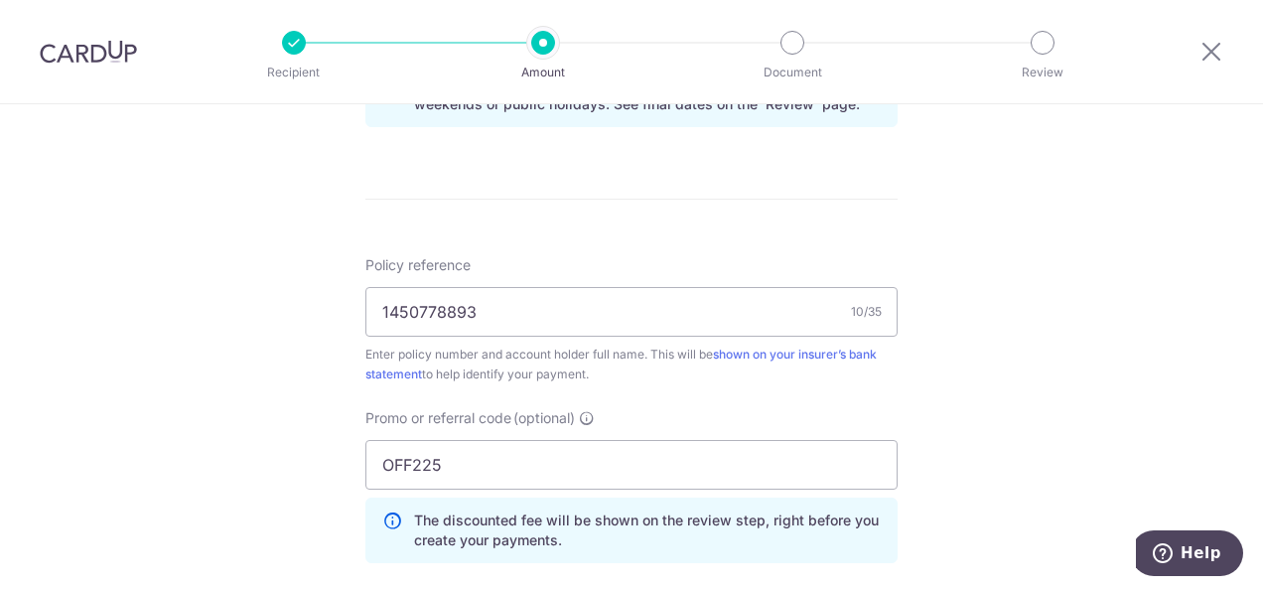
scroll to position [993, 0]
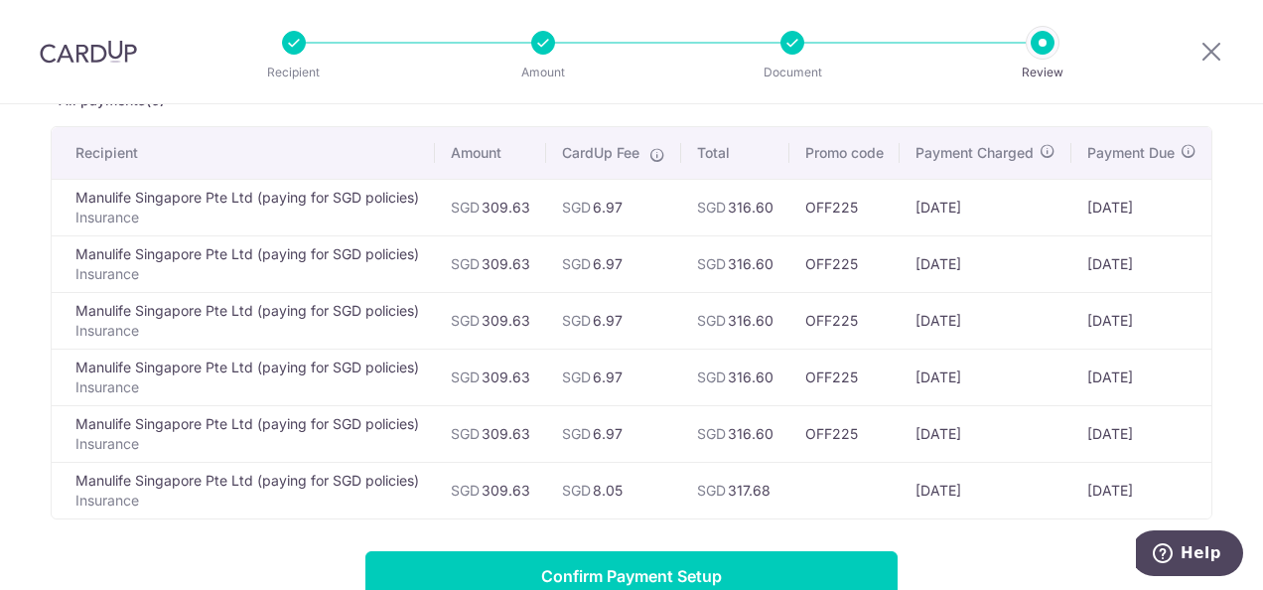
scroll to position [199, 0]
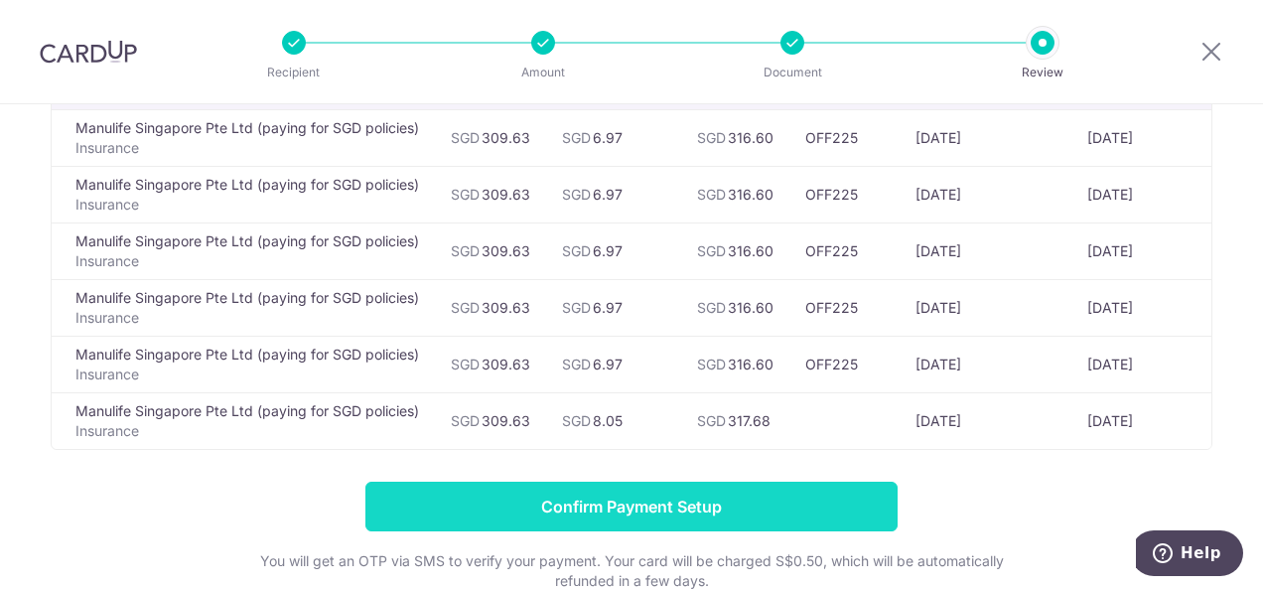
click at [729, 508] on input "Confirm Payment Setup" at bounding box center [631, 507] width 532 height 50
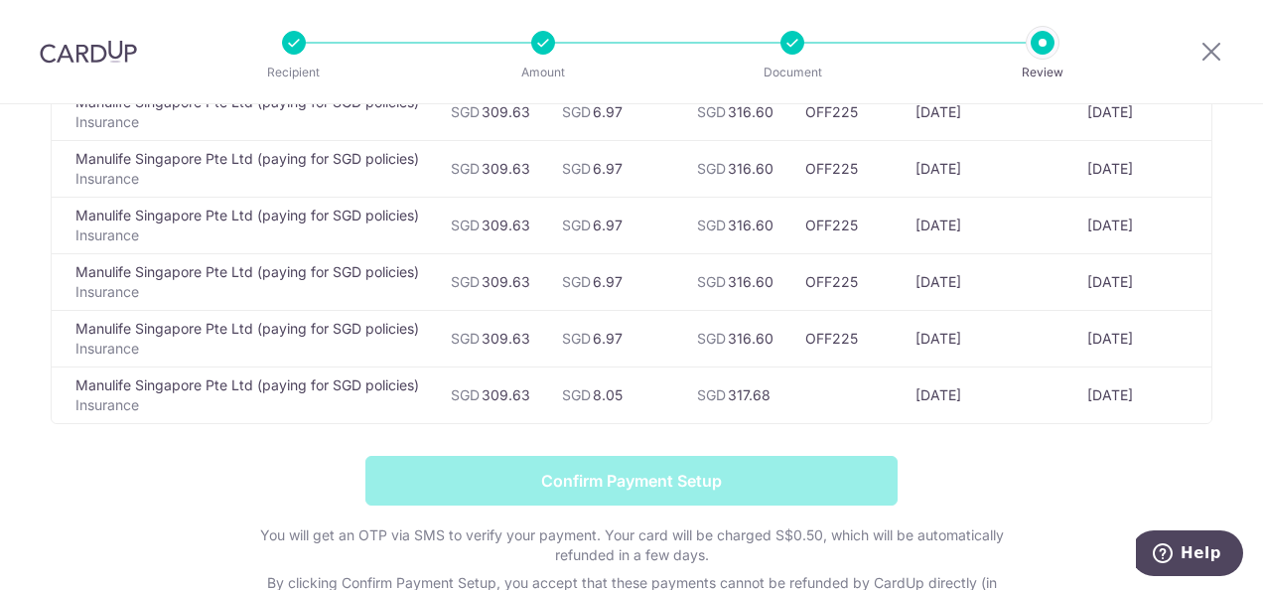
scroll to position [390, 0]
